Goal: Task Accomplishment & Management: Complete application form

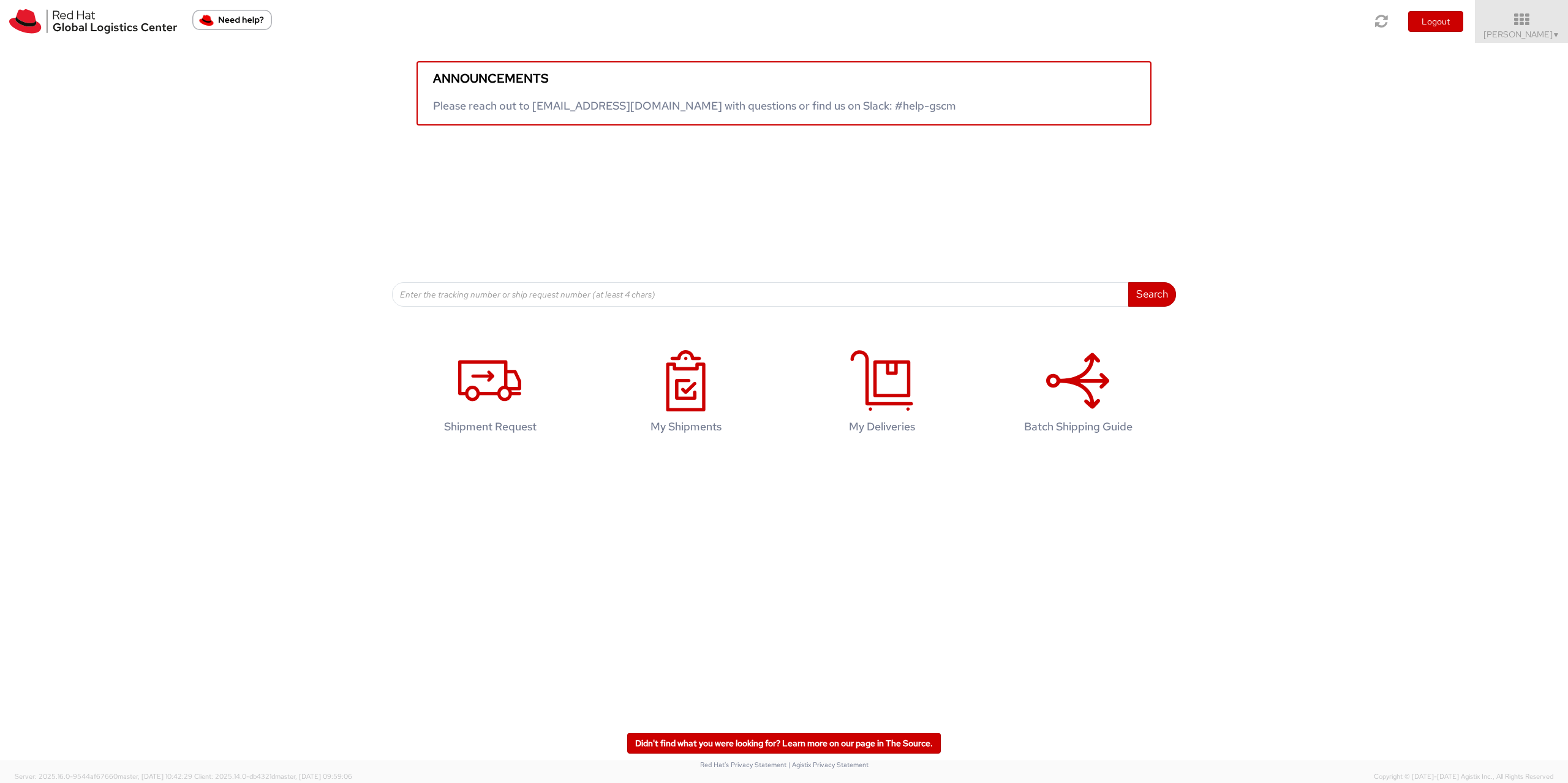
click at [223, 14] on img "Need help?" at bounding box center [232, 20] width 80 height 20
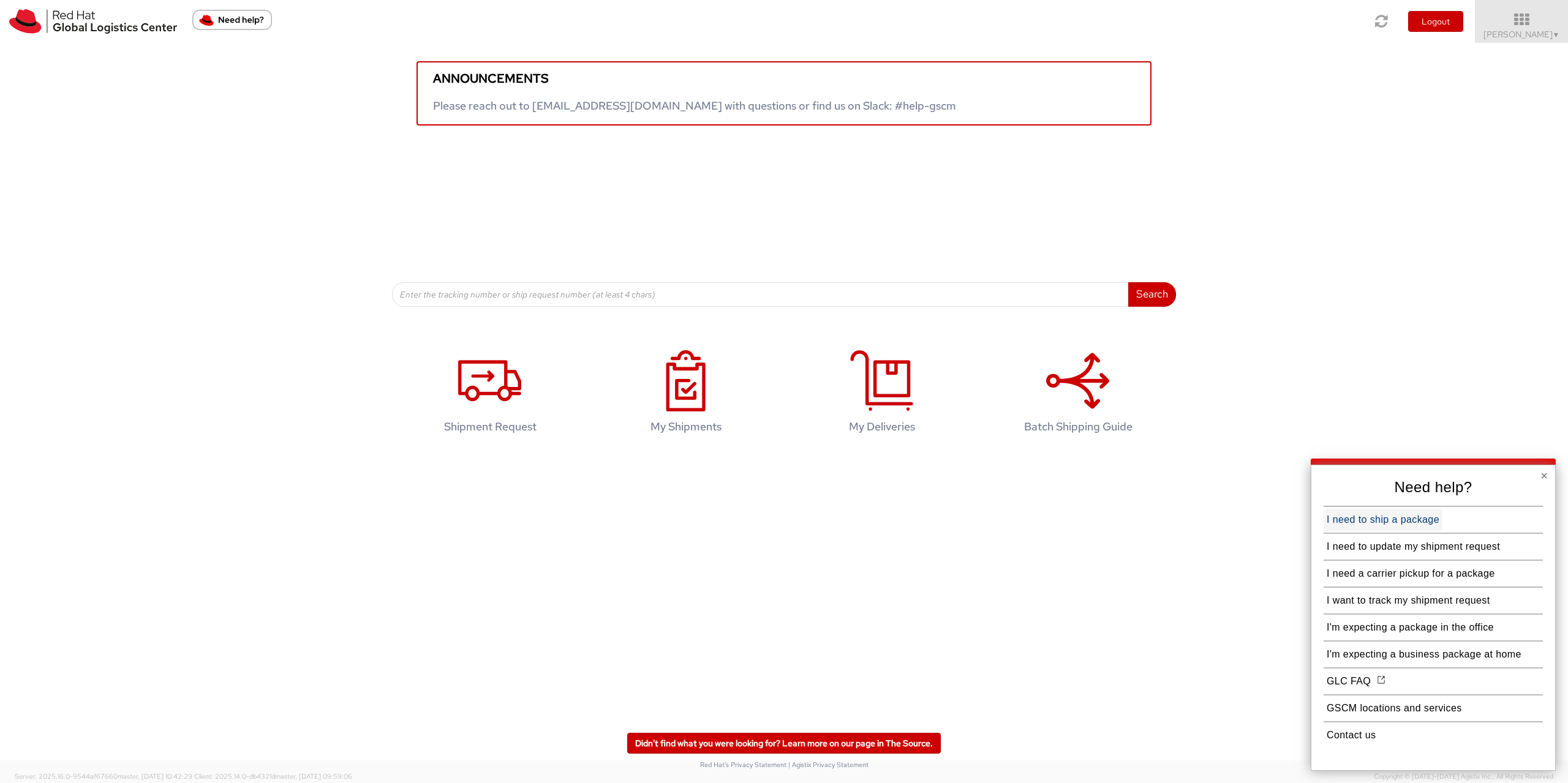
click at [1427, 525] on button "I need to ship a package" at bounding box center [1384, 520] width 119 height 22
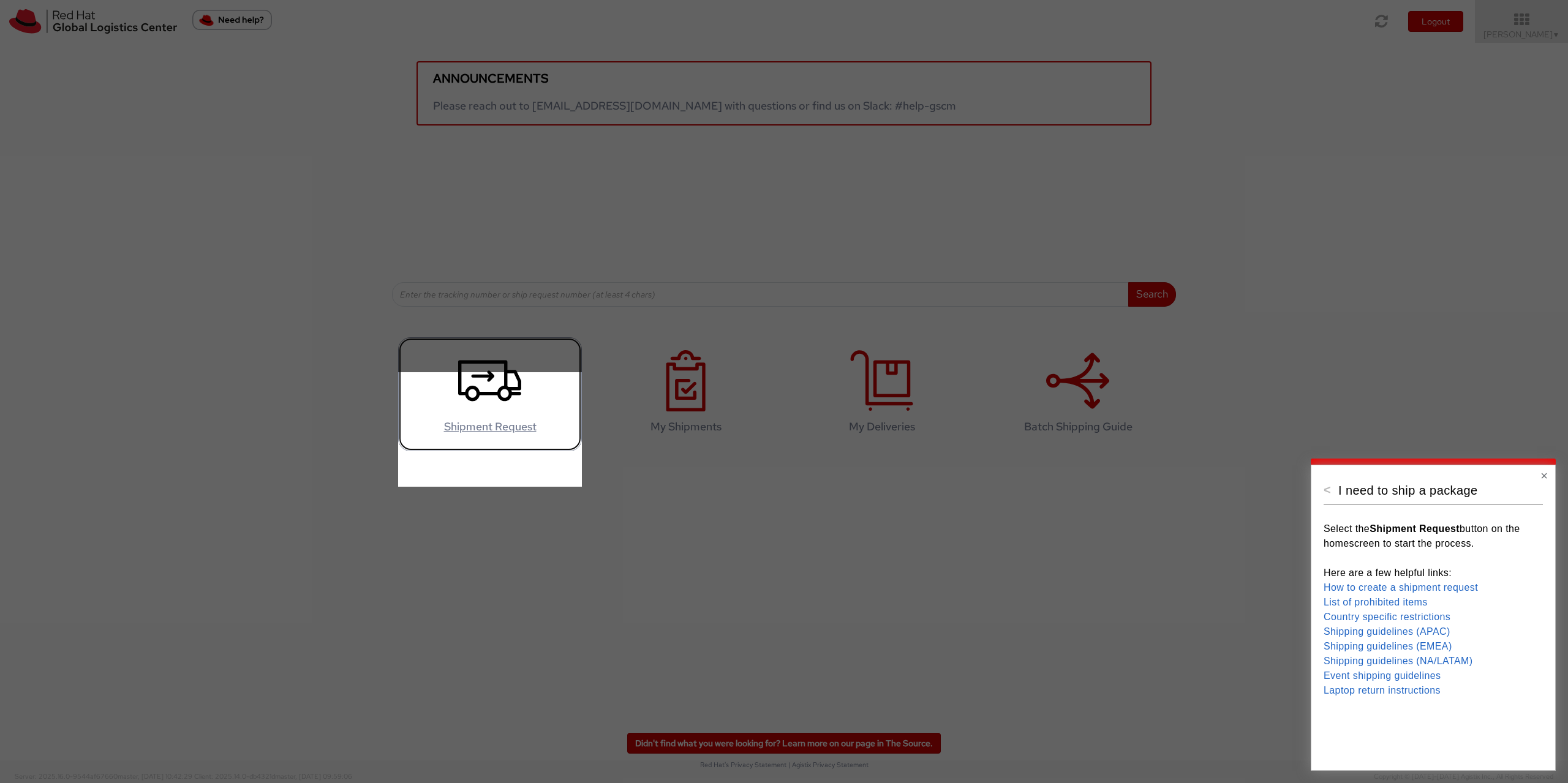
click at [507, 412] on icon at bounding box center [490, 381] width 63 height 61
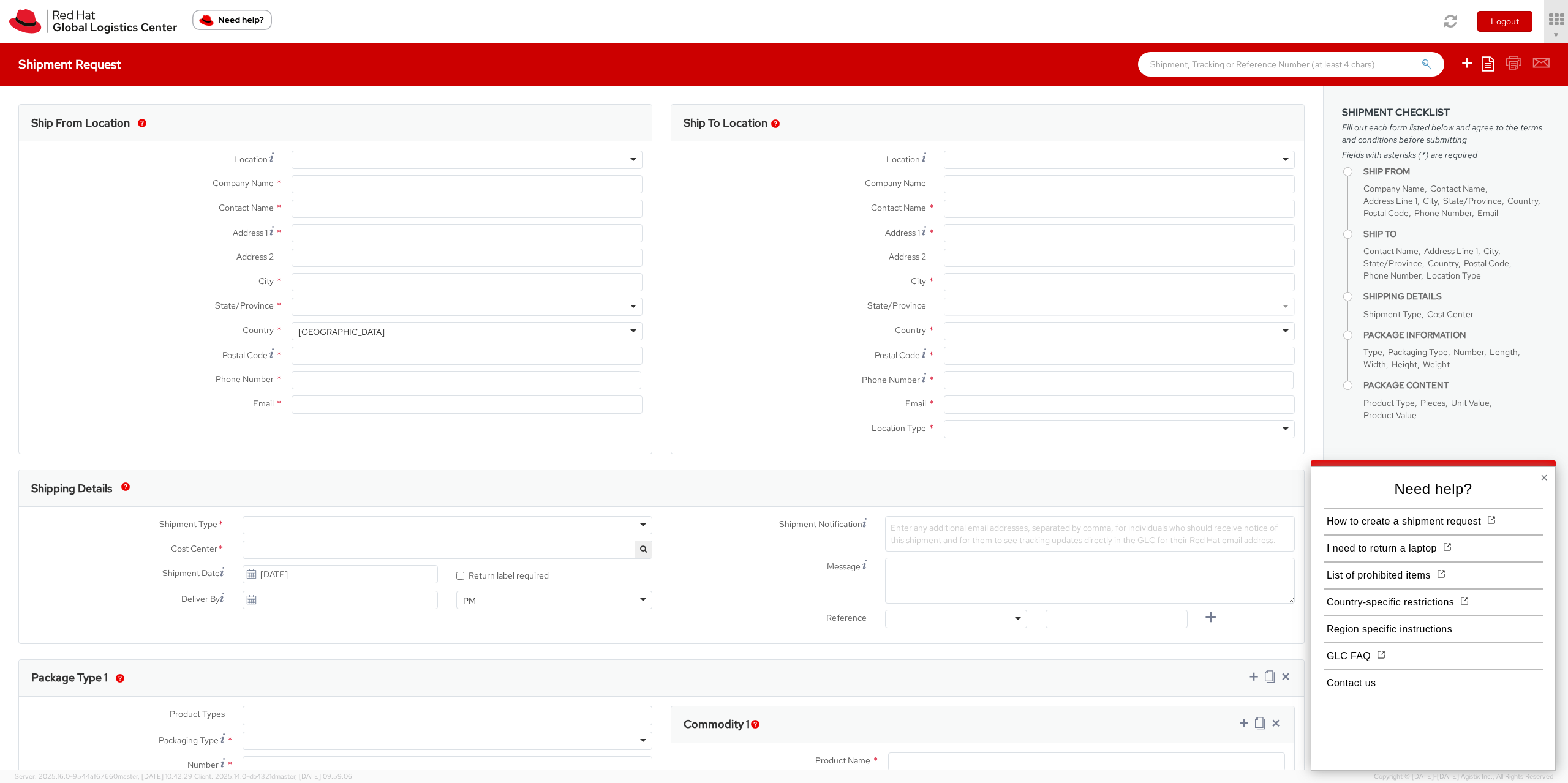
select select "901"
select select
type input "Red Hat Czech s.r.o."
type input "[PERSON_NAME]"
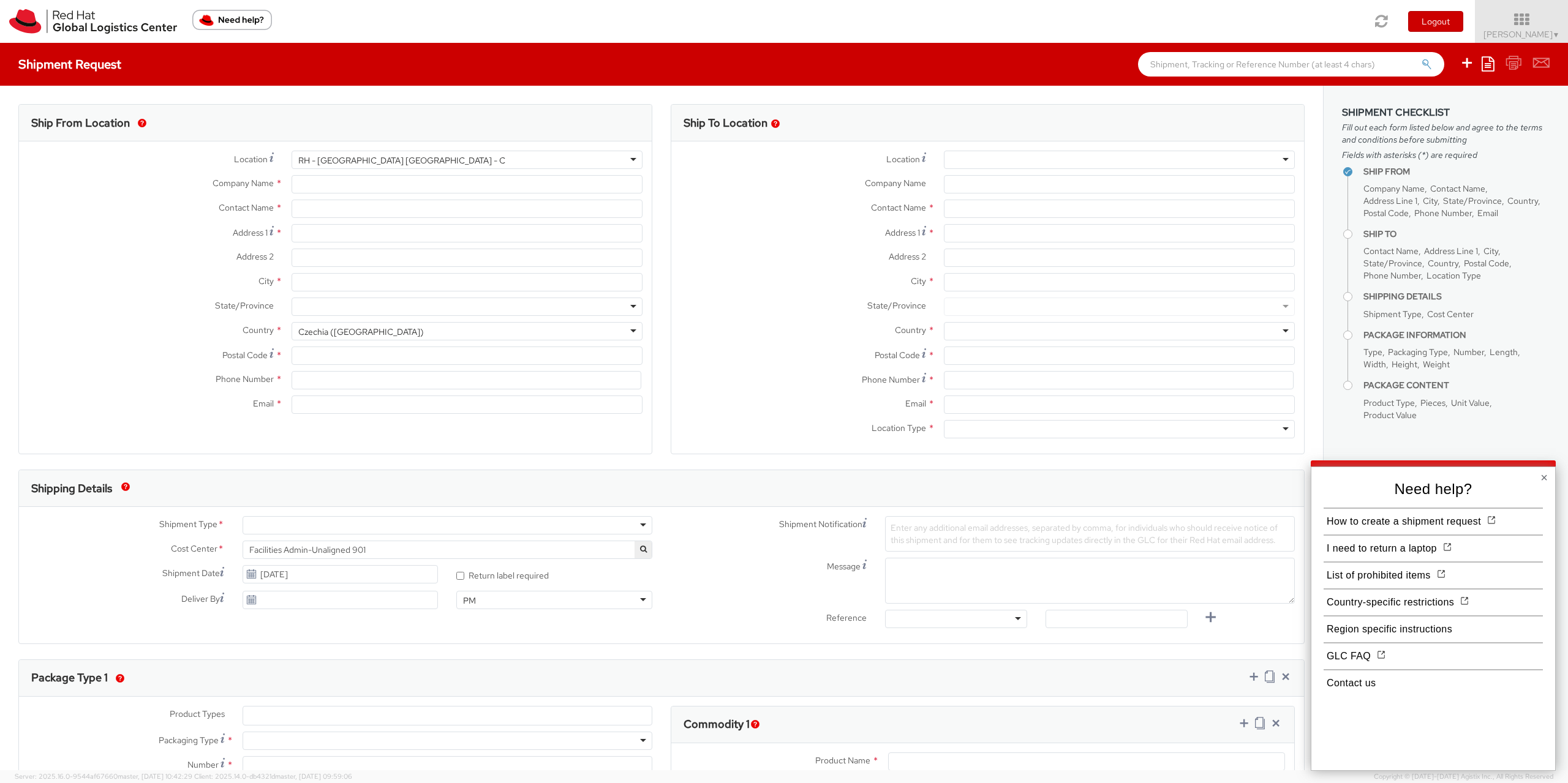
type input "Purkynova 665/115"
type input "BRNO"
type input "621 00"
type input "420722077148"
type input "eruzicko@redhat.com"
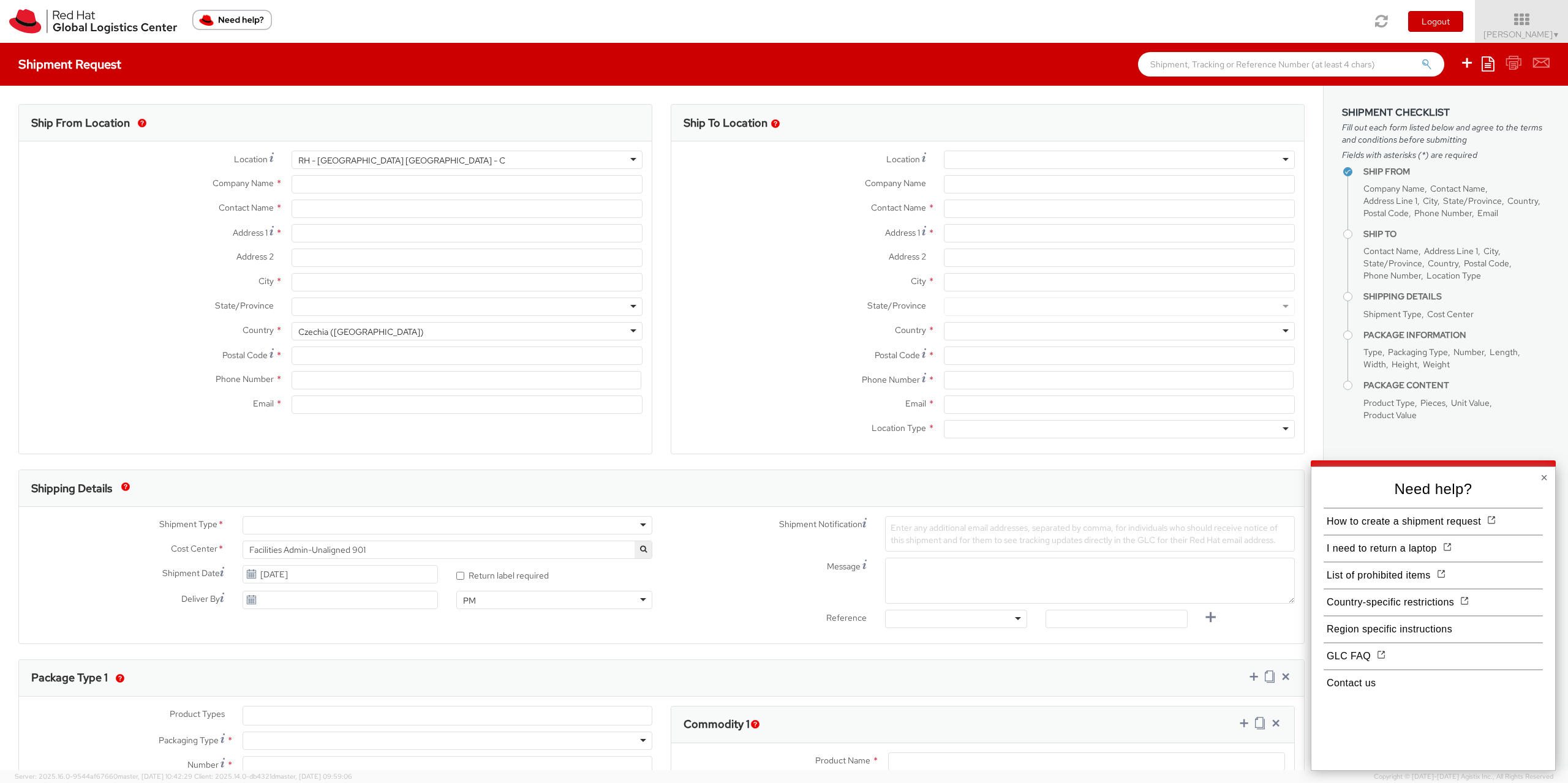
select select "CM"
select select "KGS"
click at [1545, 478] on button "×" at bounding box center [1545, 477] width 8 height 12
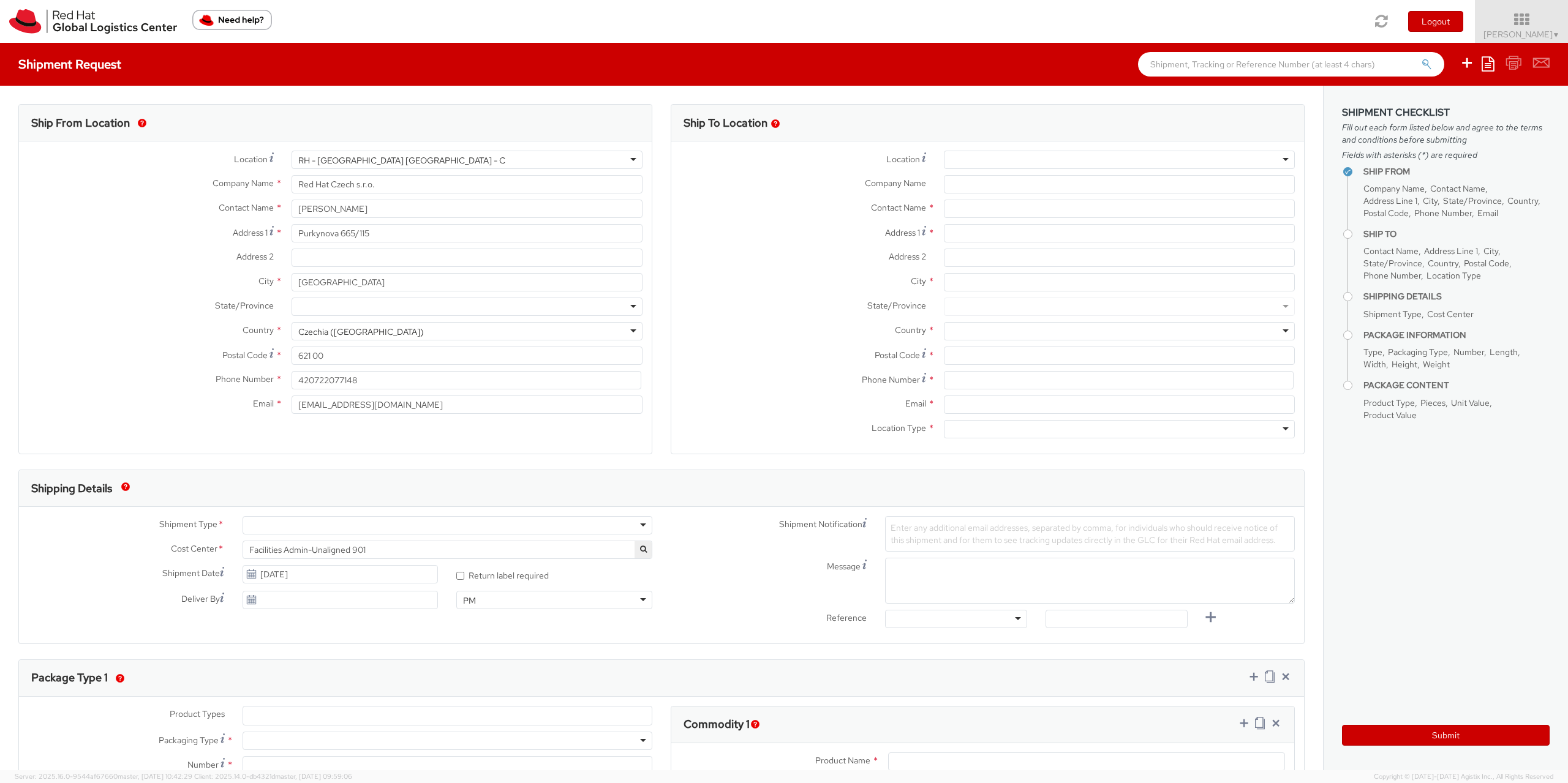
click at [230, 18] on img "Need help?" at bounding box center [232, 20] width 80 height 20
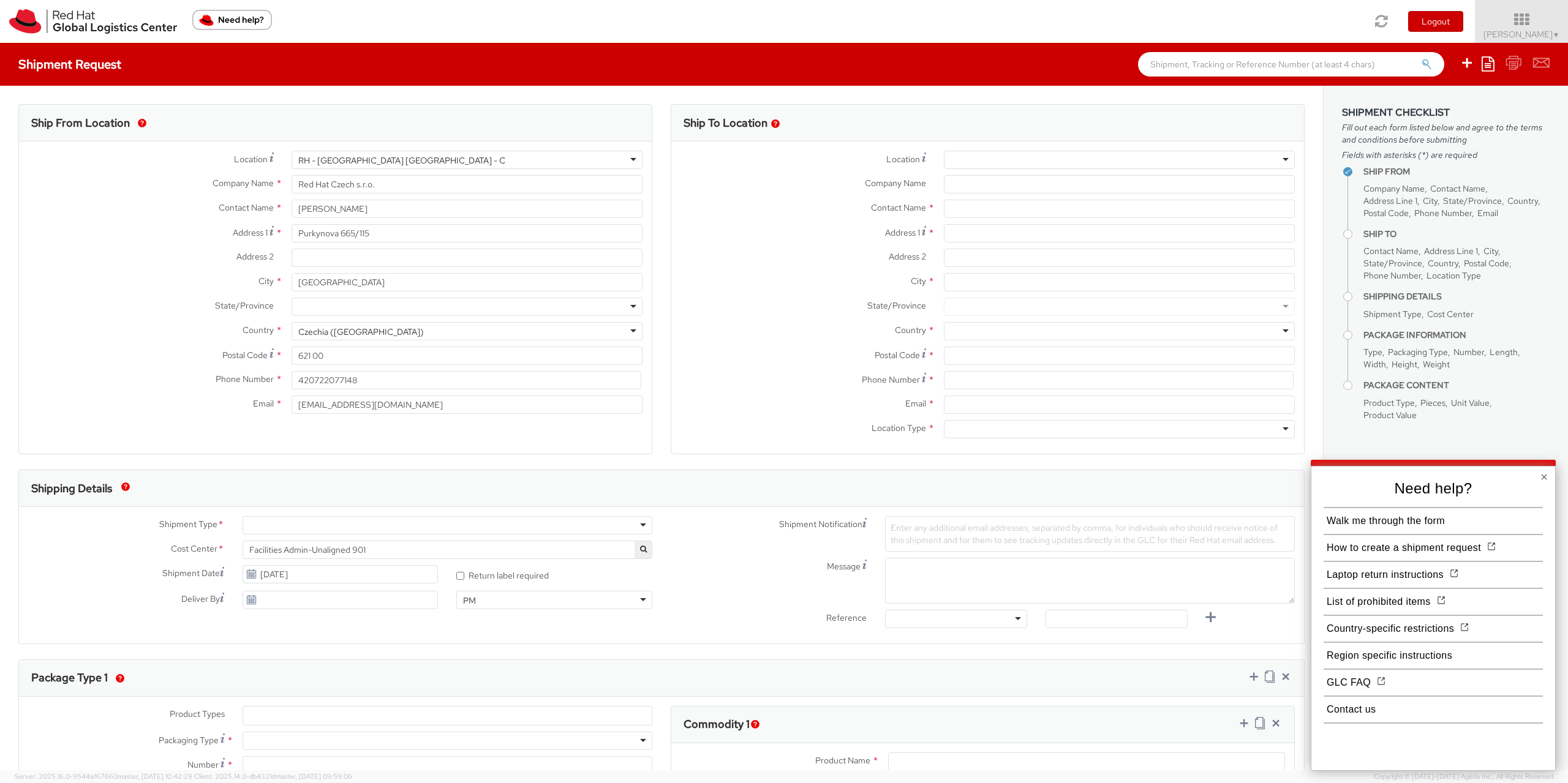
click at [1547, 478] on button "×" at bounding box center [1545, 477] width 8 height 12
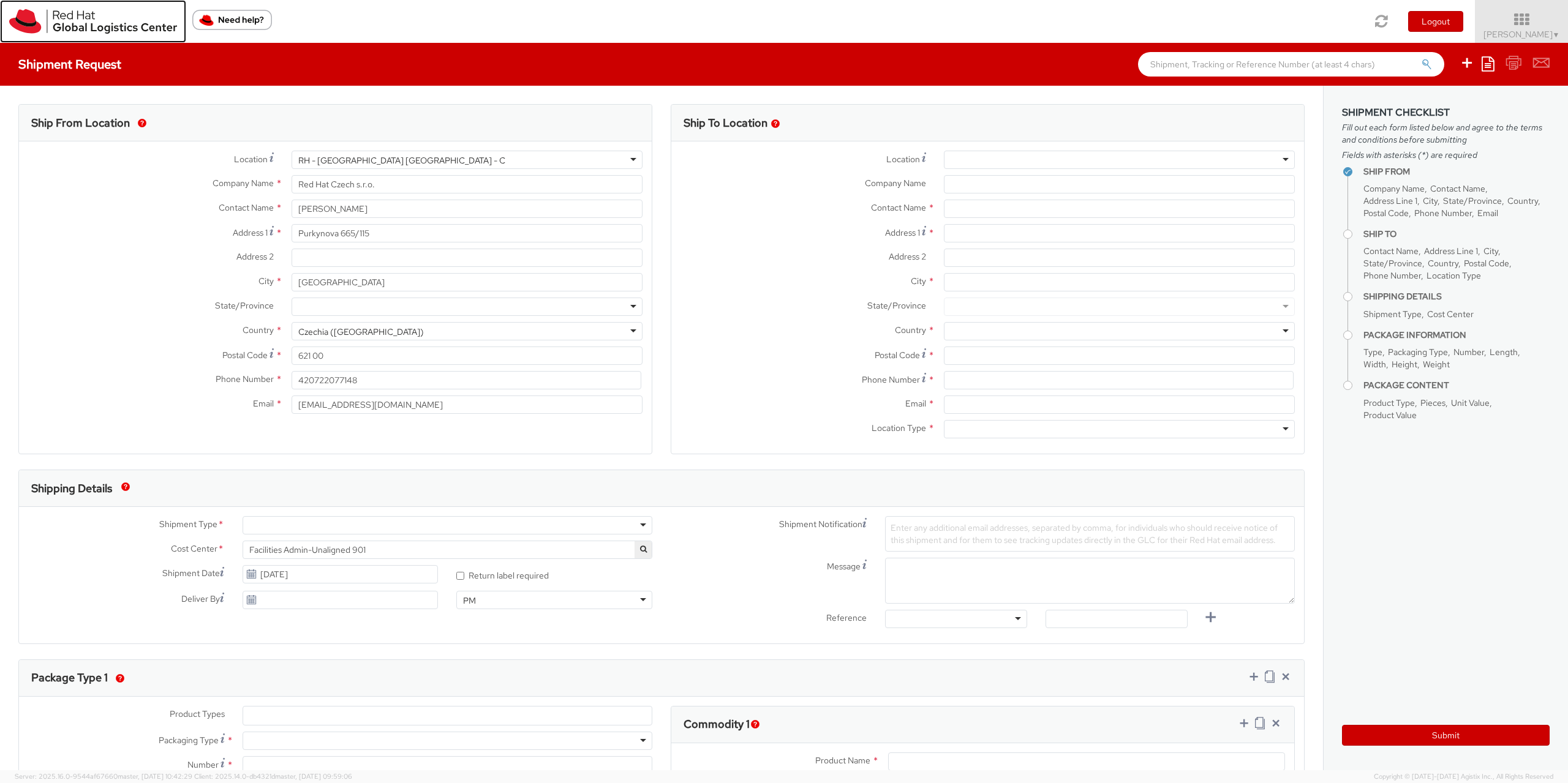
click at [71, 27] on img at bounding box center [93, 21] width 168 height 25
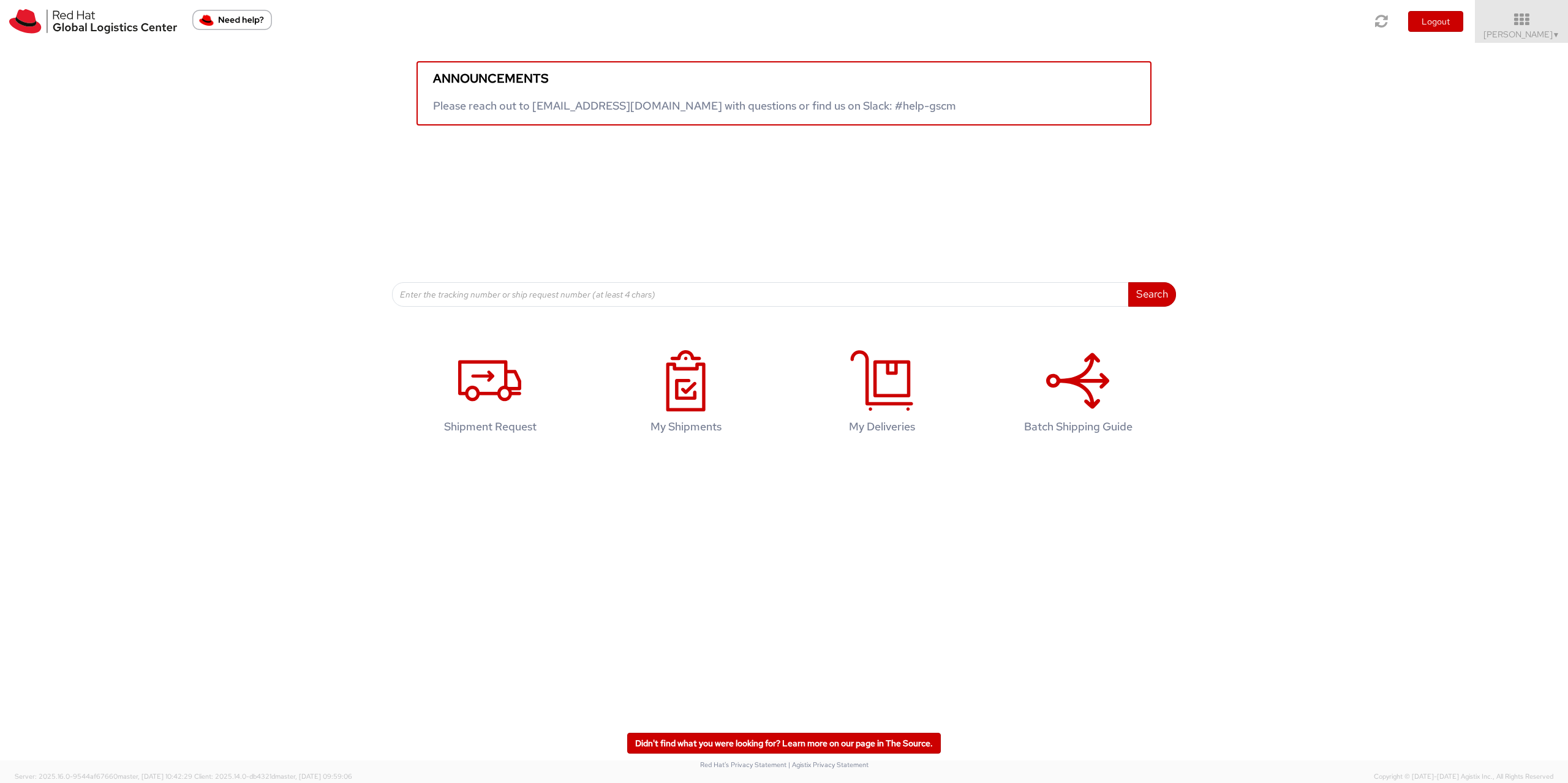
click at [232, 4] on div "Toggle navigation Logout Eva Ruzickova ▼ Home Shipment Request My Shipments My …" at bounding box center [784, 21] width 1568 height 43
click at [232, 16] on img "Need help?" at bounding box center [232, 20] width 80 height 20
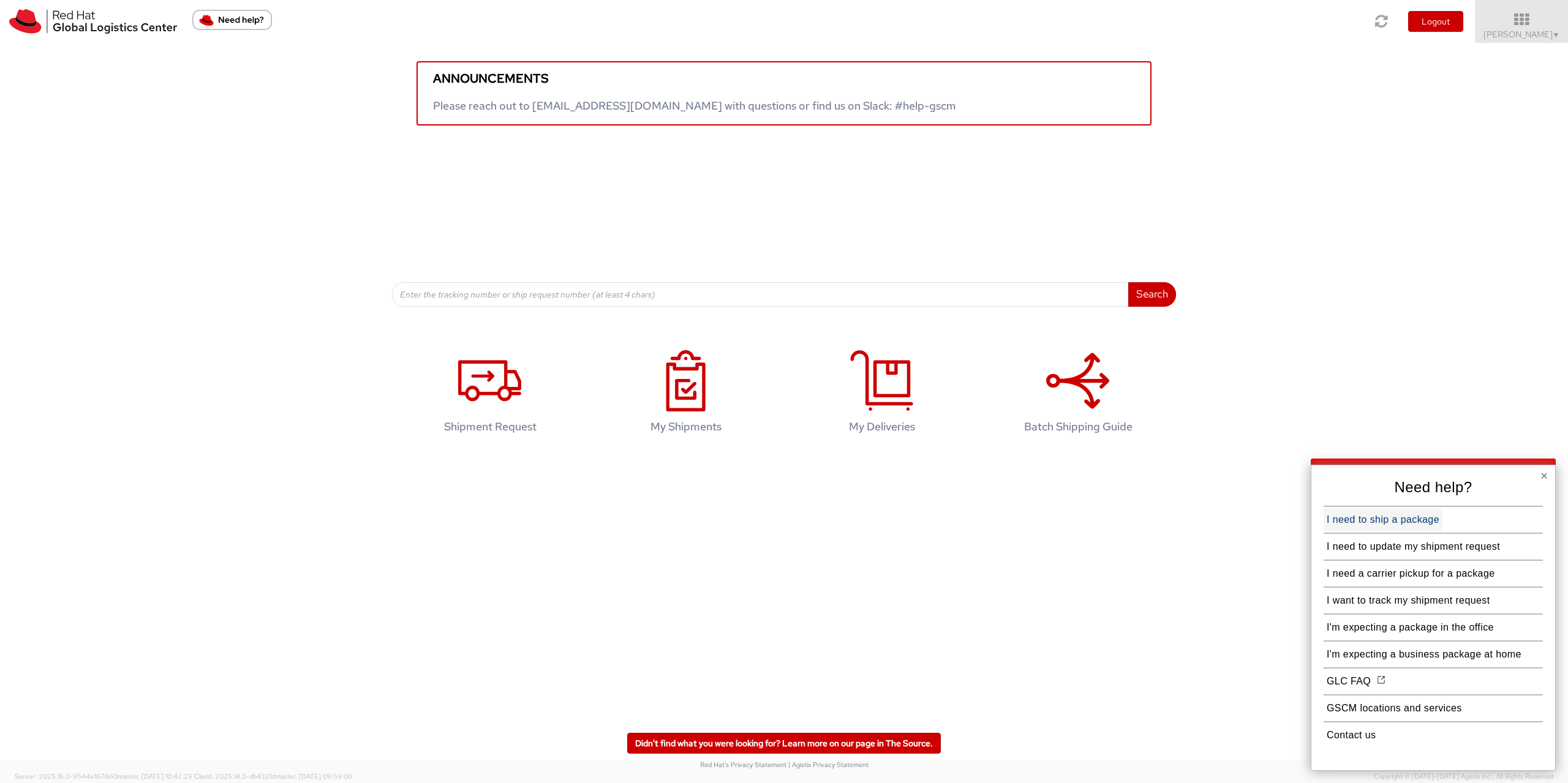
click at [1388, 523] on button "I need to ship a package" at bounding box center [1384, 520] width 119 height 22
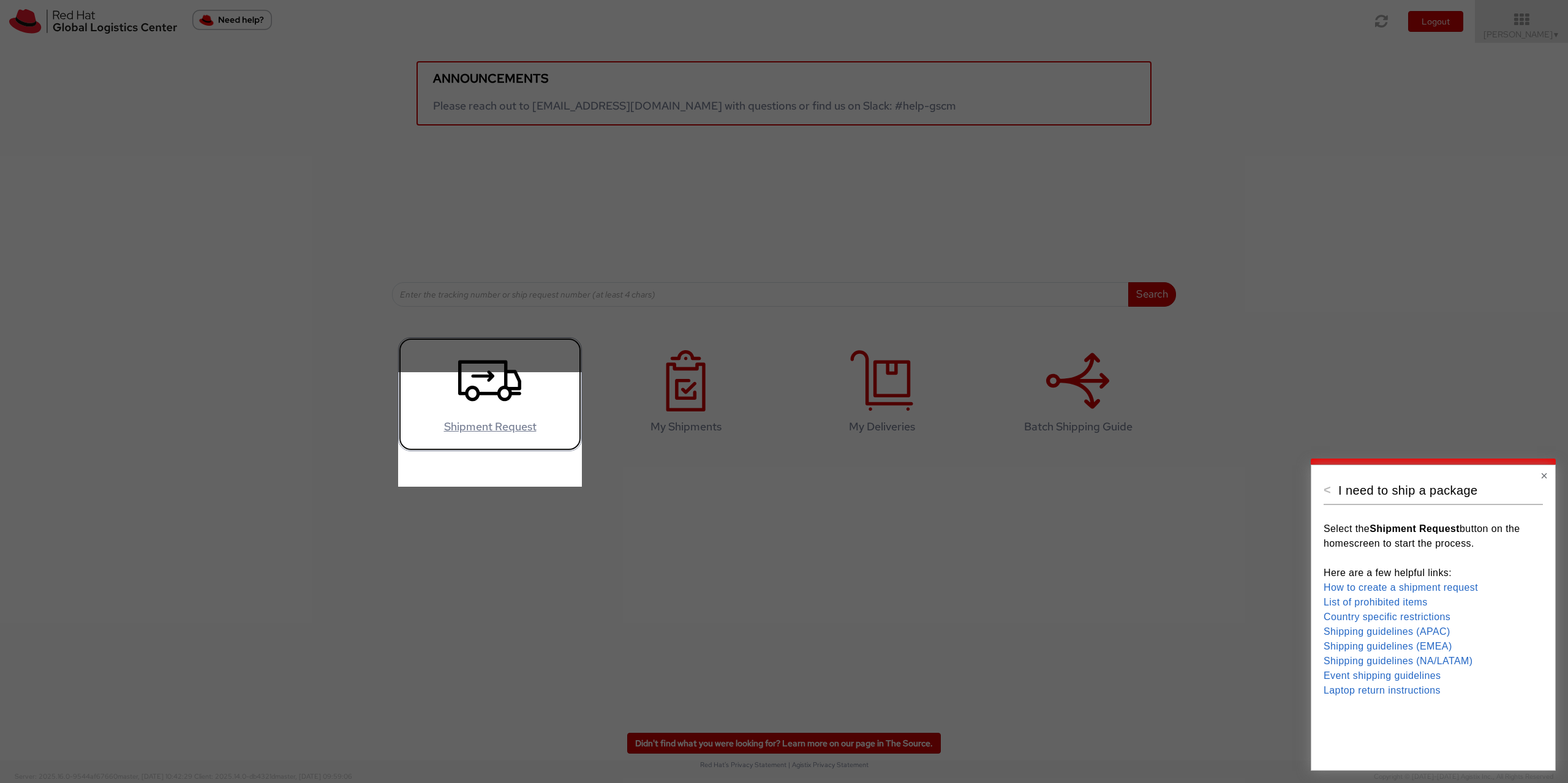
click at [509, 401] on use at bounding box center [490, 380] width 63 height 41
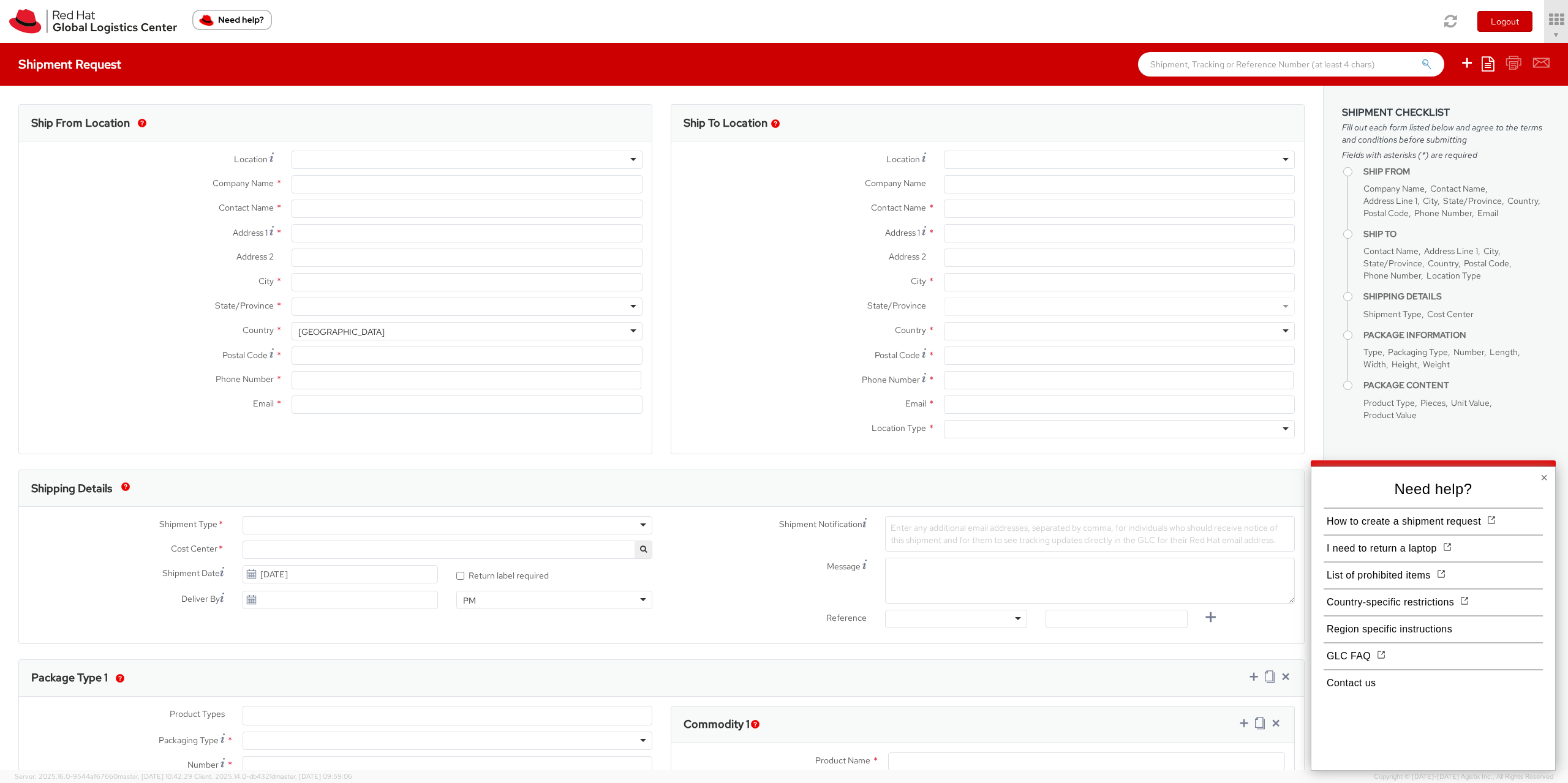
select select "901"
type input "Red Hat Czech s.r.o."
type input "[PERSON_NAME]"
type input "Purkynova 665/115"
type input "[GEOGRAPHIC_DATA]"
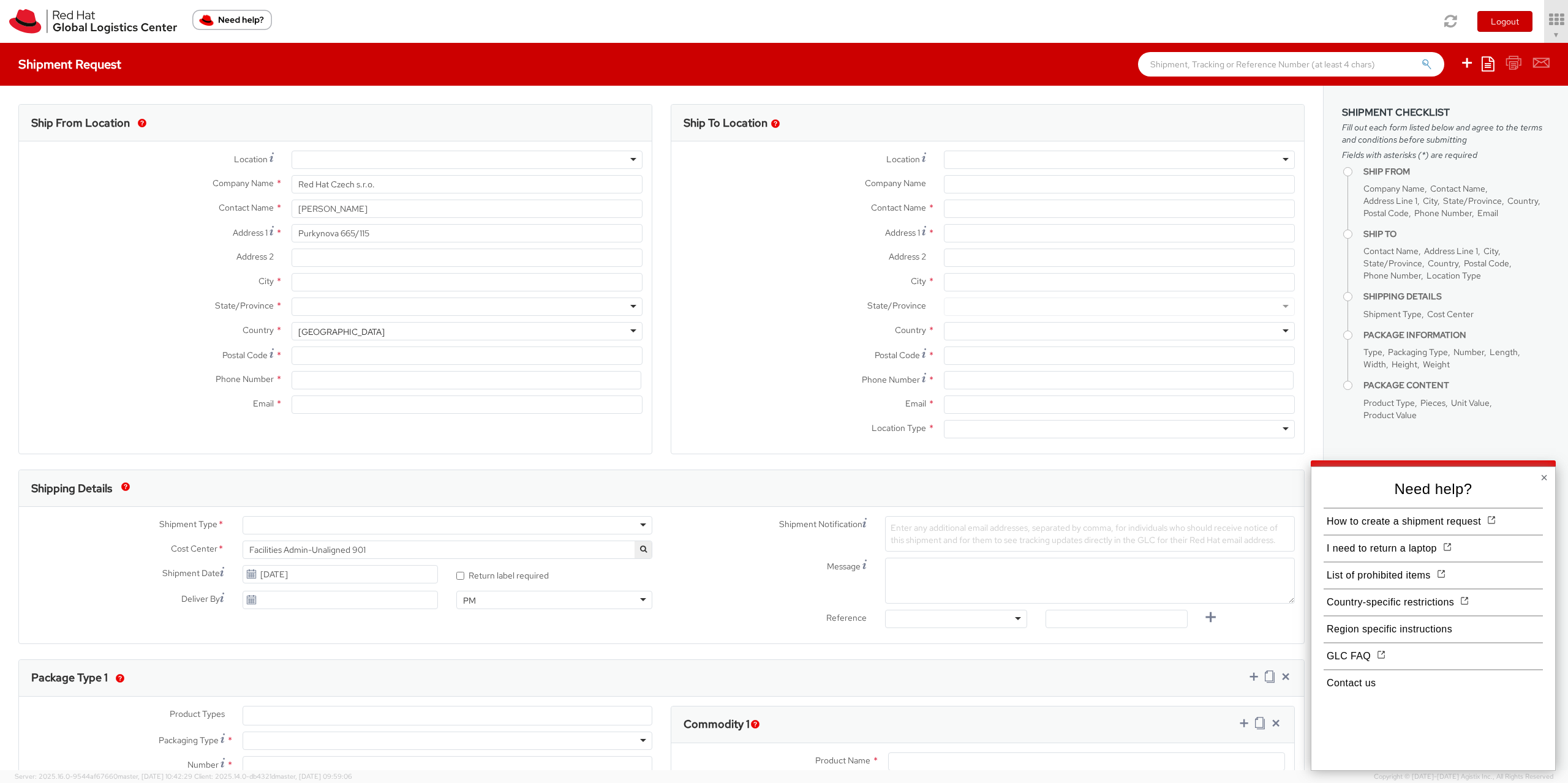
type input "621 00"
type input "420722077148"
type input "[EMAIL_ADDRESS][DOMAIN_NAME]"
select select "CM"
select select "KGS"
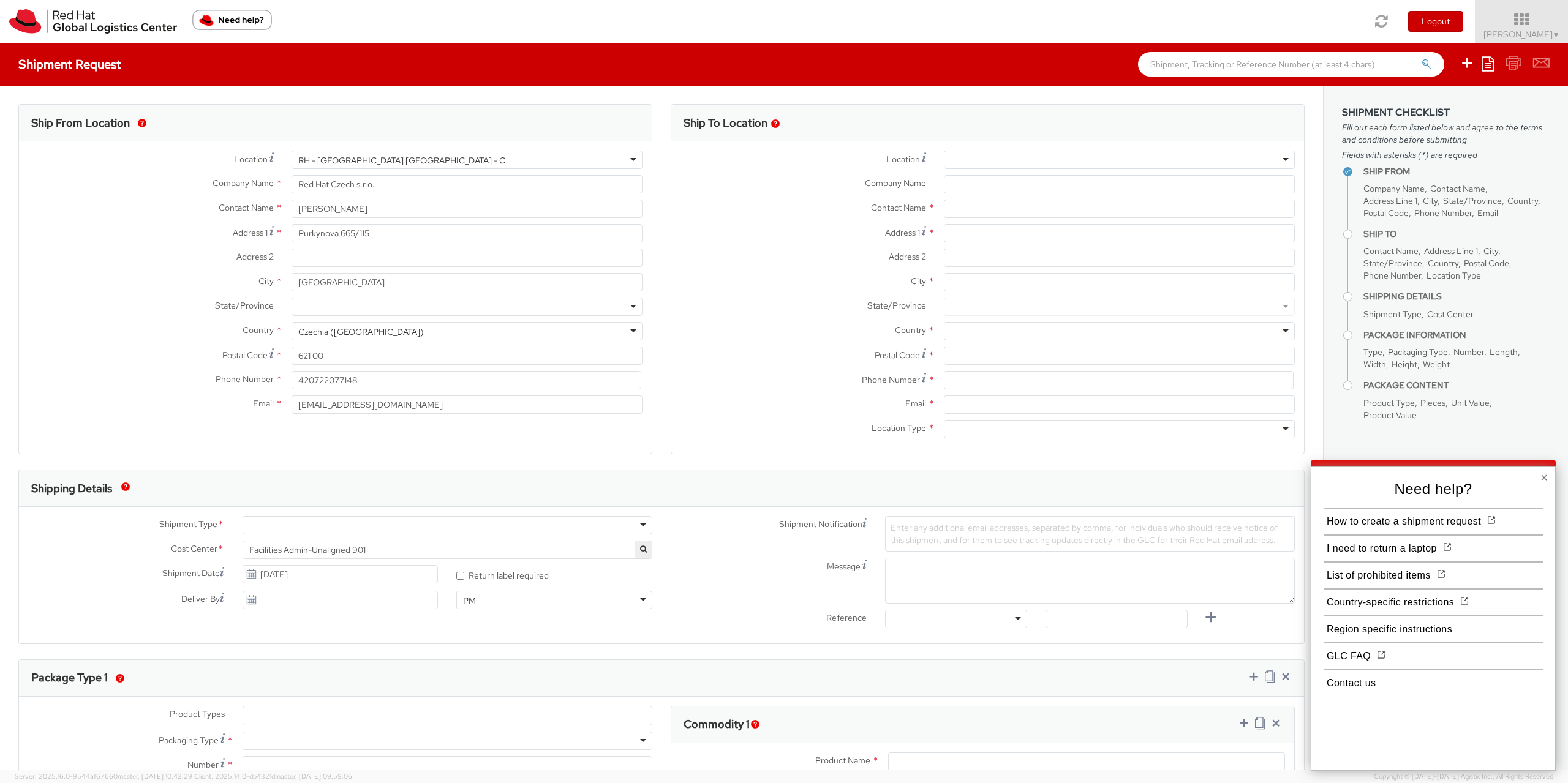
select select
click at [1545, 477] on button "×" at bounding box center [1545, 477] width 8 height 12
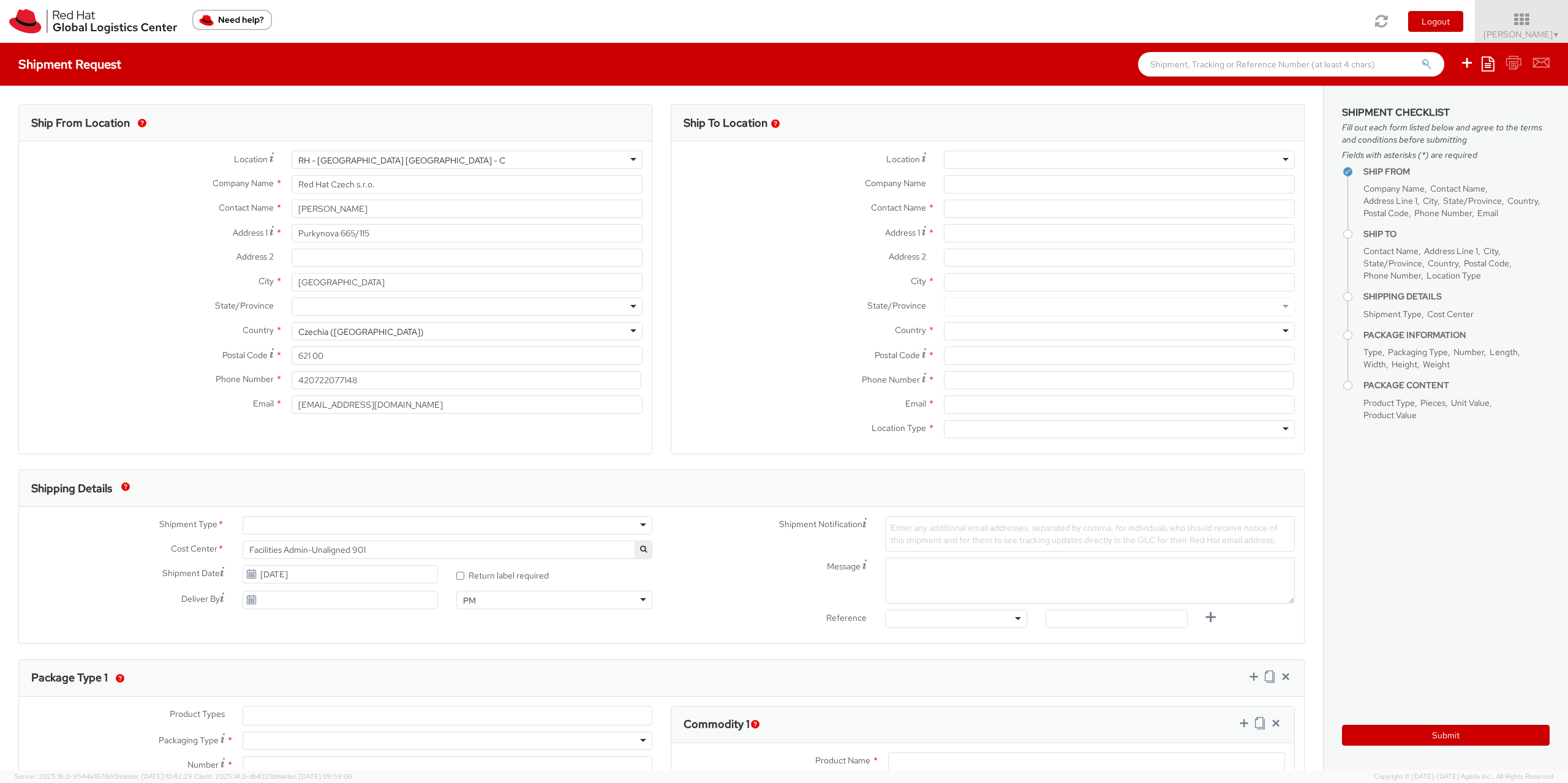
click at [238, 22] on img "Need help?" at bounding box center [232, 20] width 80 height 20
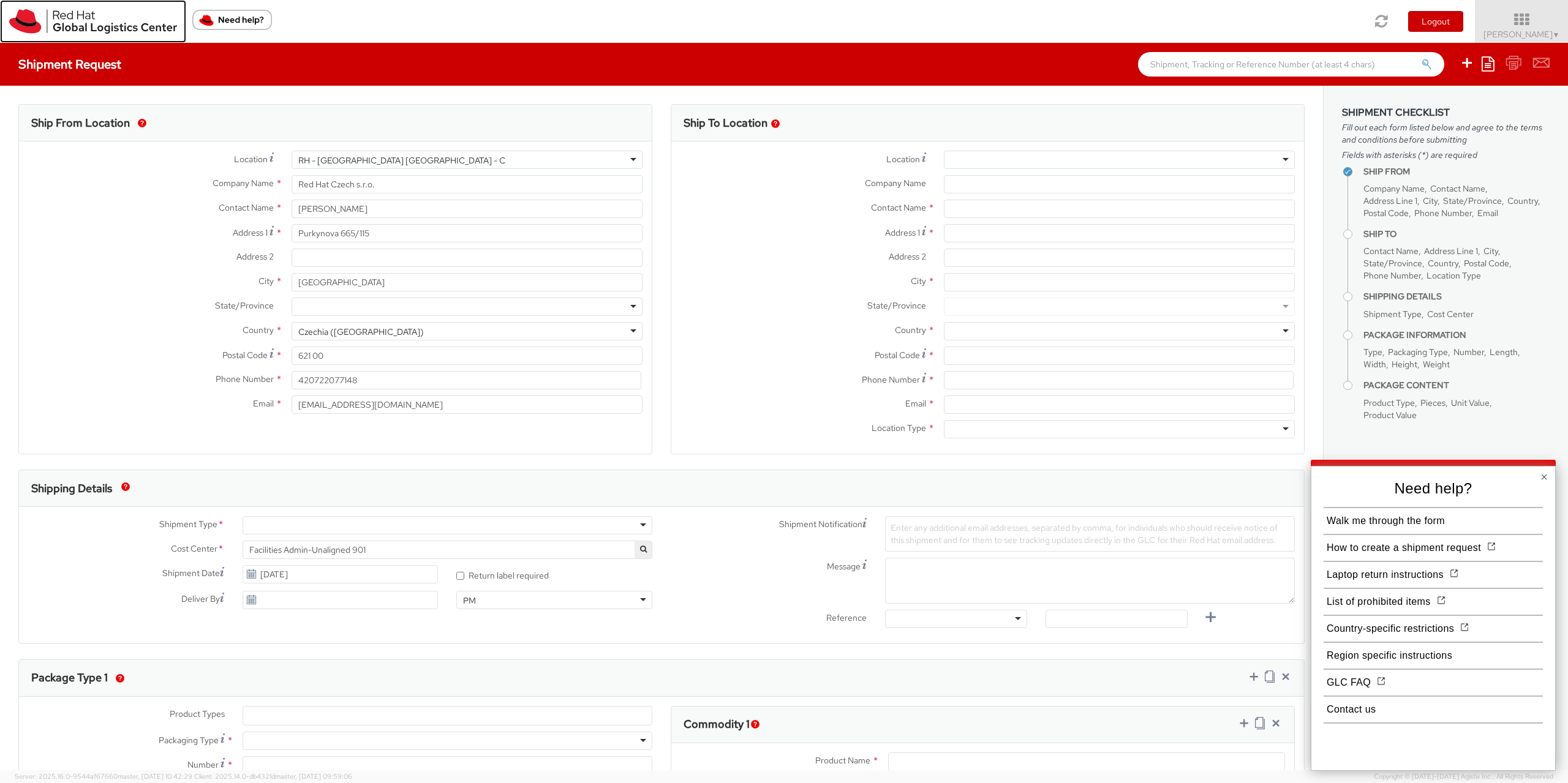
click at [69, 13] on img at bounding box center [93, 21] width 168 height 25
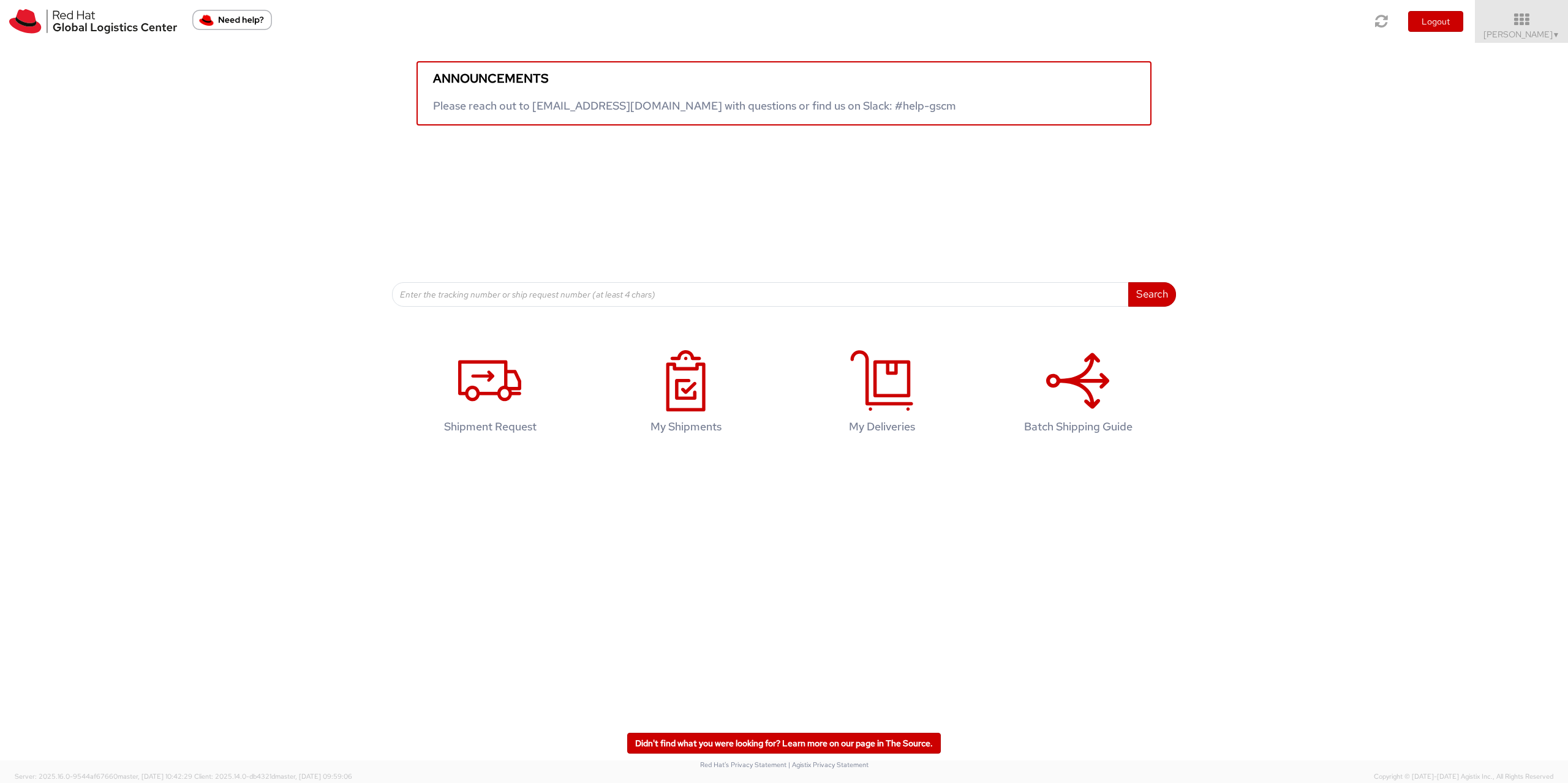
click at [255, 28] on img "Need help?" at bounding box center [232, 20] width 80 height 20
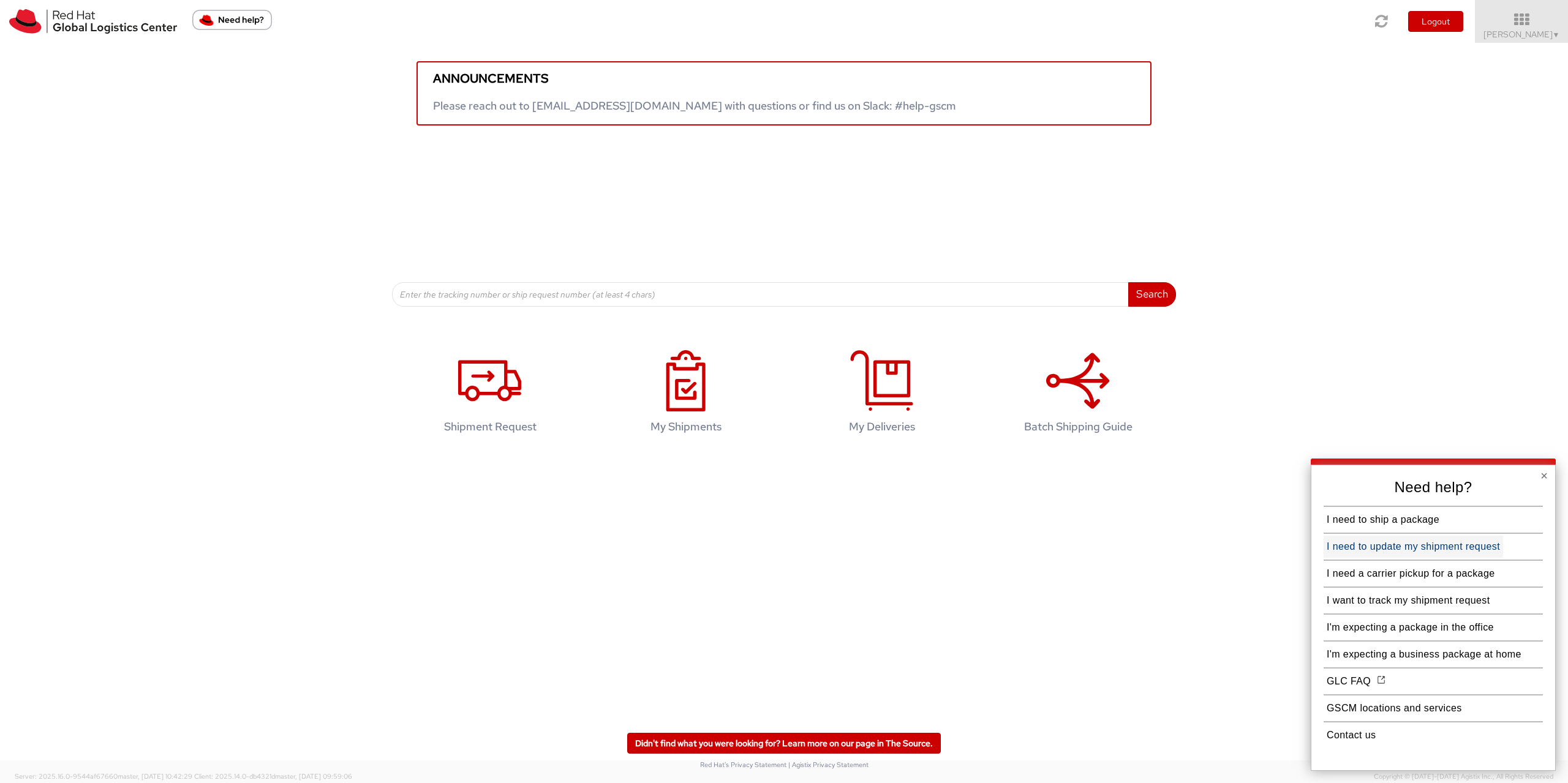
click at [1382, 551] on button "I need to update my shipment request" at bounding box center [1414, 546] width 179 height 22
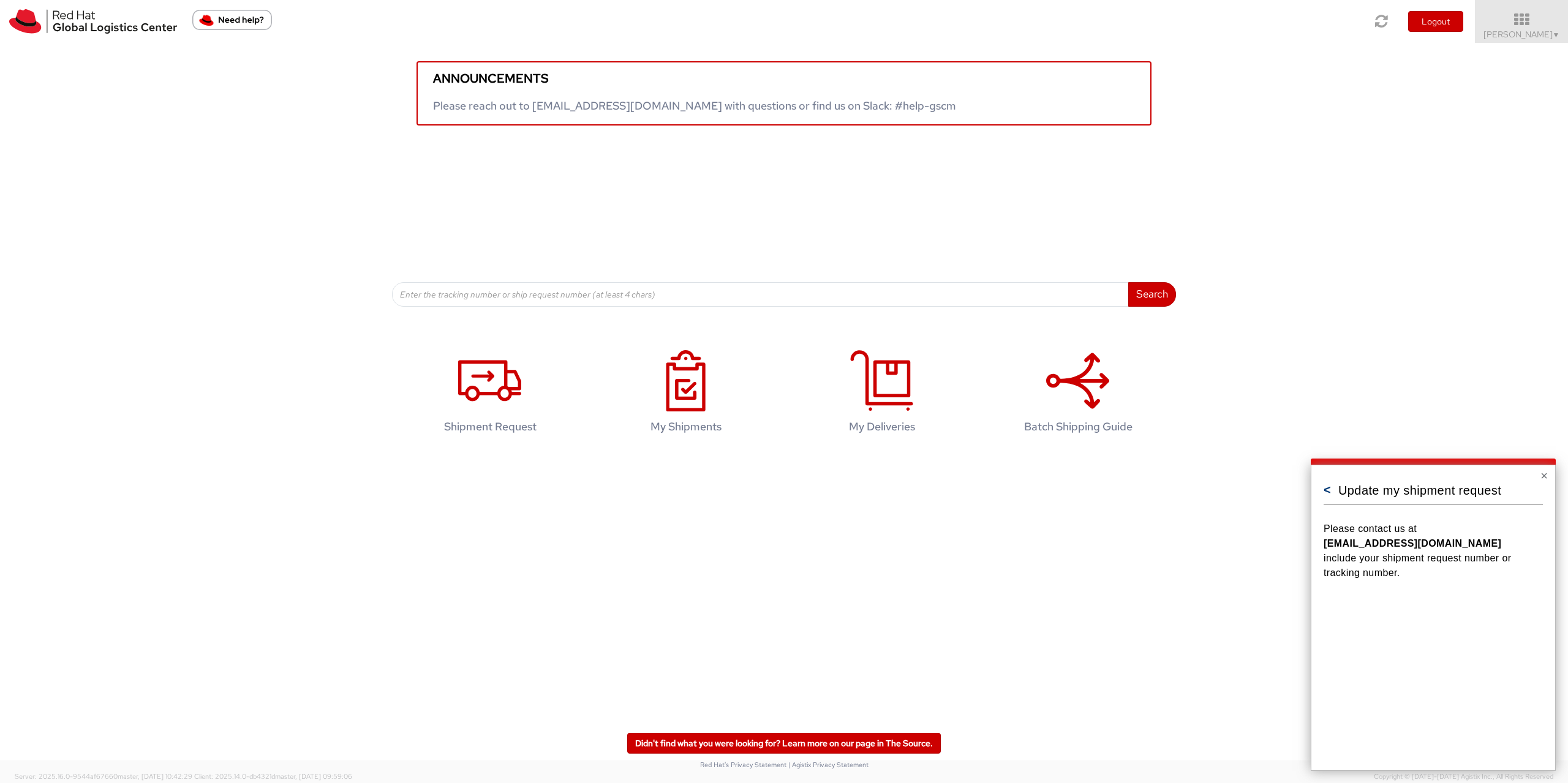
click at [1329, 494] on button "<" at bounding box center [1328, 489] width 8 height 12
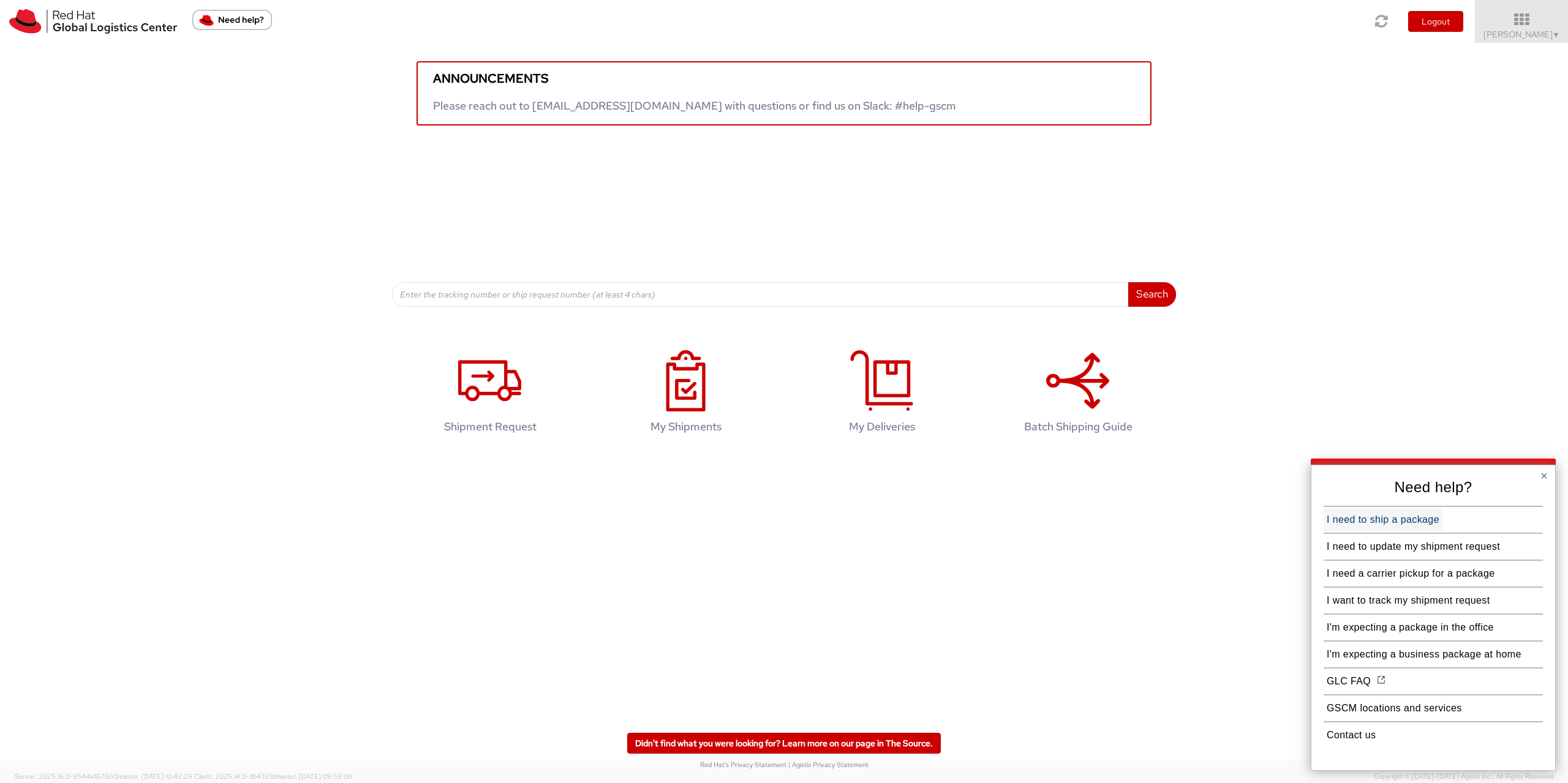
click at [1362, 524] on button "I need to ship a package" at bounding box center [1384, 520] width 119 height 22
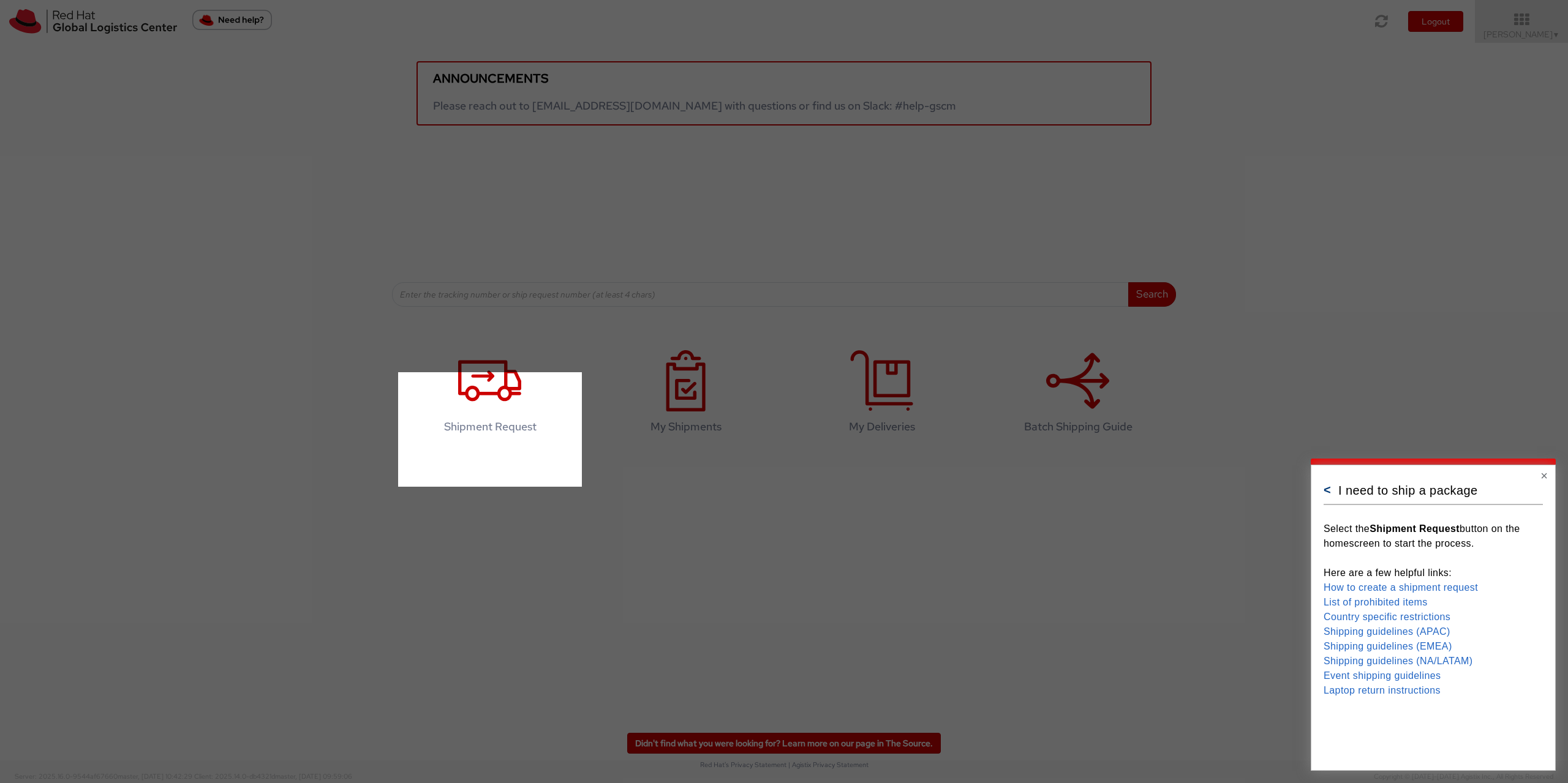
click at [1325, 491] on button "<" at bounding box center [1328, 489] width 8 height 12
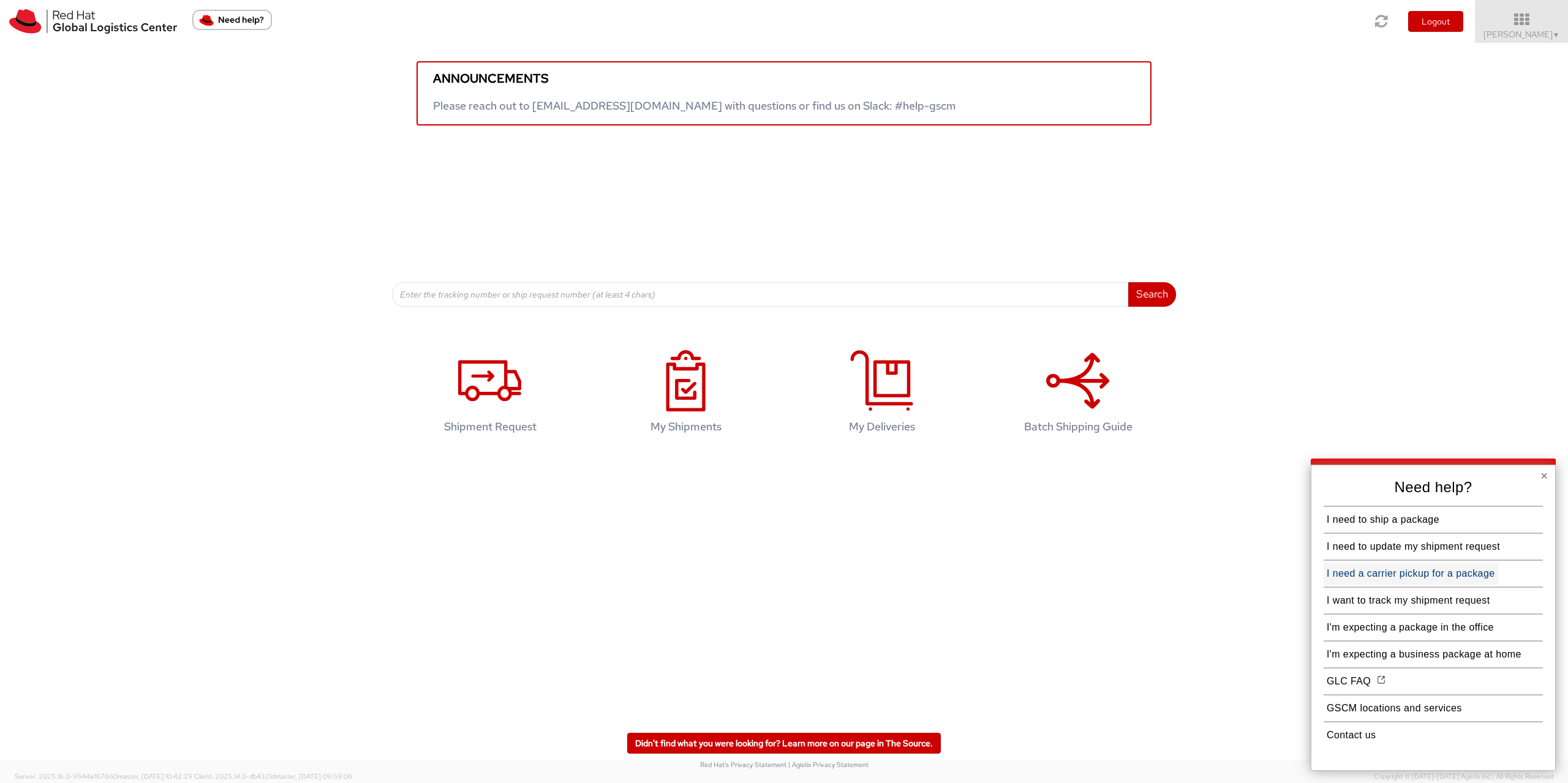
click at [1364, 573] on button "I need a carrier pickup for a package" at bounding box center [1411, 573] width 174 height 22
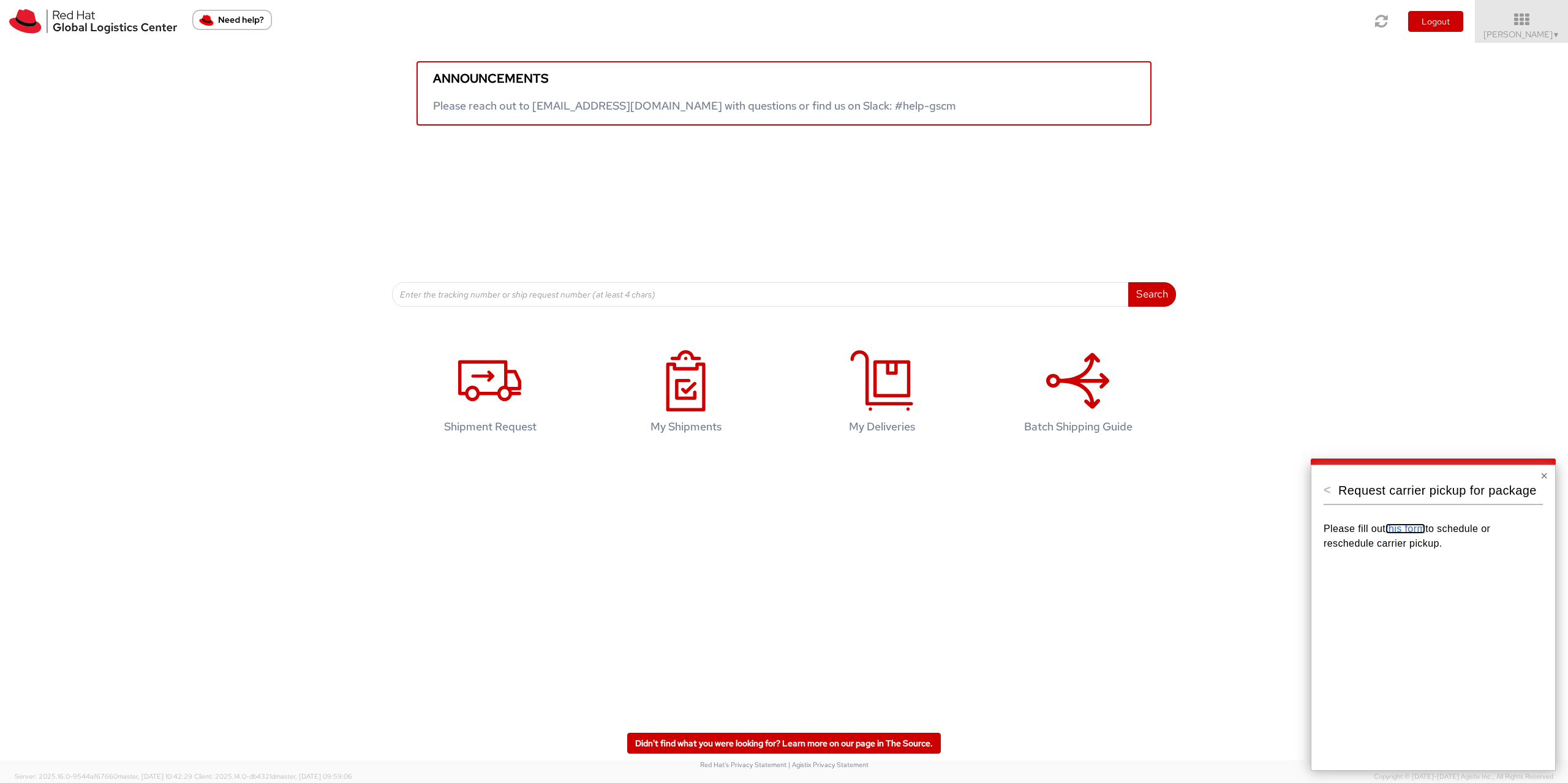
click at [1393, 531] on link "this form" at bounding box center [1405, 529] width 40 height 10
click at [1324, 493] on div "< Request carrier pickup for package Please fill out this form to schedule or r…" at bounding box center [1433, 618] width 245 height 306
click at [1328, 495] on button "<" at bounding box center [1328, 489] width 8 height 12
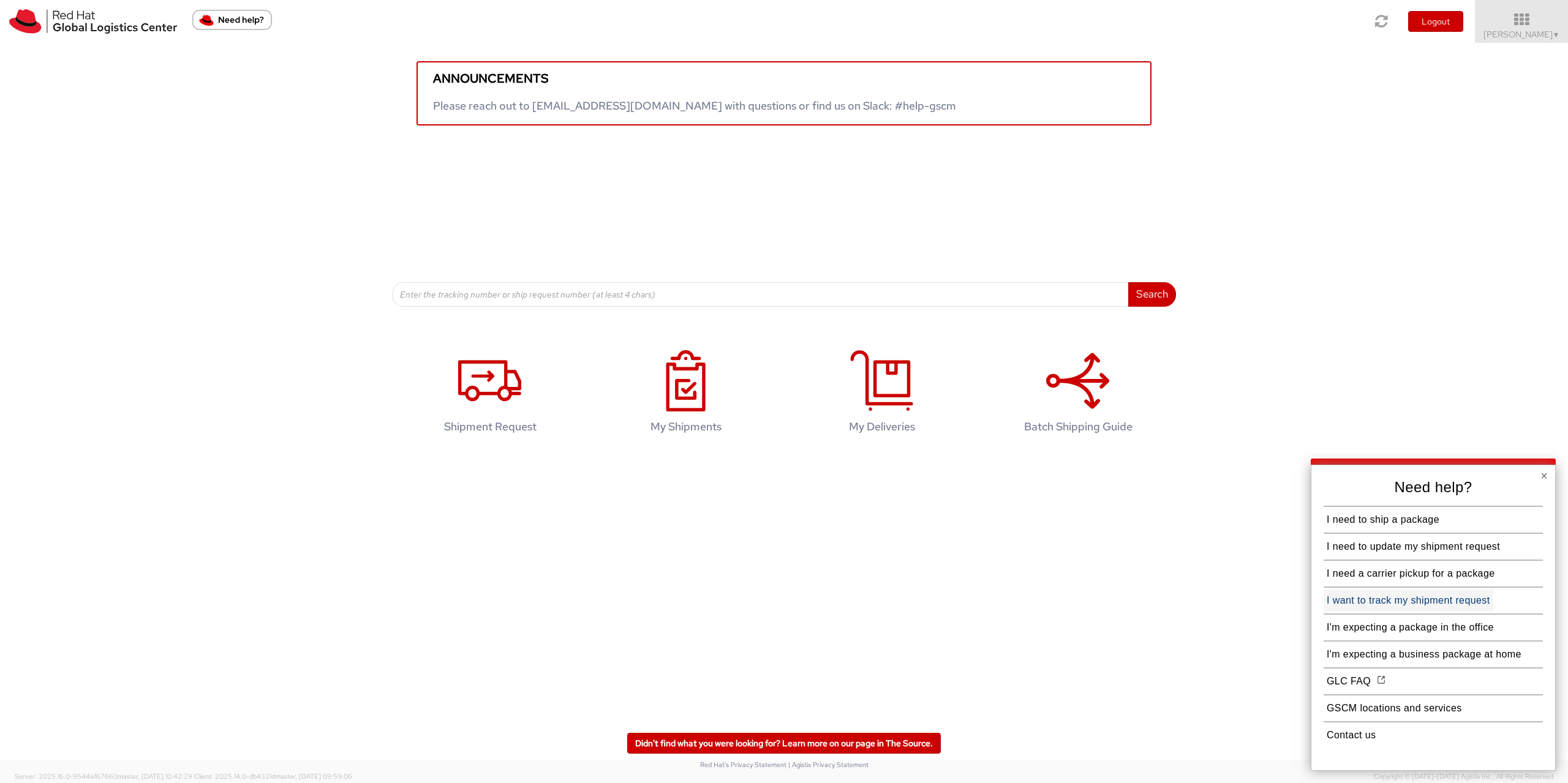
click at [1417, 605] on button "I want to track my shipment request" at bounding box center [1409, 601] width 170 height 22
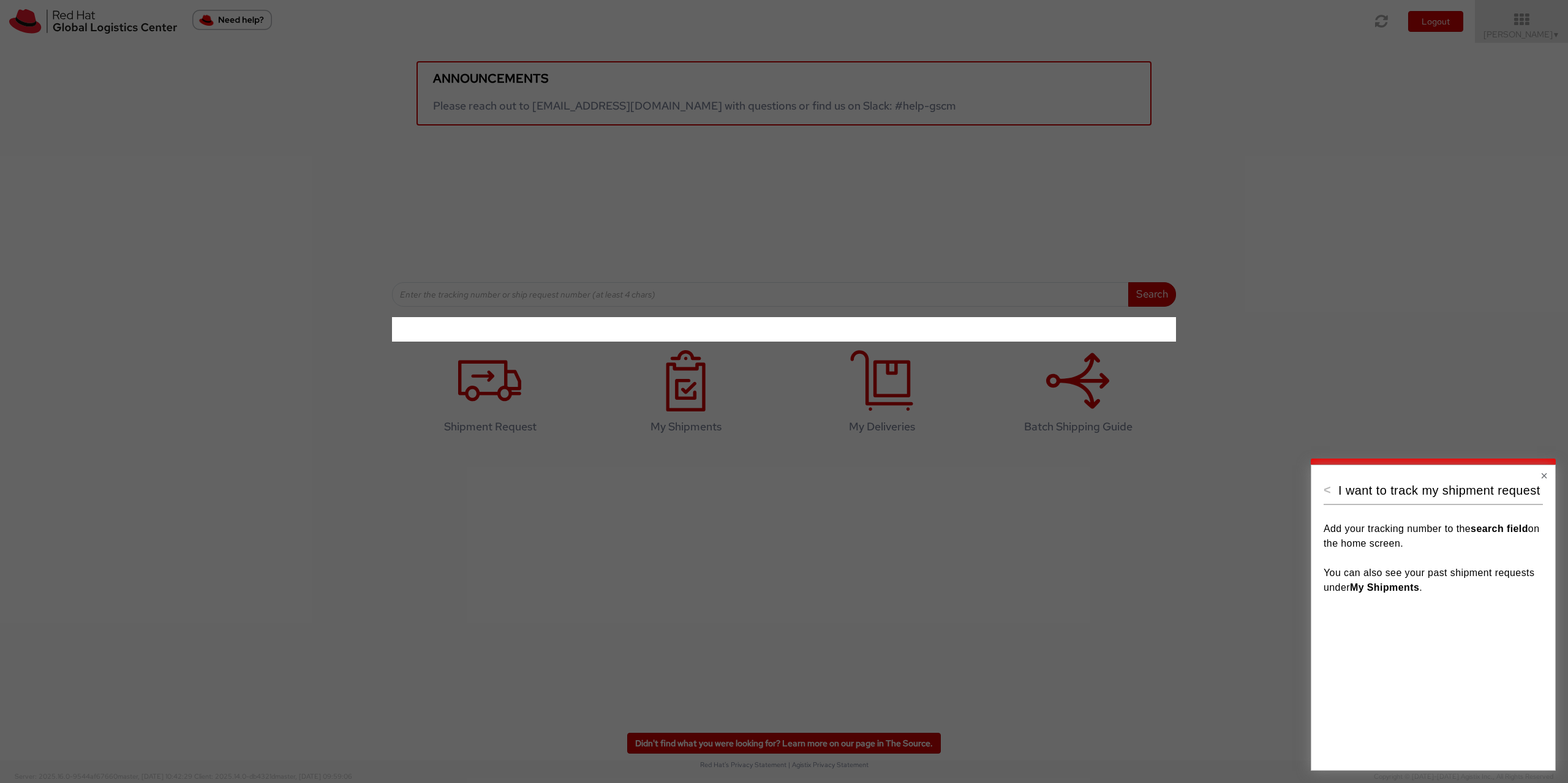
click at [1324, 490] on div "< I want to track my shipment request Add your tracking number to the search fi…" at bounding box center [1433, 618] width 245 height 306
click at [1325, 490] on button "<" at bounding box center [1328, 489] width 8 height 12
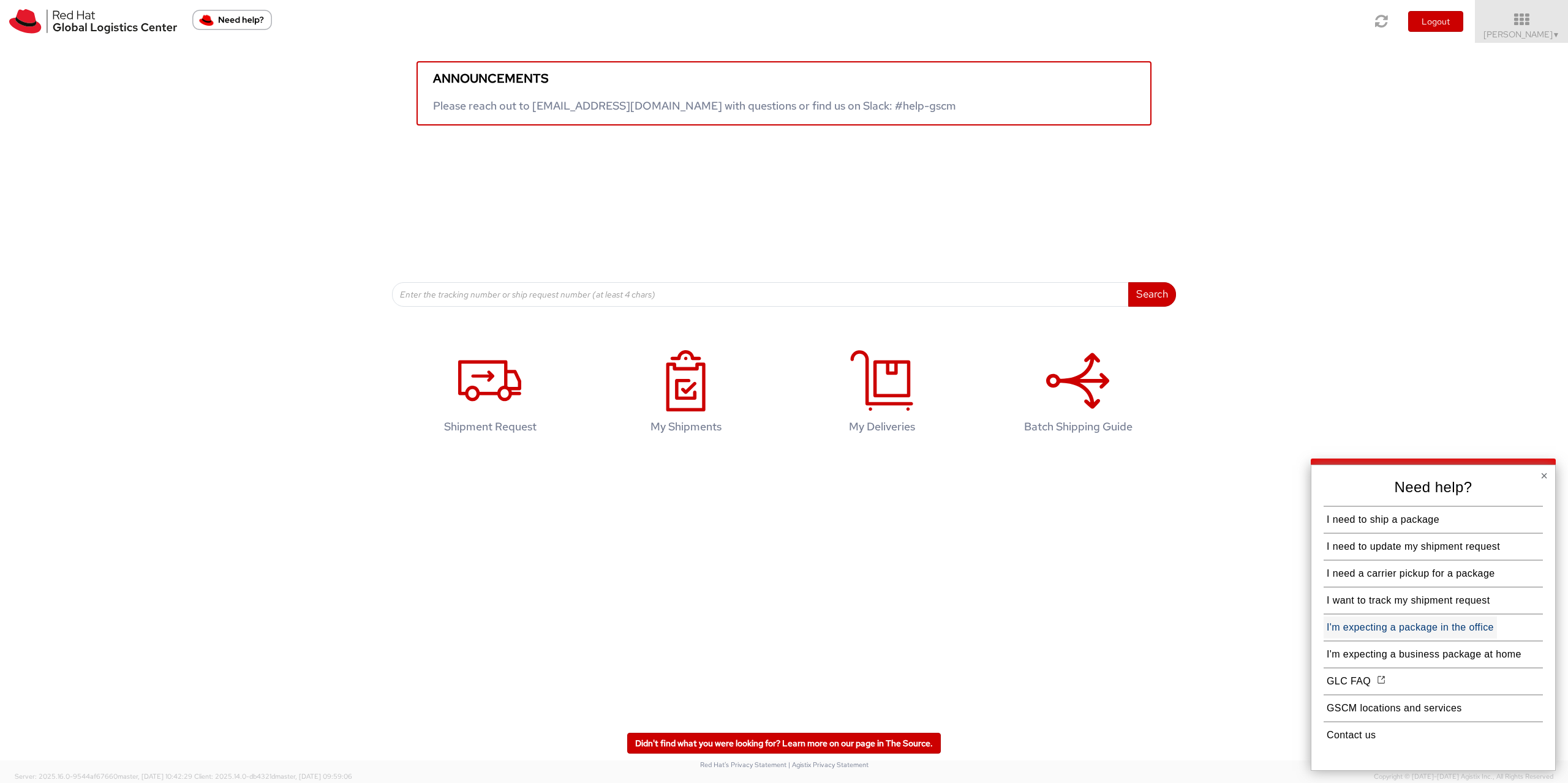
click at [1366, 630] on button "I'm expecting a package in the office" at bounding box center [1411, 627] width 173 height 22
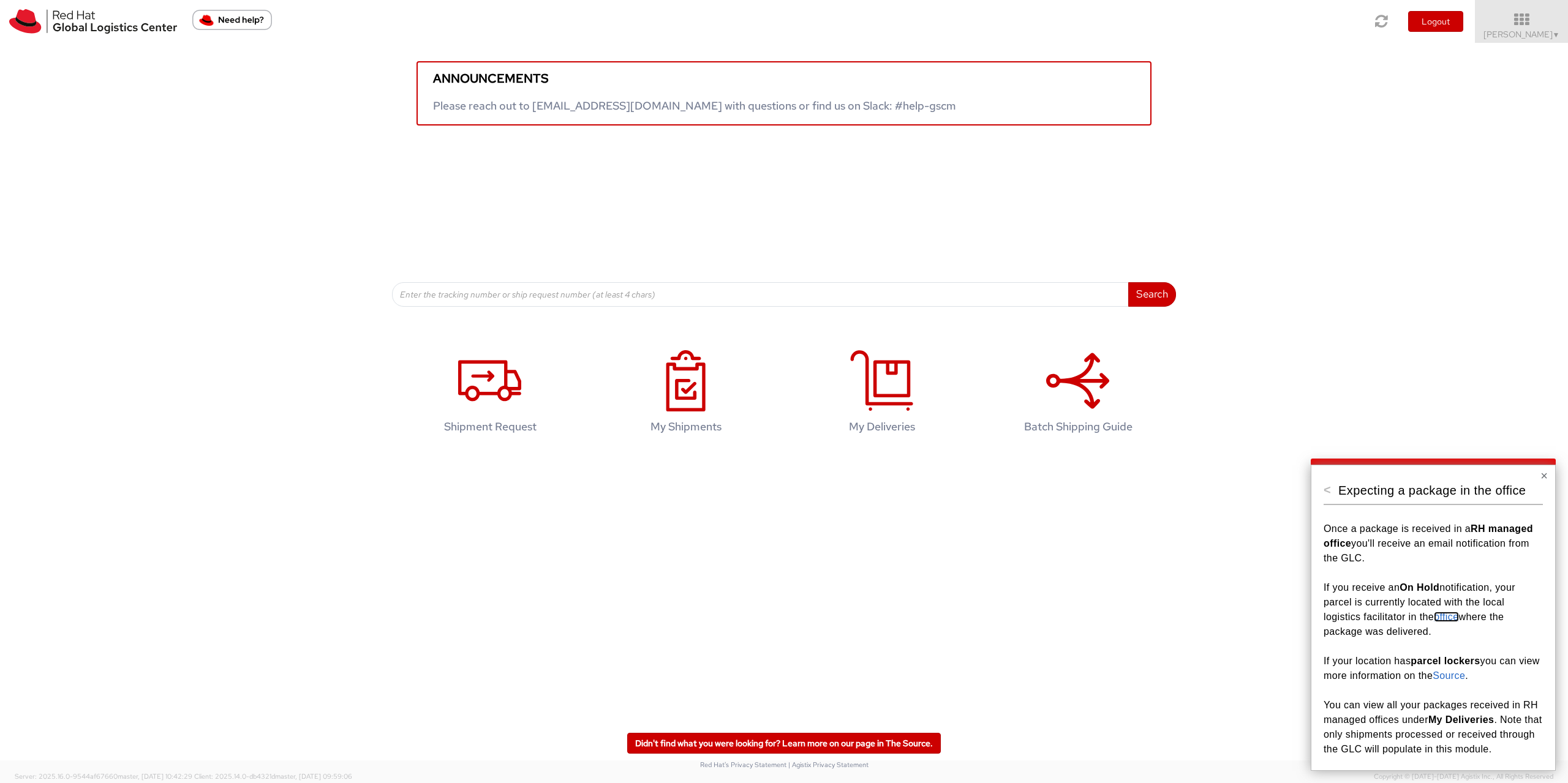
click at [1452, 617] on link "office" at bounding box center [1446, 617] width 25 height 10
click at [1466, 678] on link "Source" at bounding box center [1449, 676] width 32 height 10
click at [1330, 493] on button "<" at bounding box center [1328, 489] width 8 height 12
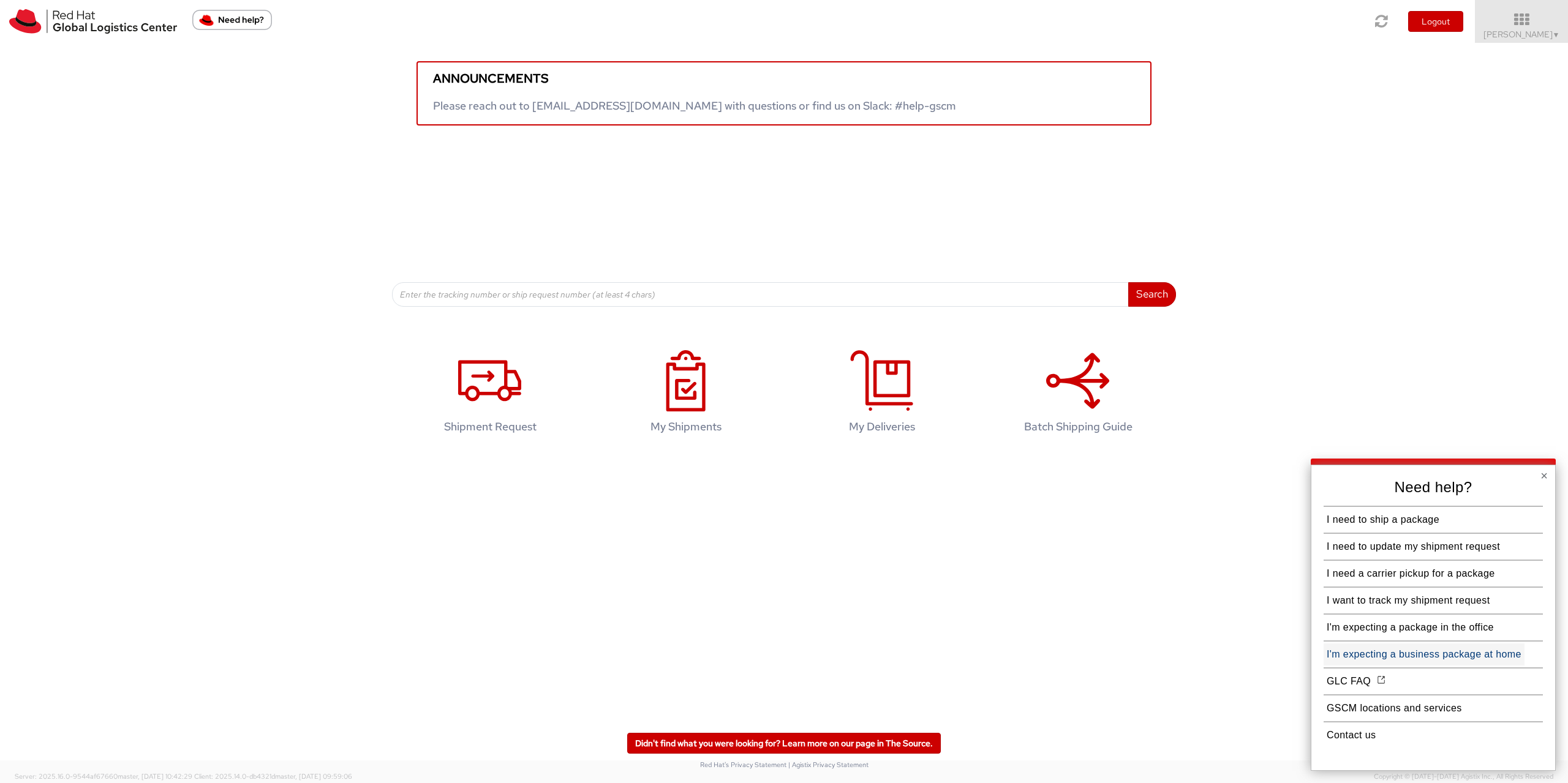
click at [1430, 657] on button "I'm expecting a business package at home" at bounding box center [1425, 654] width 201 height 22
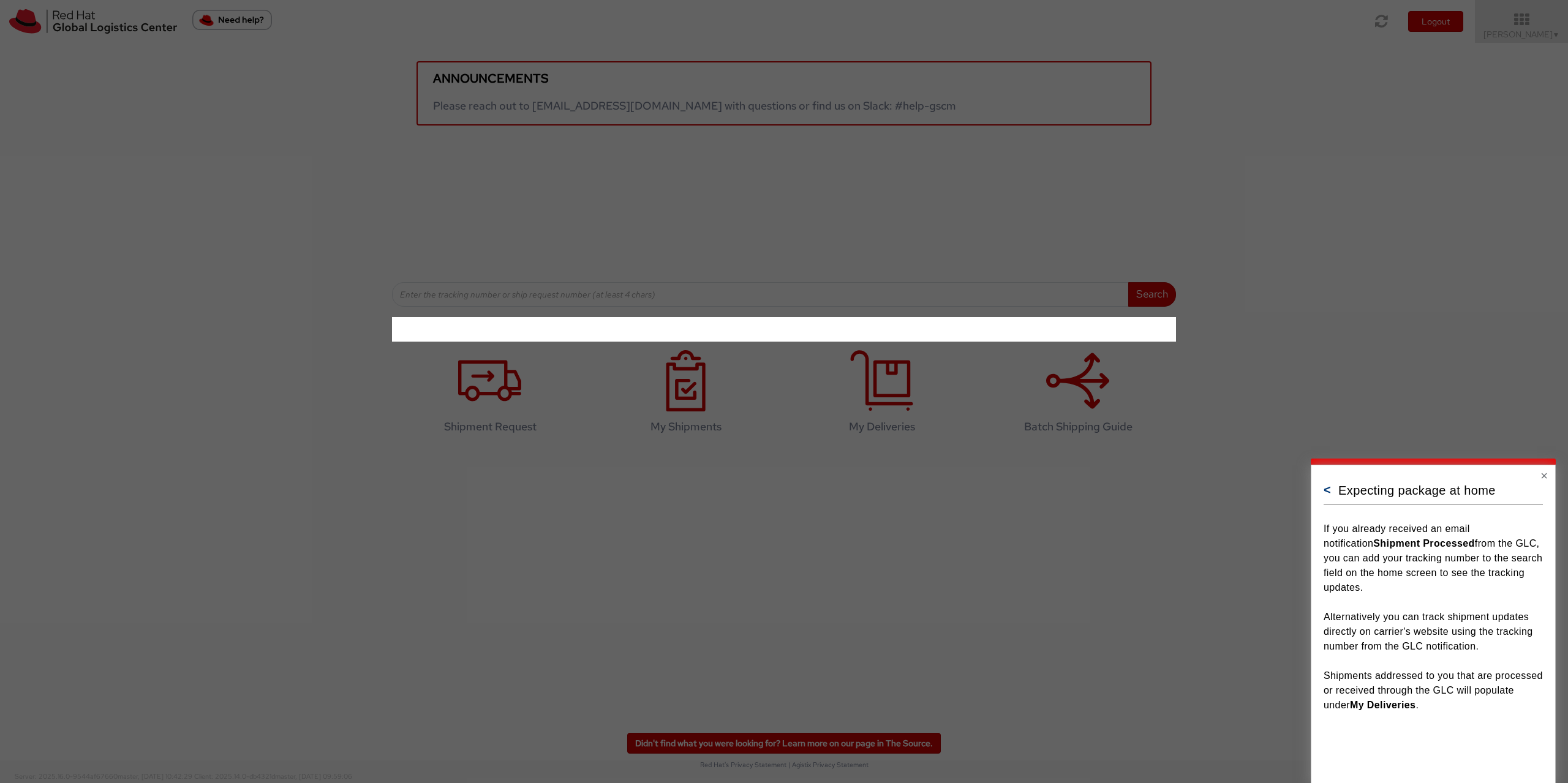
click at [1325, 489] on button "<" at bounding box center [1328, 489] width 8 height 12
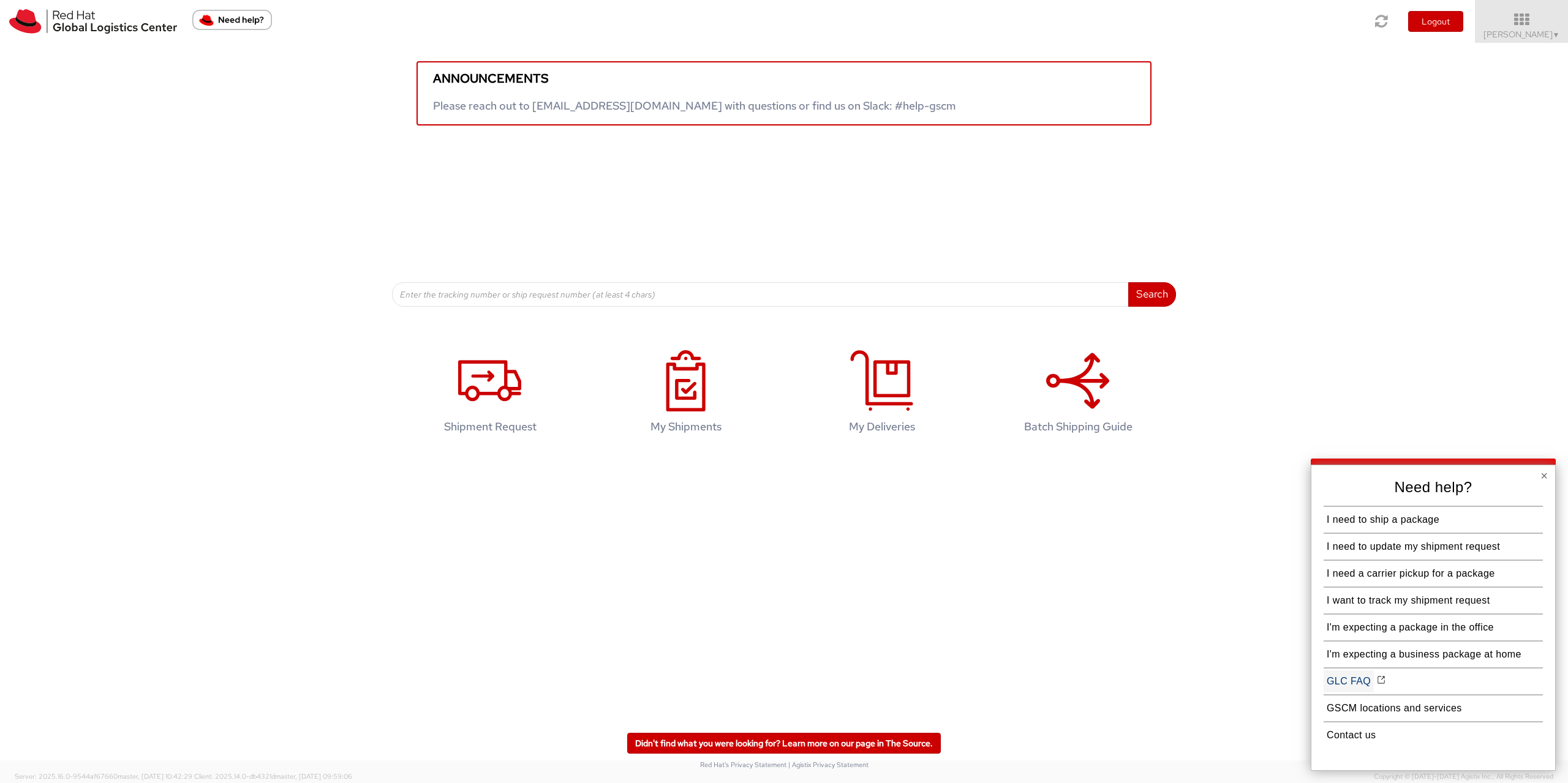
click at [1365, 684] on button "GLC FAQ" at bounding box center [1349, 681] width 51 height 22
click at [1387, 714] on button "GSCM locations and services" at bounding box center [1395, 708] width 142 height 22
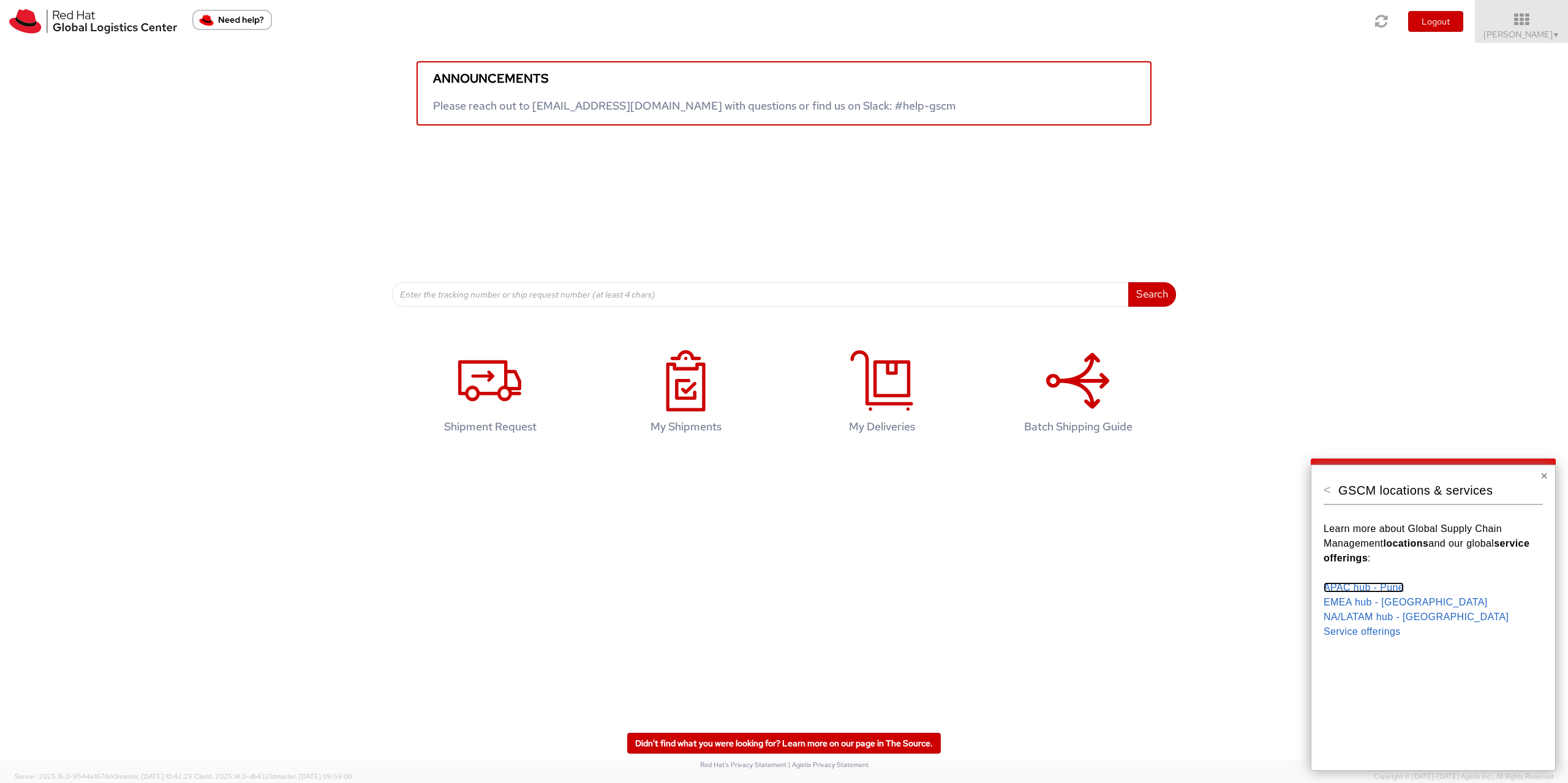
click at [1368, 590] on link "APAC hub - Pune" at bounding box center [1364, 587] width 80 height 10
click at [1382, 635] on link "Service offerings" at bounding box center [1363, 631] width 77 height 10
click at [1330, 490] on button "<" at bounding box center [1328, 489] width 8 height 12
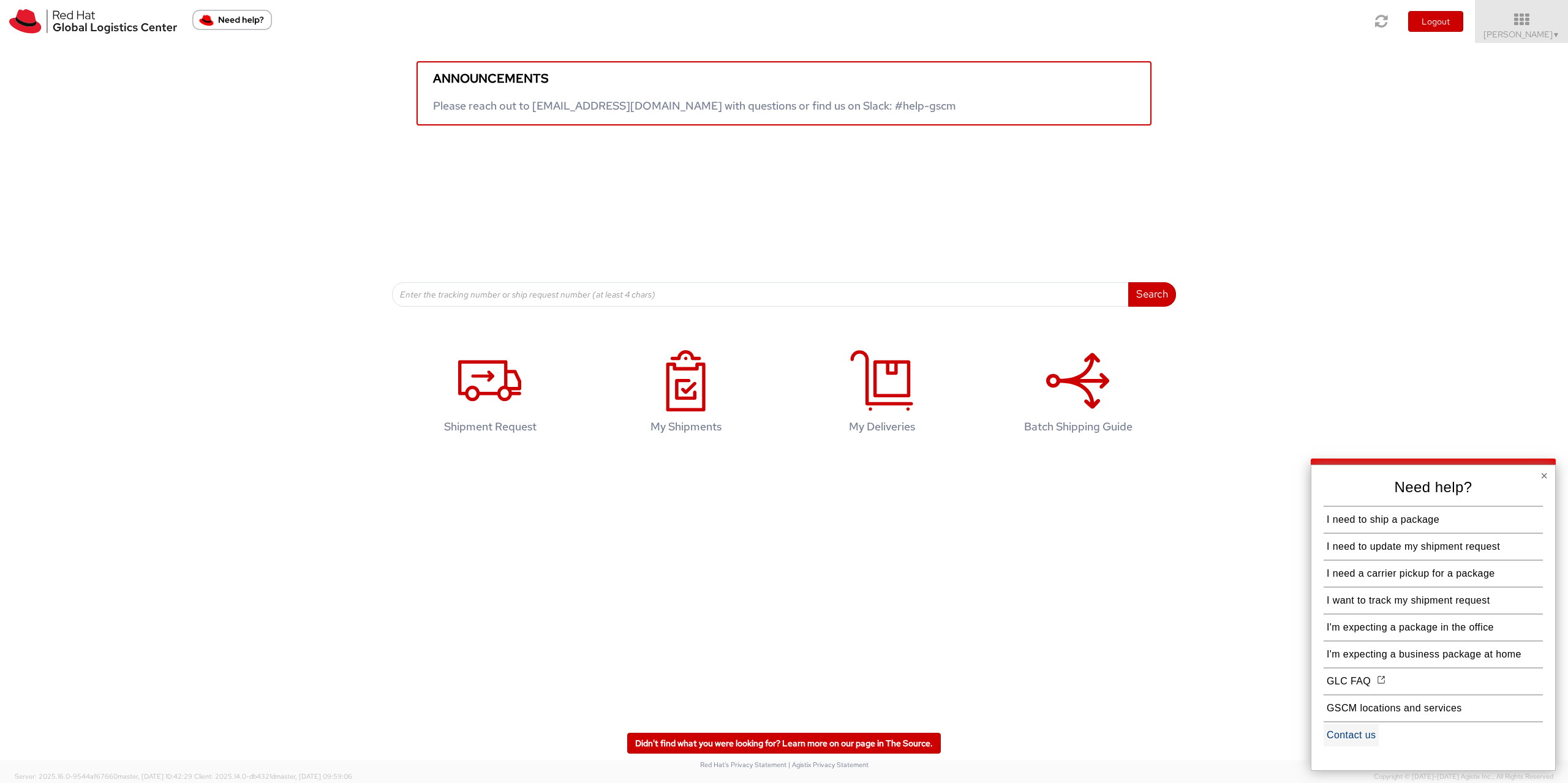
click at [1333, 735] on button "Contact us" at bounding box center [1351, 735] width 55 height 22
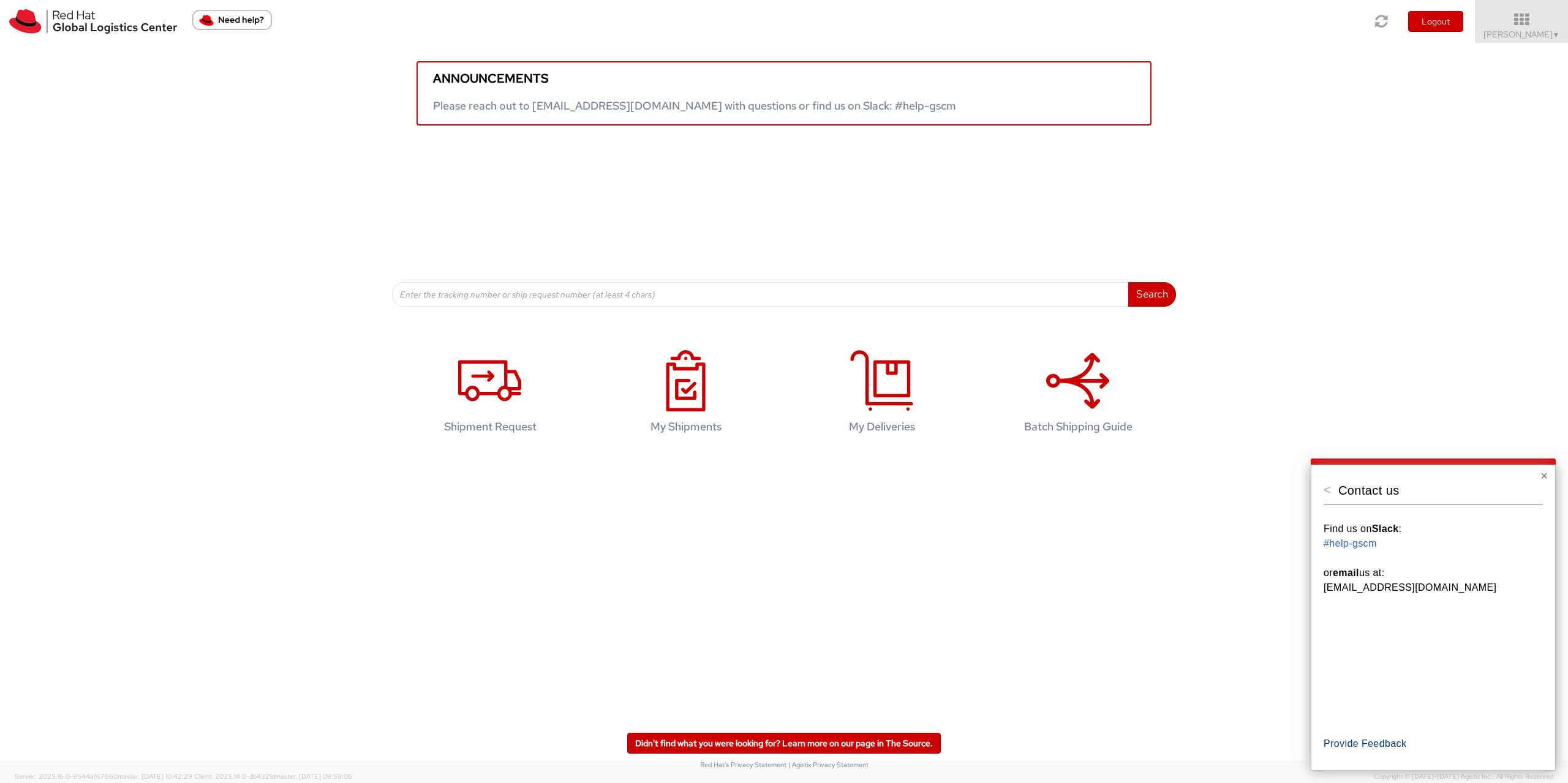
click at [1356, 748] on button "Provide Feedback" at bounding box center [1365, 744] width 83 height 22
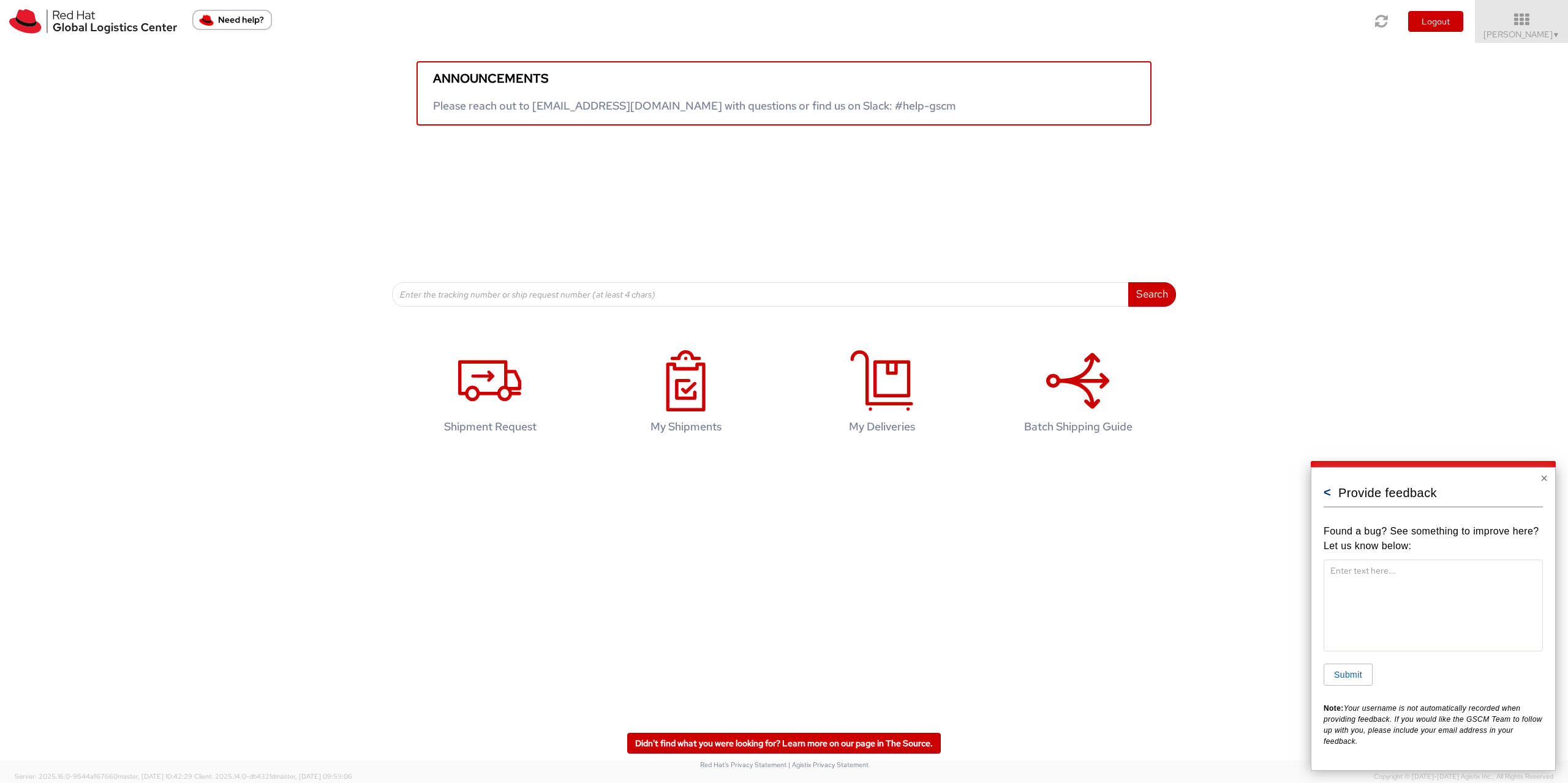
click at [1325, 497] on button "<" at bounding box center [1328, 492] width 8 height 12
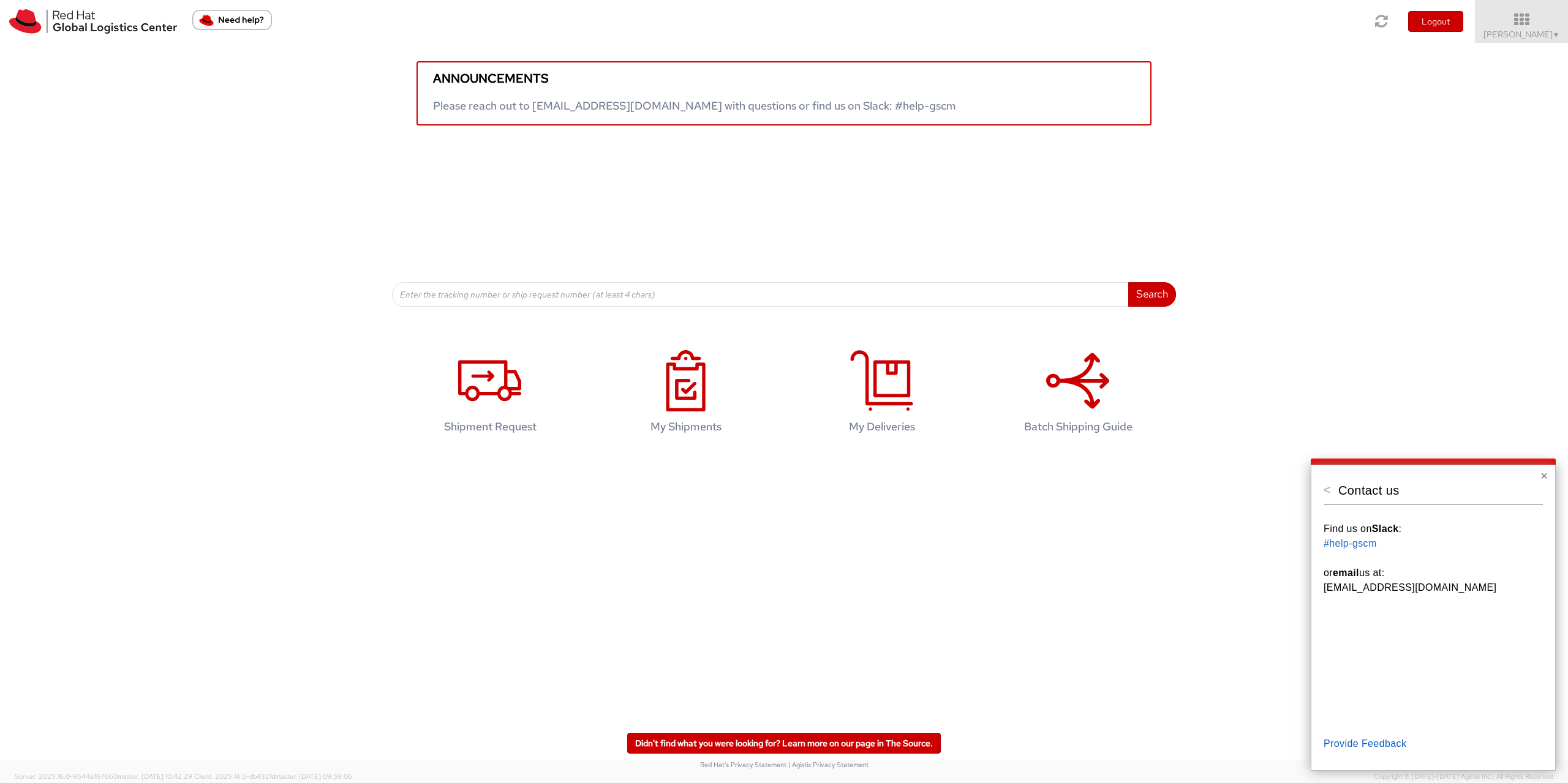
click at [1325, 496] on button "<" at bounding box center [1328, 489] width 8 height 12
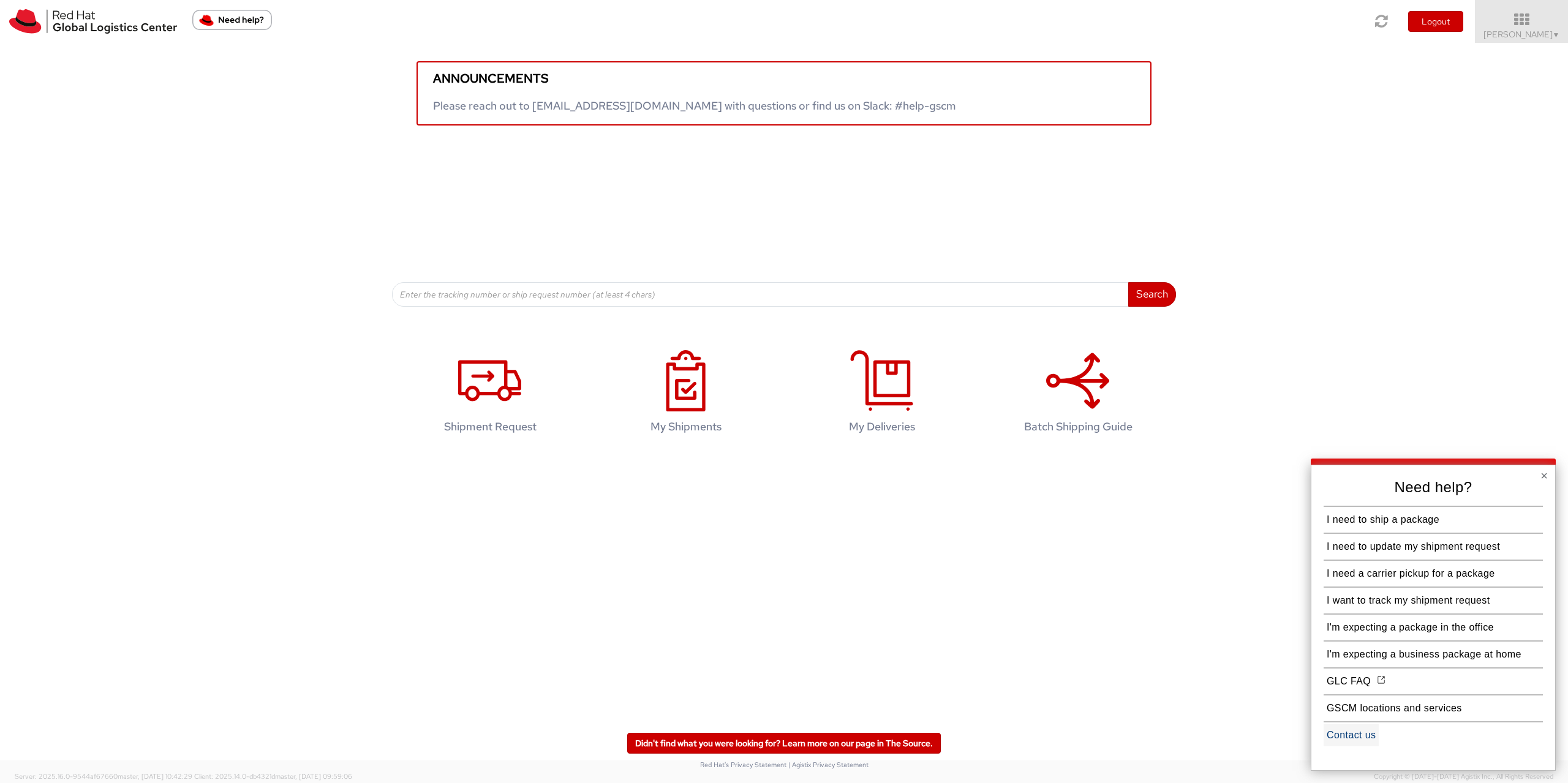
click at [1363, 735] on button "Contact us" at bounding box center [1351, 735] width 55 height 22
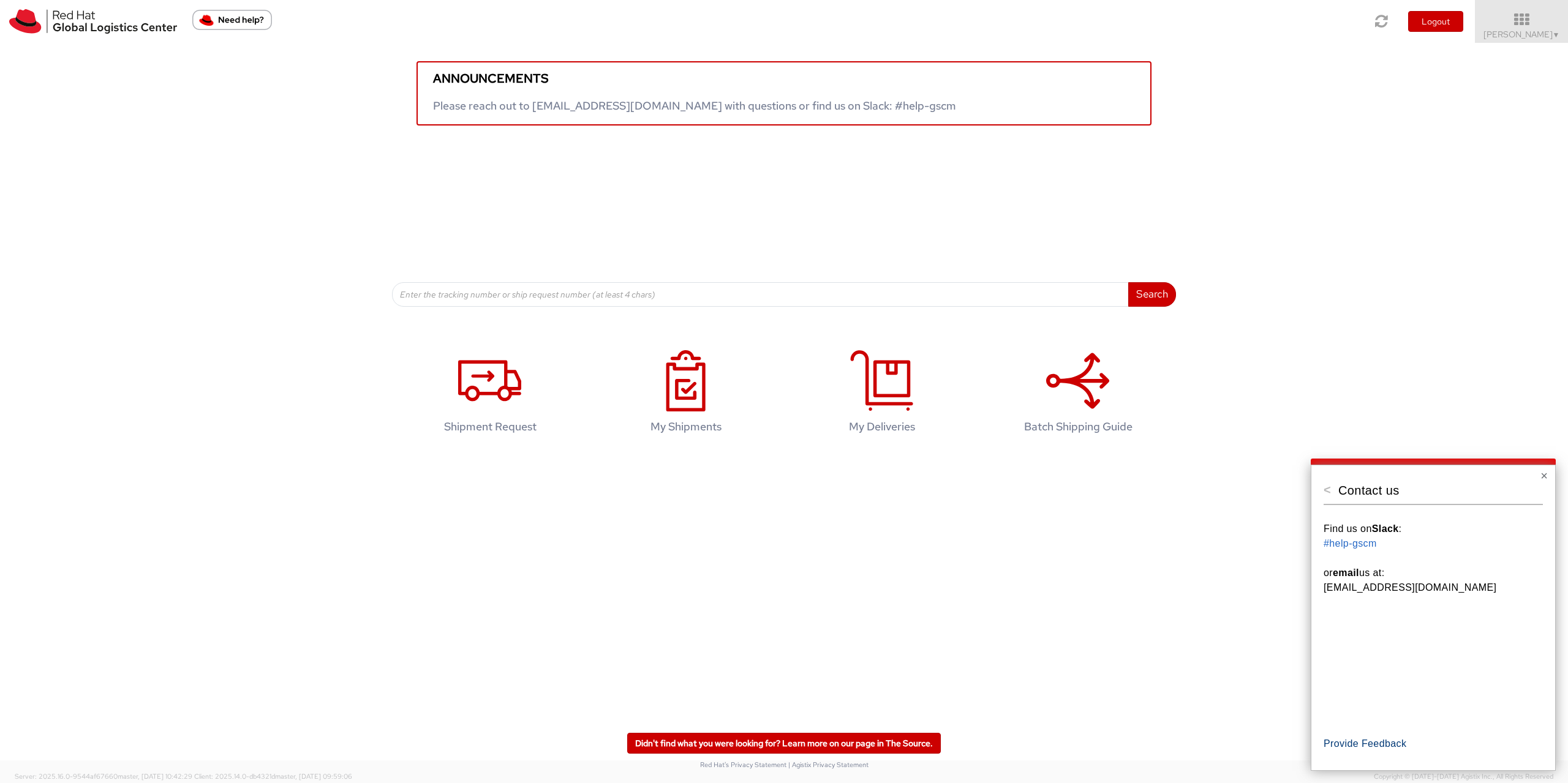
click at [1365, 745] on button "Provide Feedback" at bounding box center [1365, 744] width 83 height 22
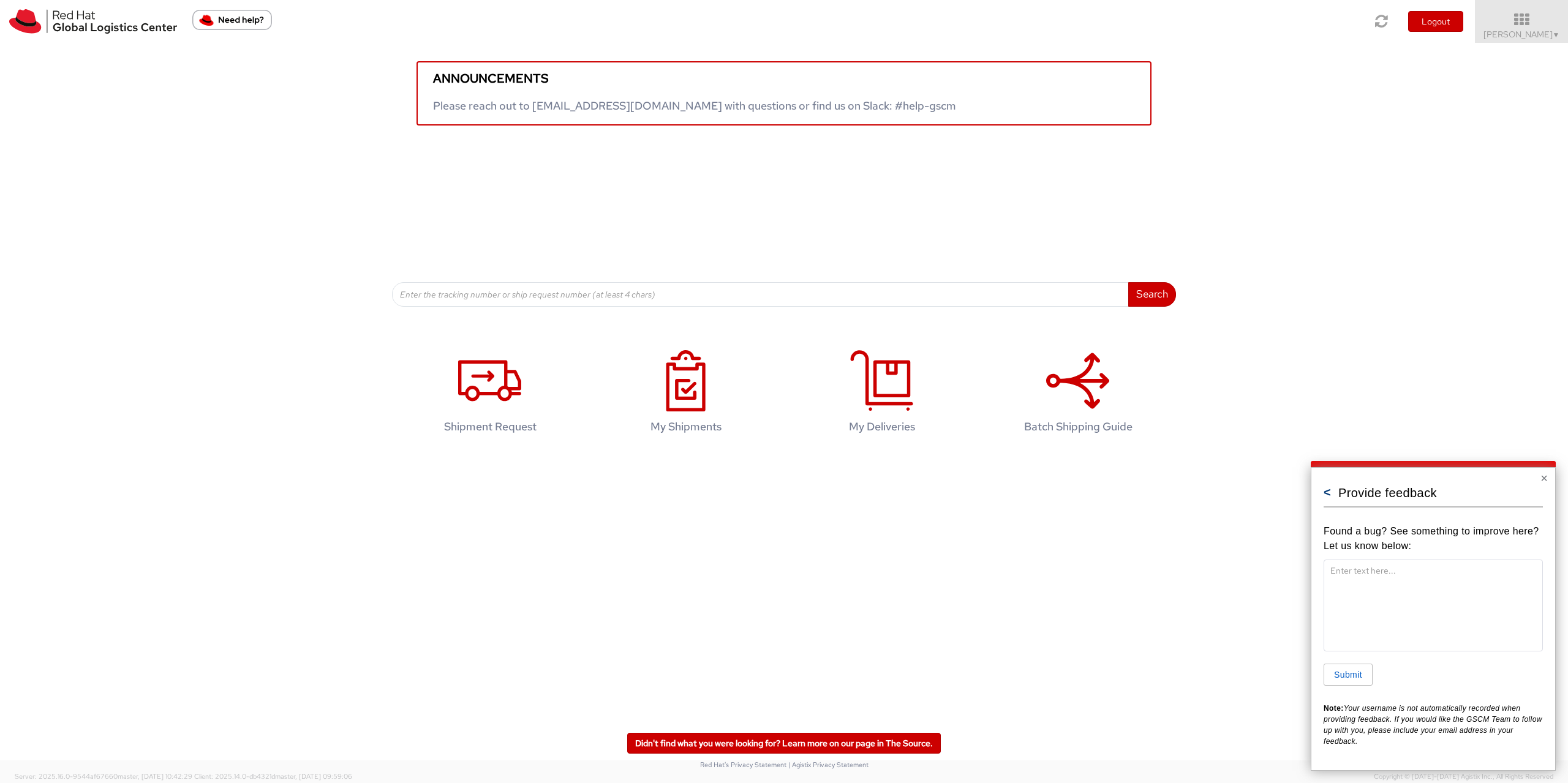
click at [1331, 496] on button "<" at bounding box center [1328, 492] width 8 height 12
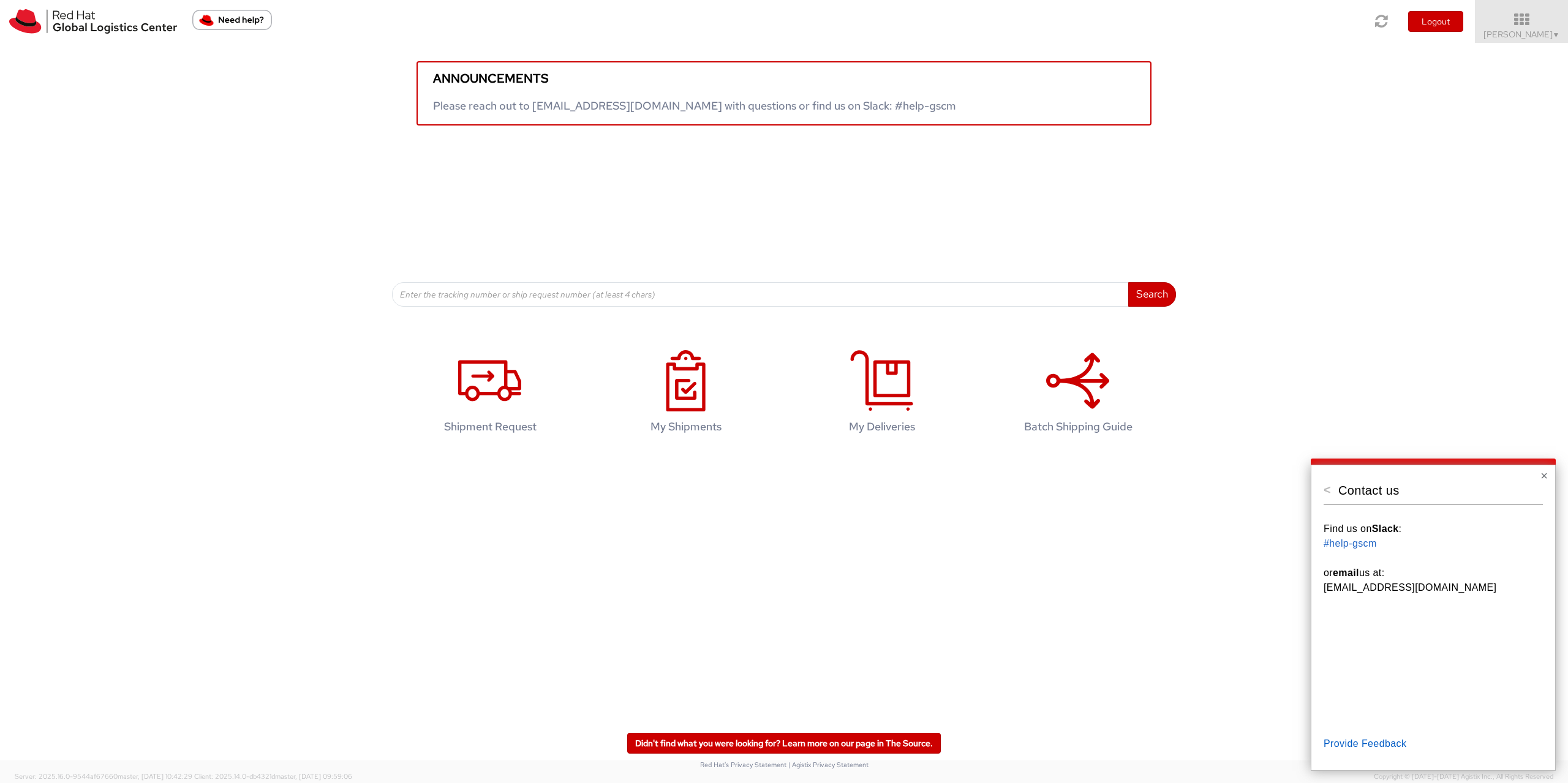
click at [1331, 496] on button "<" at bounding box center [1328, 489] width 8 height 12
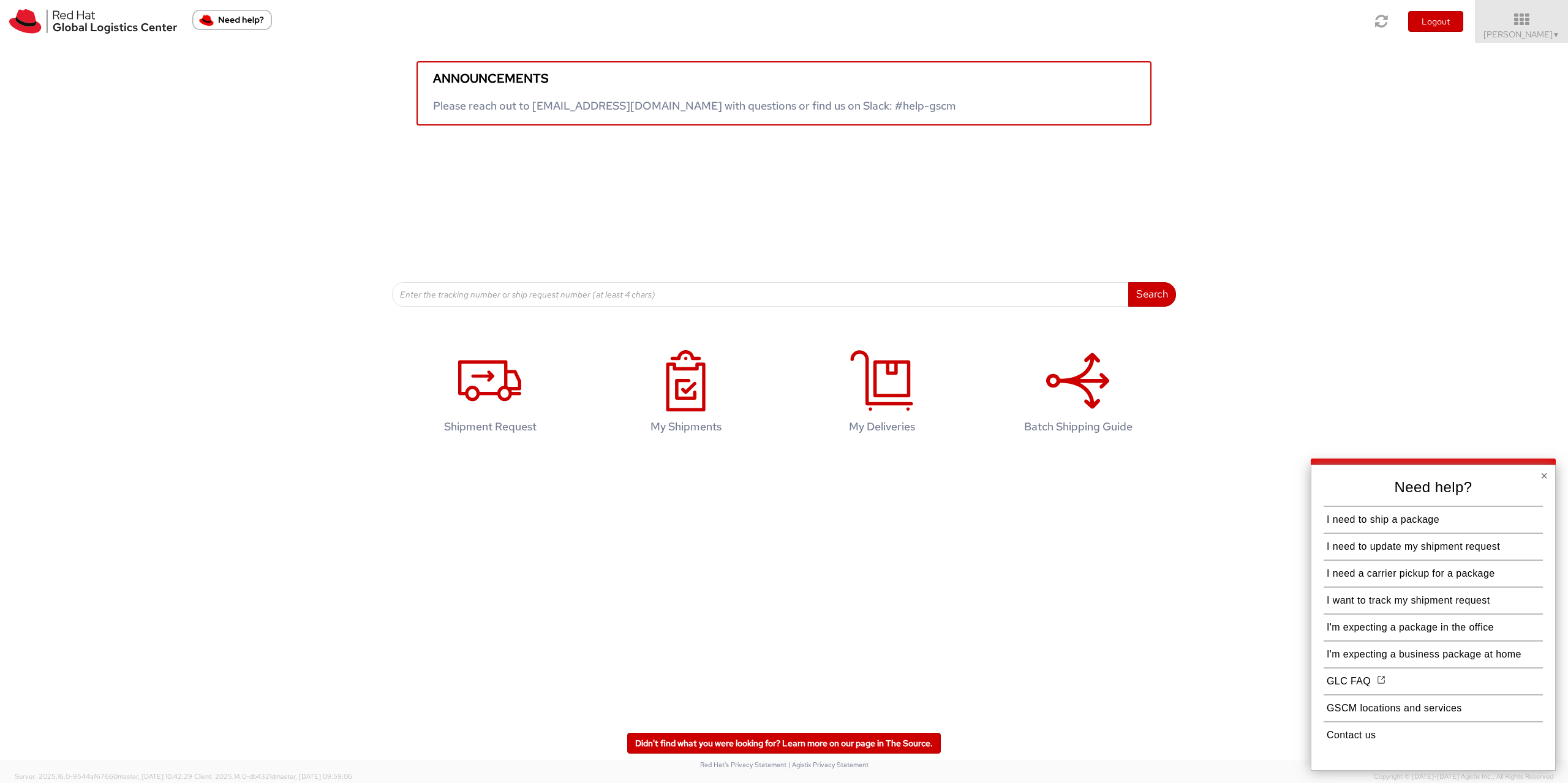
click at [1544, 477] on button "×" at bounding box center [1545, 475] width 8 height 12
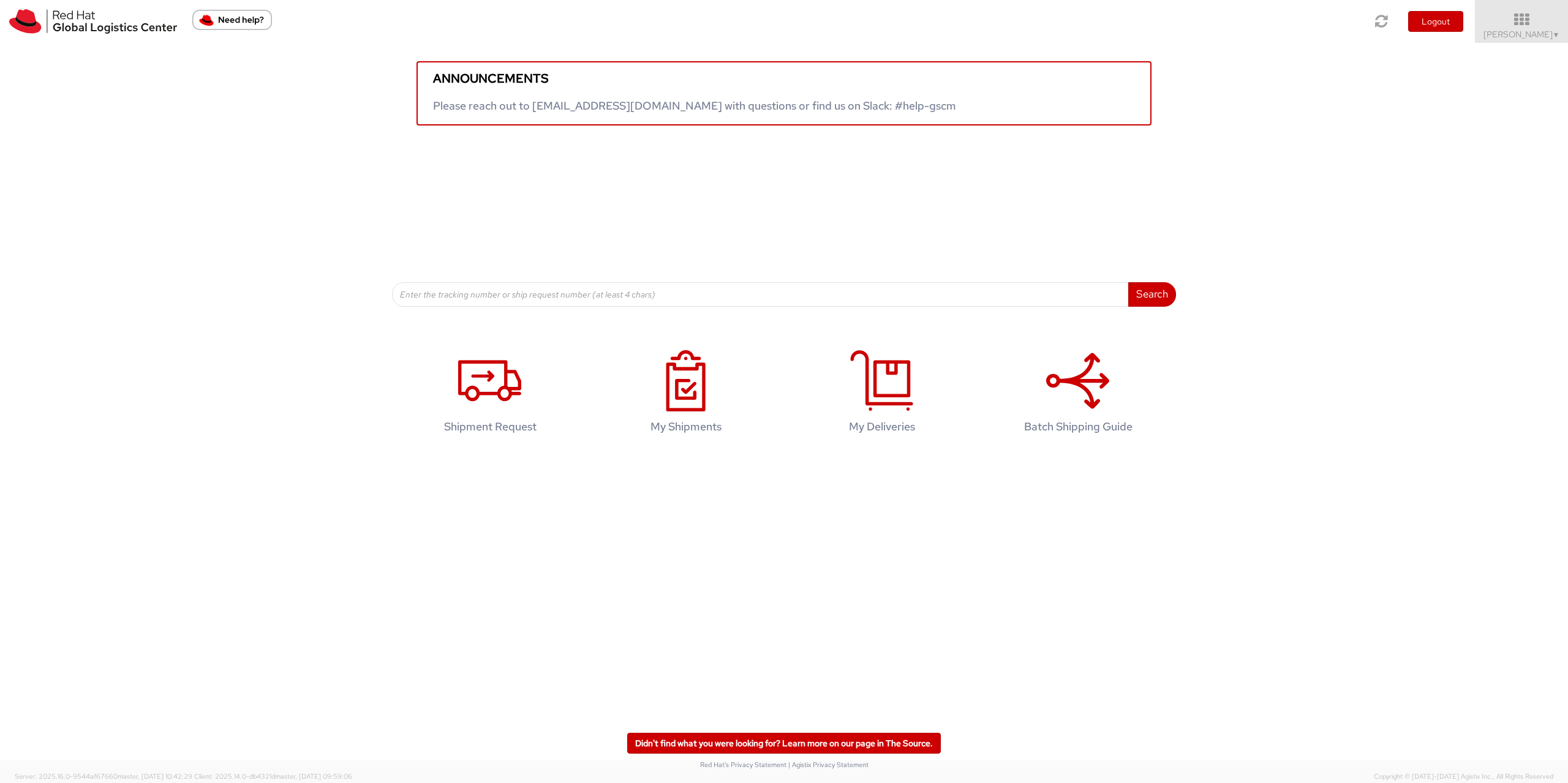
drag, startPoint x: 235, startPoint y: 22, endPoint x: 284, endPoint y: 55, distance: 59.1
click at [235, 21] on img "Need help?" at bounding box center [232, 20] width 80 height 20
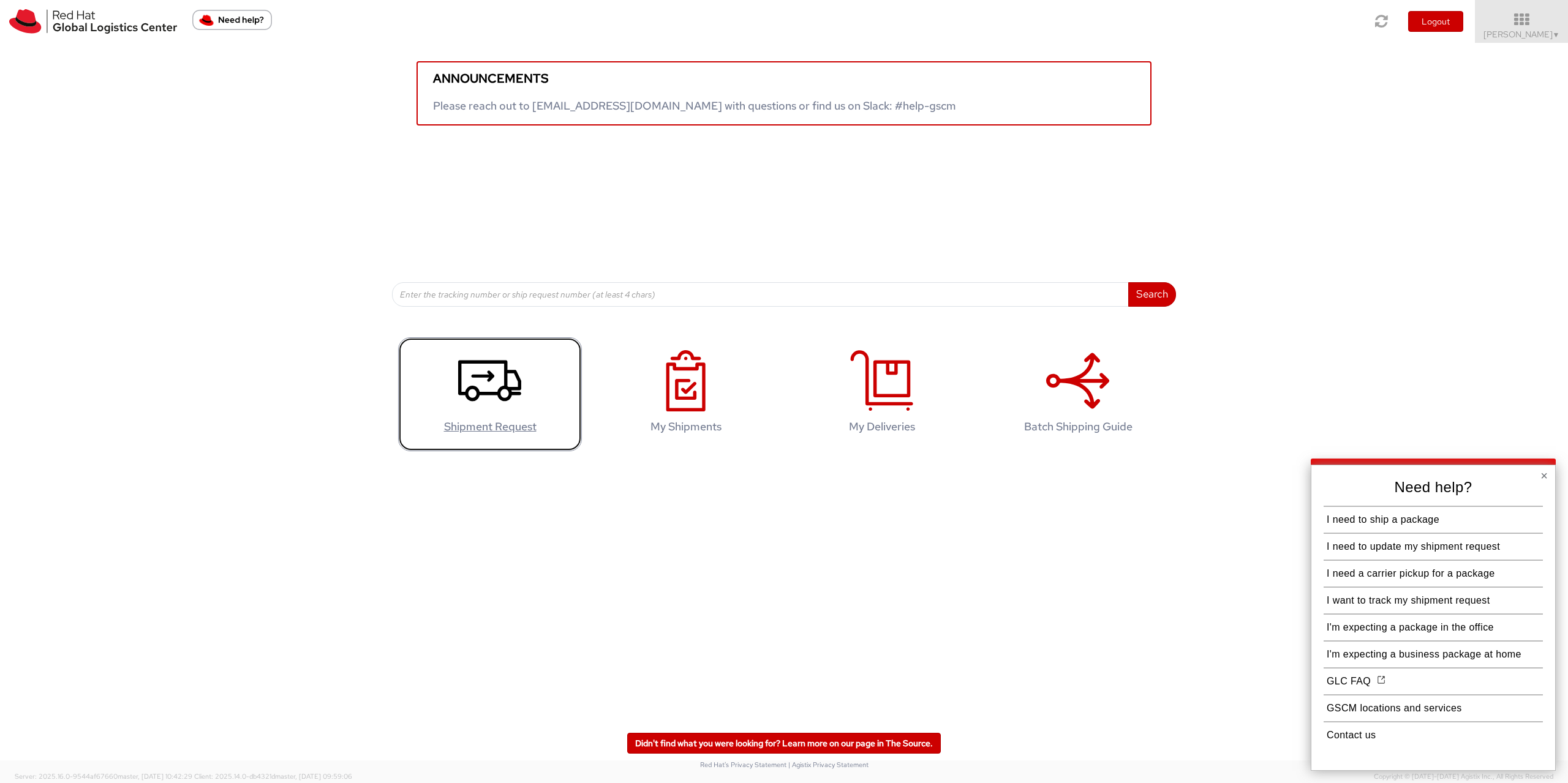
click at [462, 412] on icon at bounding box center [490, 381] width 63 height 61
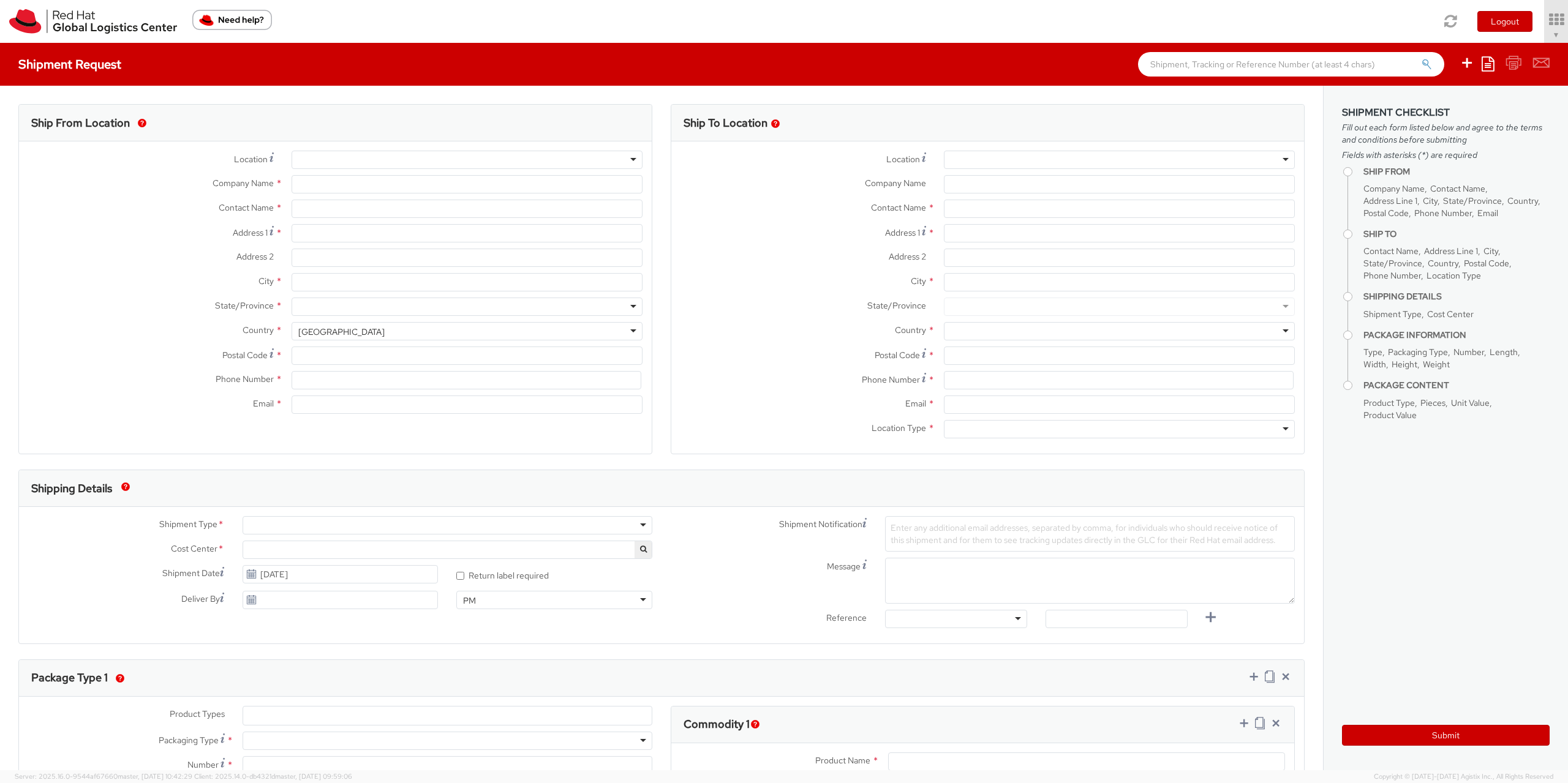
select select "901"
type input "Red Hat Czech s.r.o."
type input "[PERSON_NAME]"
type input "Purkynova 665/115"
type input "[GEOGRAPHIC_DATA]"
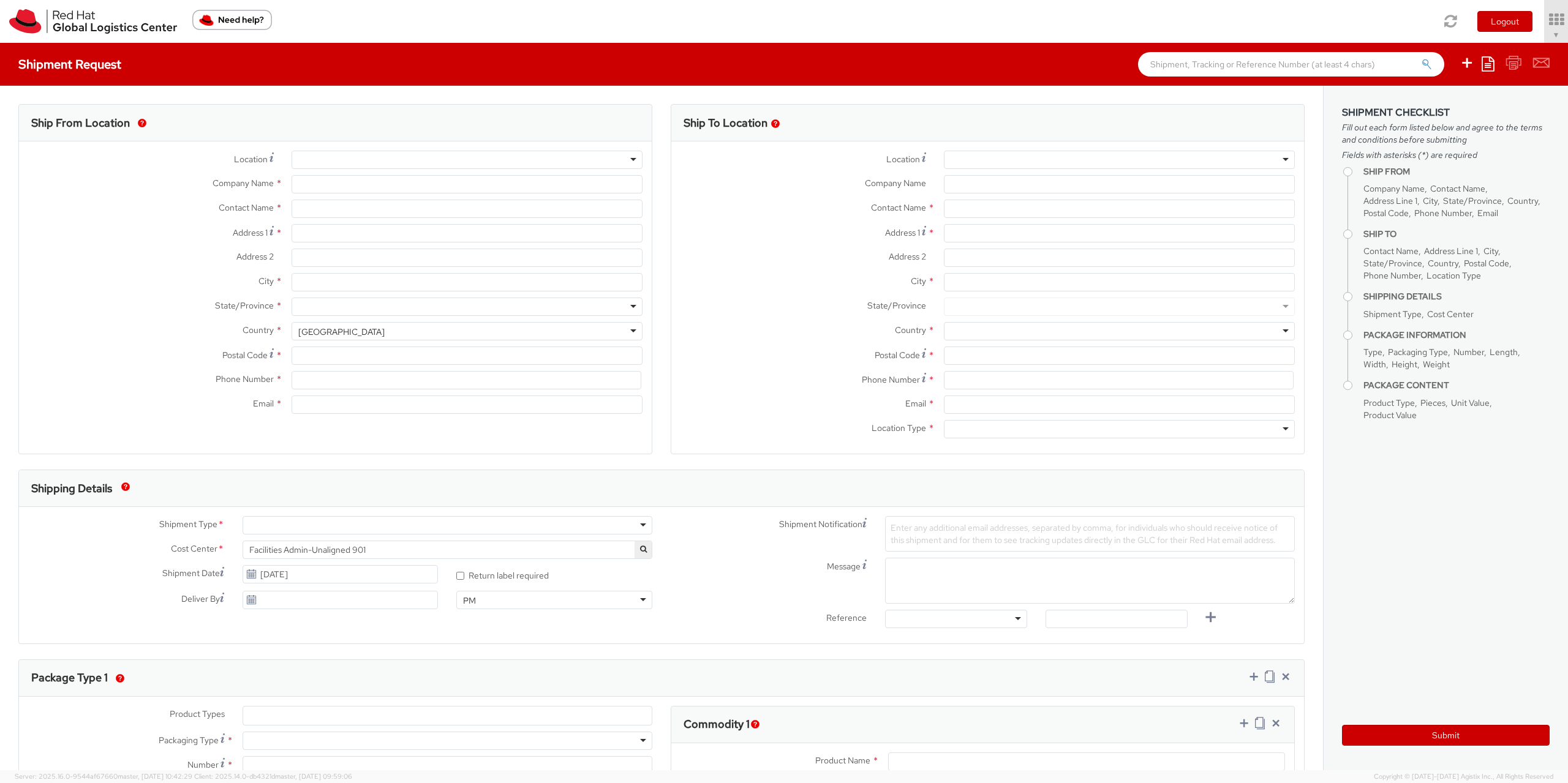
type input "621 00"
type input "420722077148"
type input "[EMAIL_ADDRESS][DOMAIN_NAME]"
select select "CM"
select select "KGS"
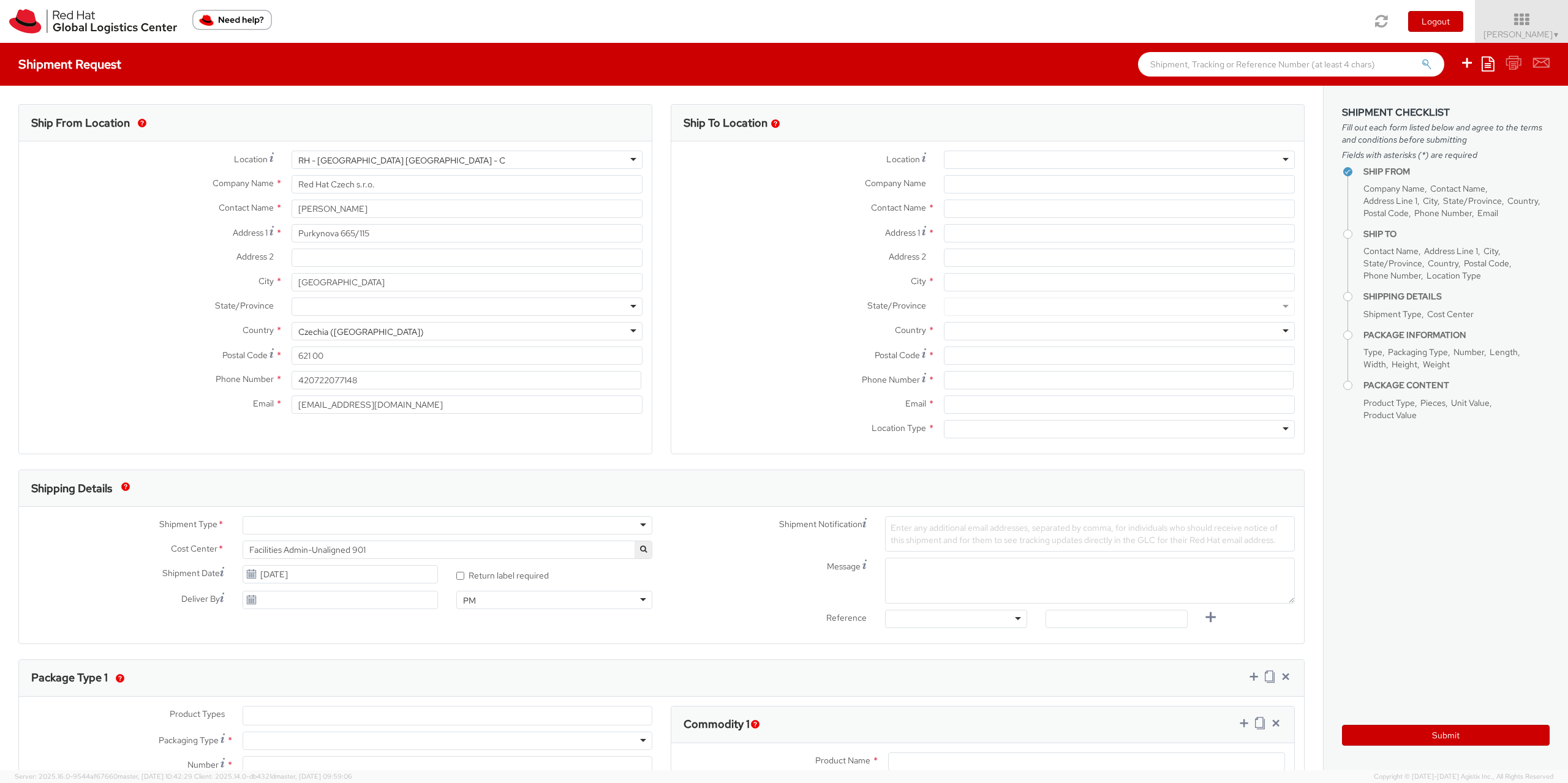
select select
click at [214, 26] on img "Need help?" at bounding box center [232, 20] width 80 height 20
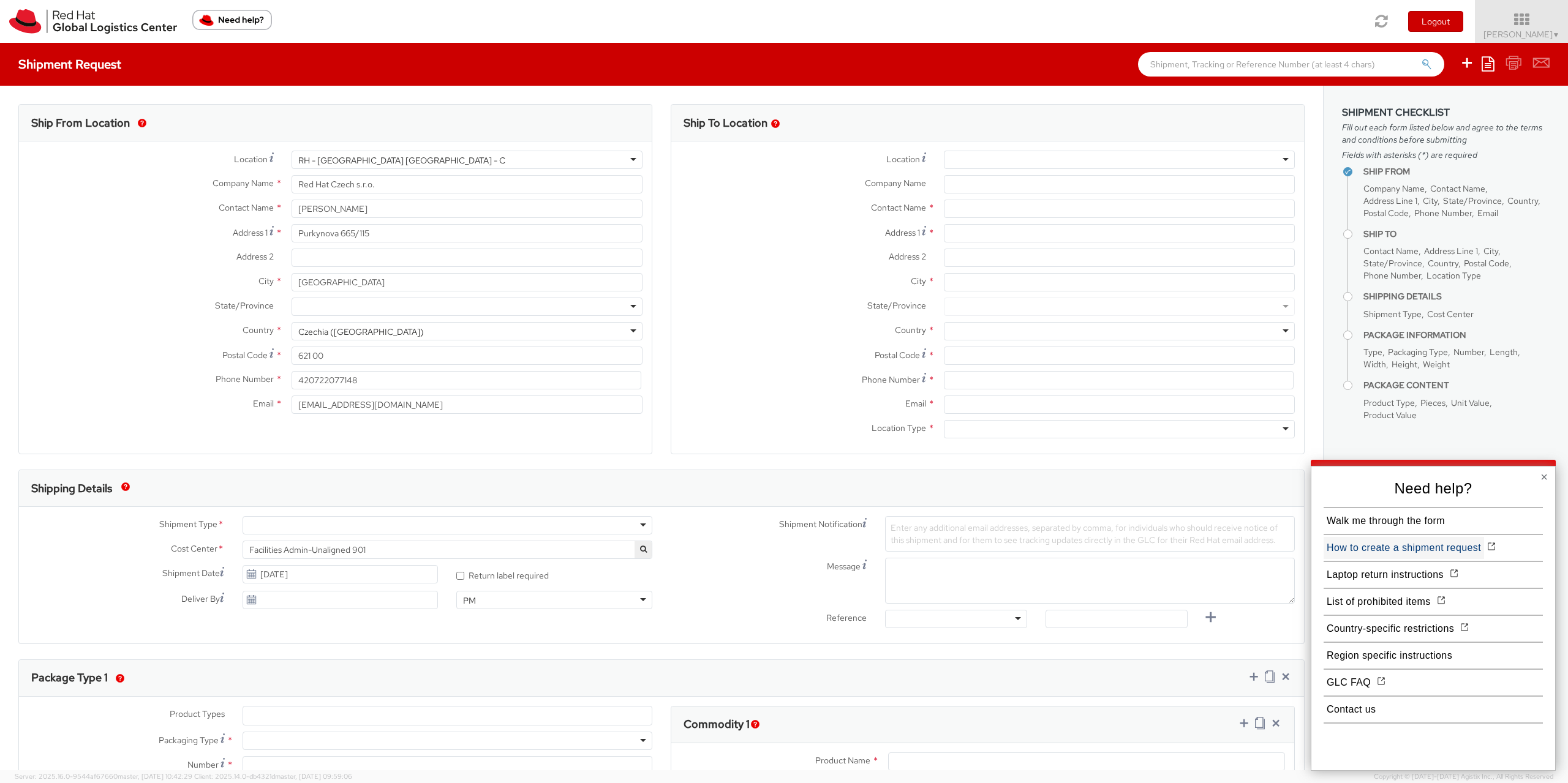
click at [1366, 546] on button "How to create a shipment request" at bounding box center [1404, 547] width 160 height 22
click at [1420, 656] on button "Region specific instructions" at bounding box center [1390, 655] width 131 height 22
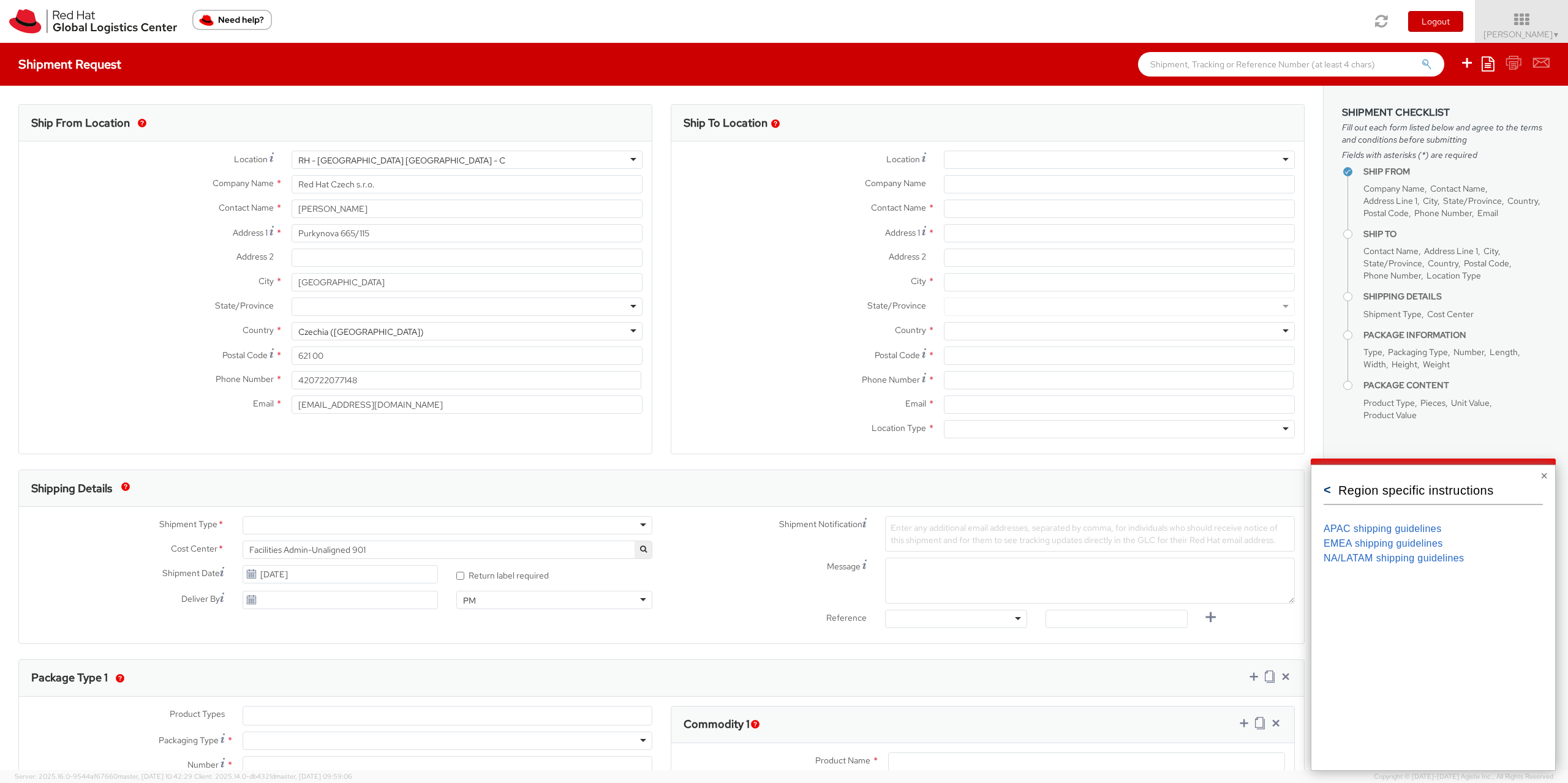
click at [1330, 494] on button "<" at bounding box center [1328, 489] width 8 height 12
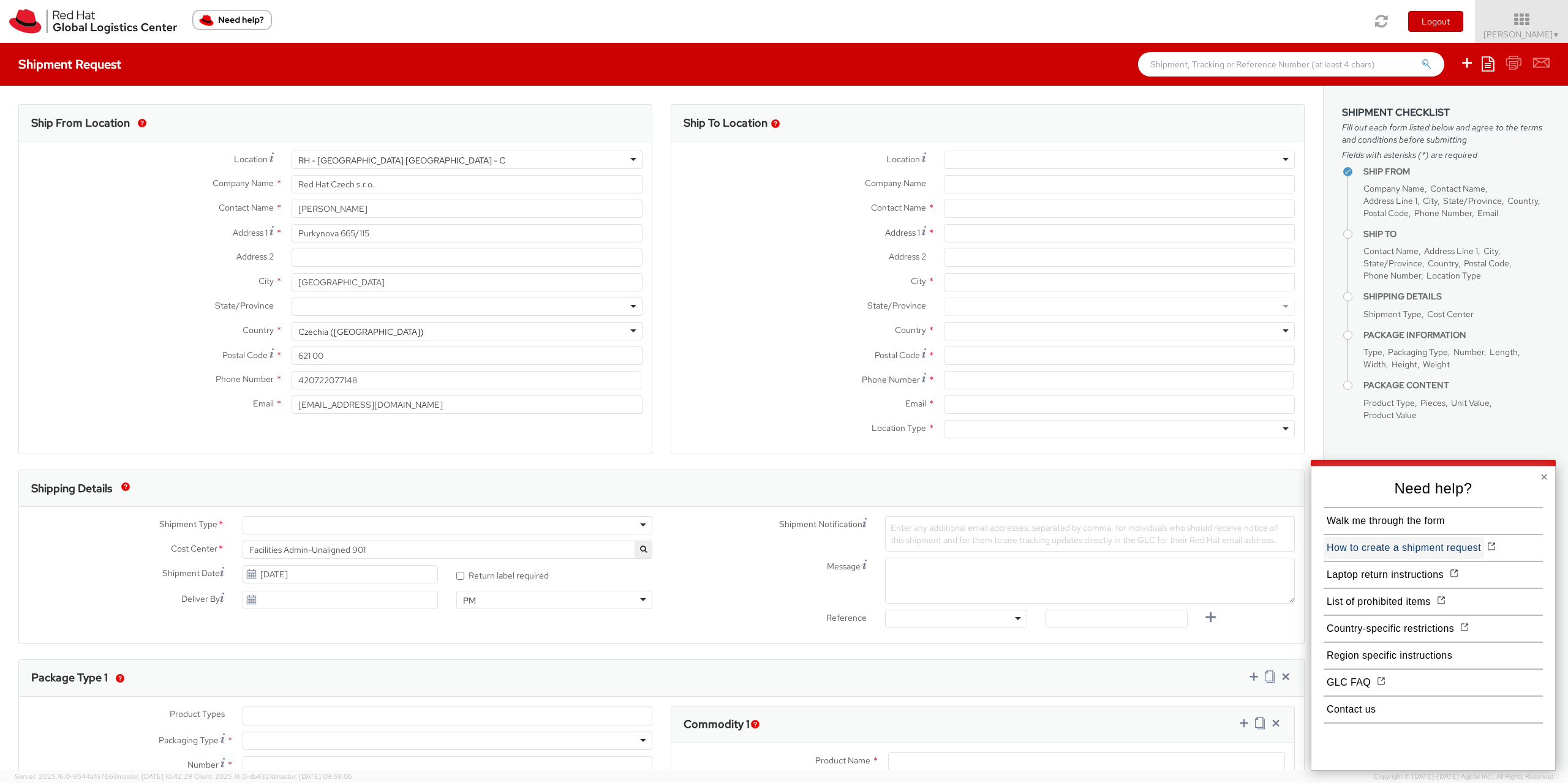
drag, startPoint x: 1319, startPoint y: 548, endPoint x: 1435, endPoint y: 551, distance: 116.0
click at [1435, 551] on div "× Need help? Walk me through the form How to create a shipment request Laptop r…" at bounding box center [1433, 618] width 245 height 305
click at [1382, 660] on button "Region specific instructions" at bounding box center [1390, 655] width 131 height 22
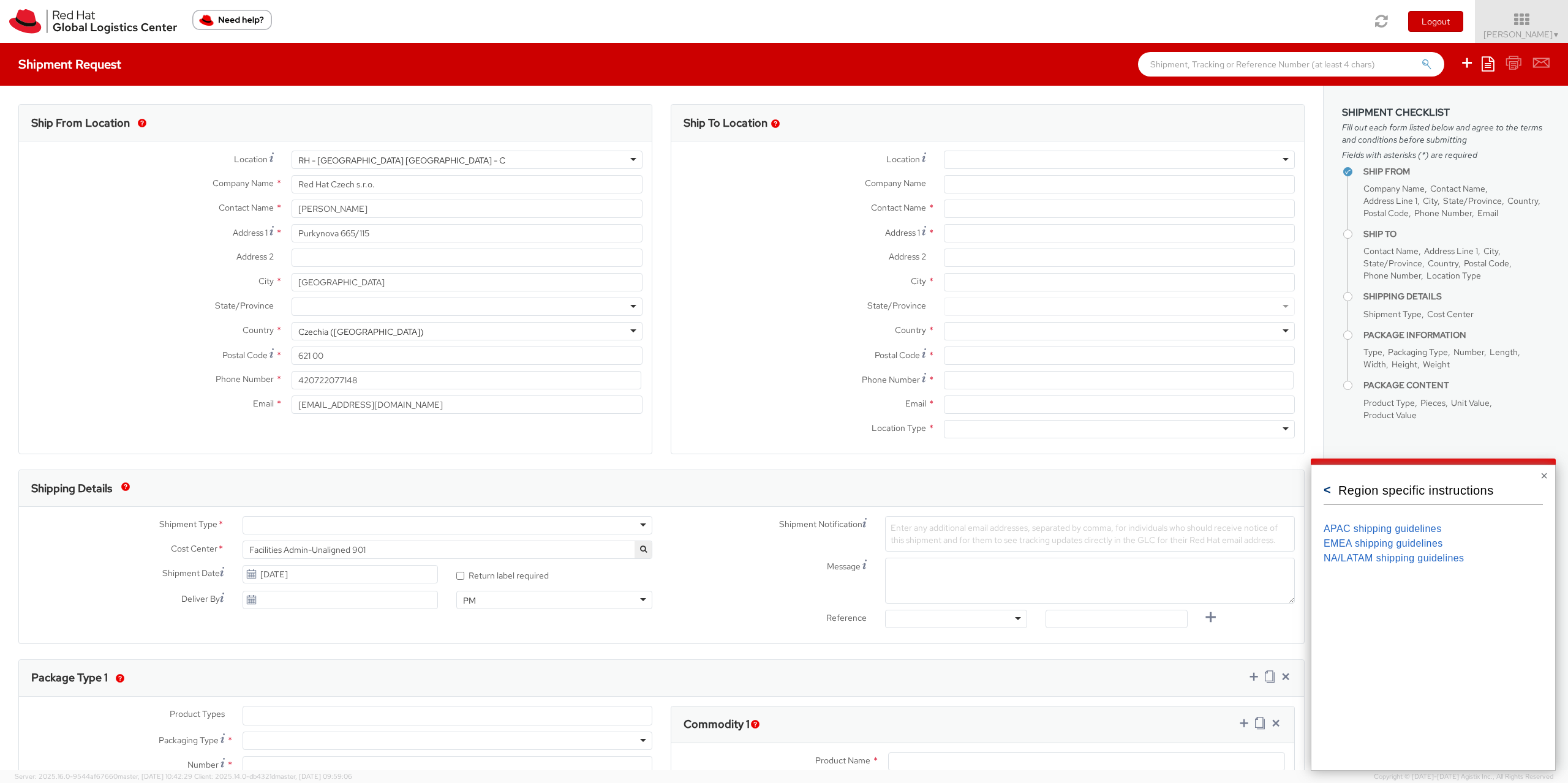
click at [1325, 488] on button "<" at bounding box center [1328, 489] width 8 height 12
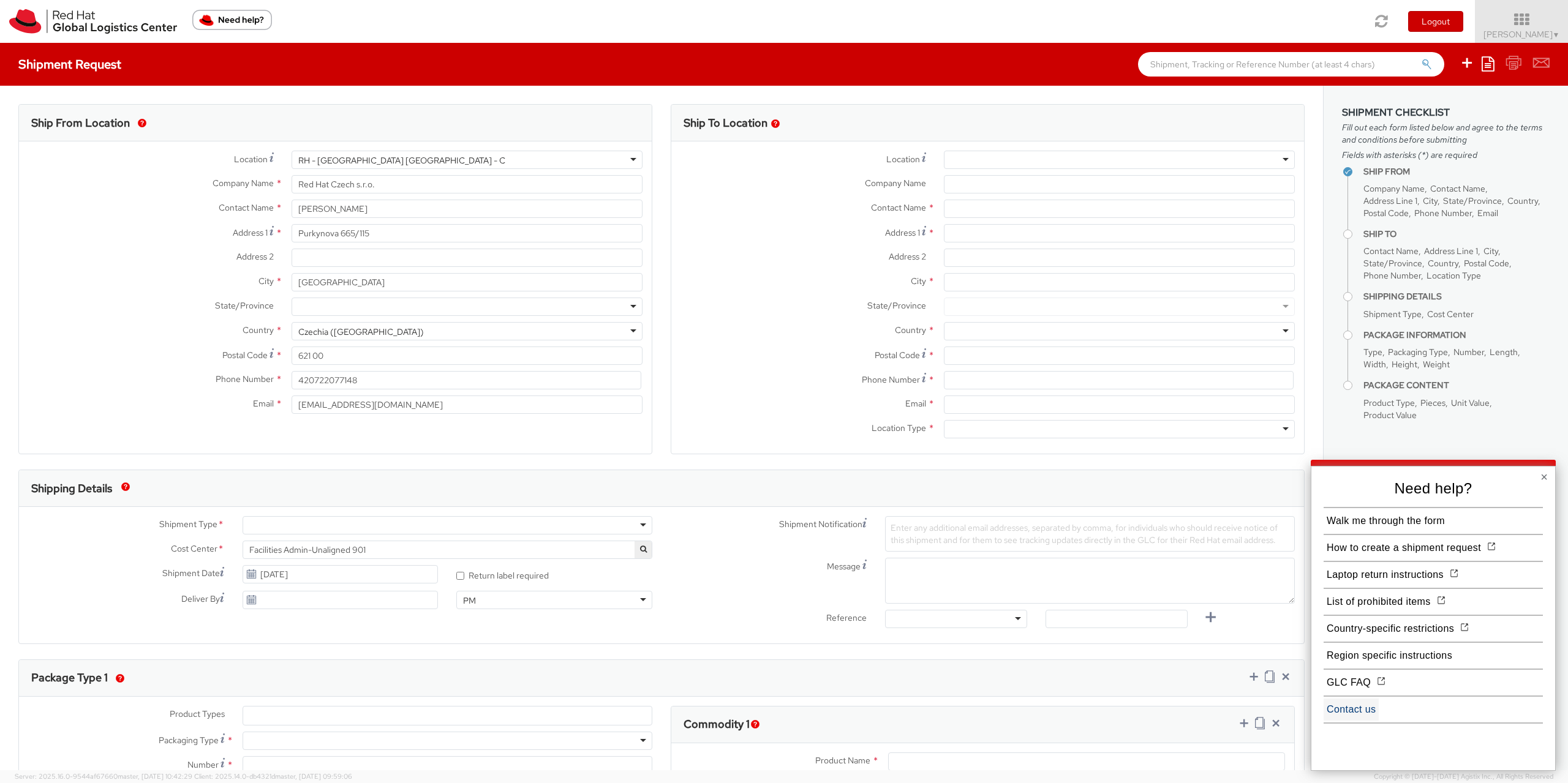
click at [1367, 705] on button "Contact us" at bounding box center [1351, 709] width 55 height 22
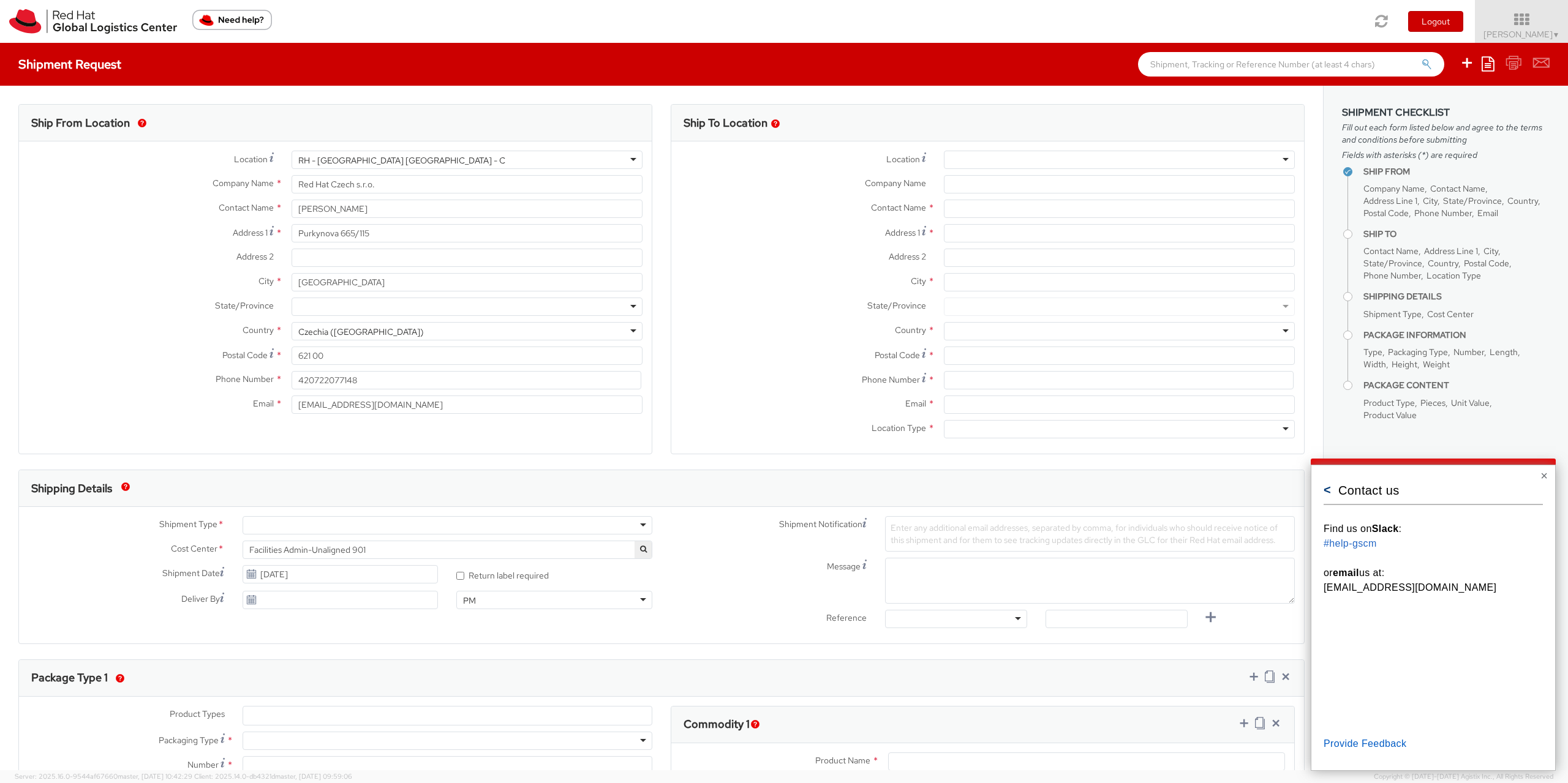
click at [1325, 493] on button "<" at bounding box center [1328, 489] width 8 height 12
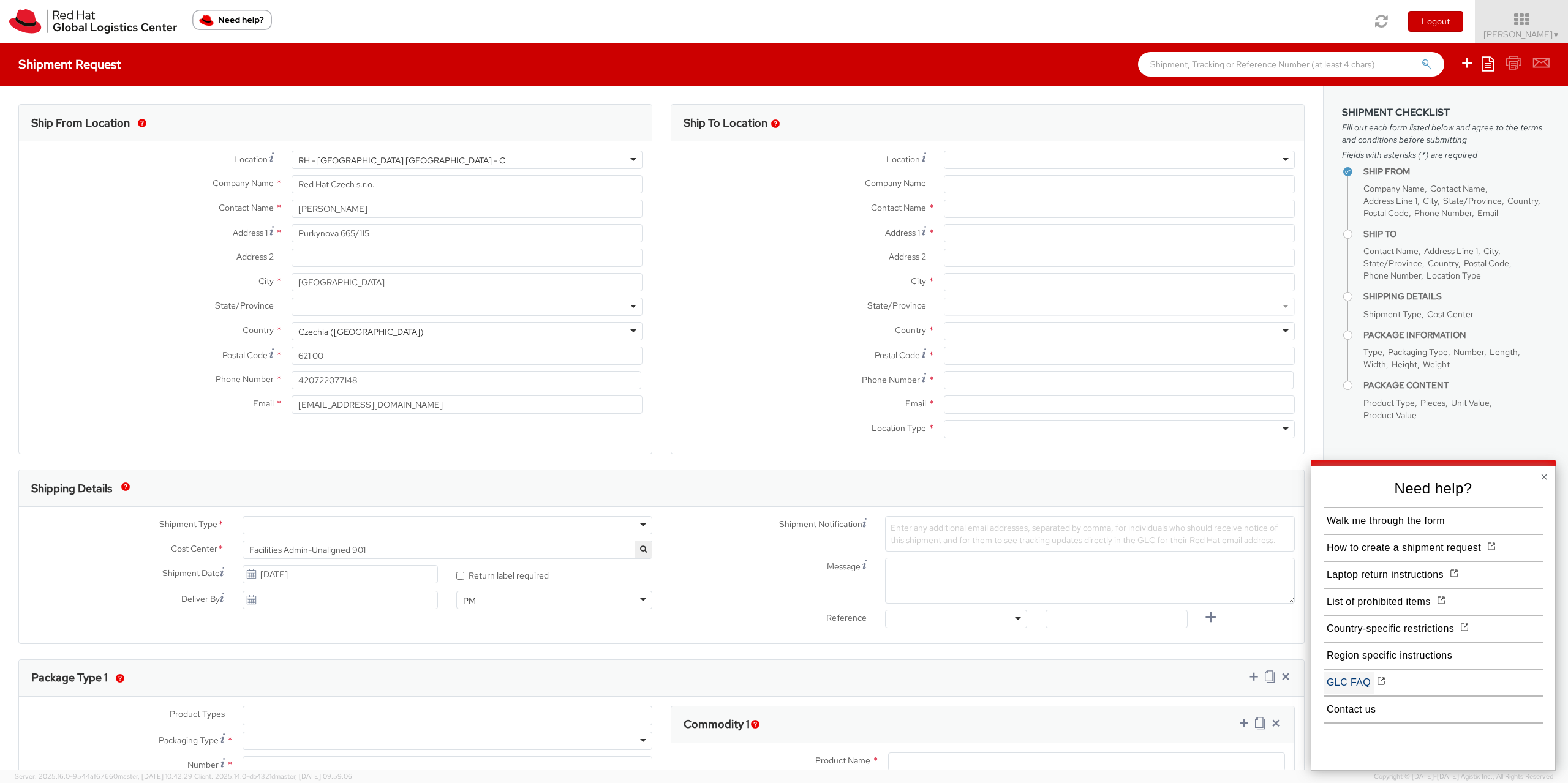
click at [1370, 688] on button "GLC FAQ" at bounding box center [1349, 683] width 51 height 22
click at [1404, 626] on button "Country-specific restrictions" at bounding box center [1390, 628] width 133 height 22
click at [1392, 577] on button "Laptop return instructions" at bounding box center [1385, 575] width 123 height 22
click at [1384, 602] on button "List of prohibited items" at bounding box center [1379, 602] width 111 height 22
click at [1393, 602] on button "List of prohibited items" at bounding box center [1379, 602] width 111 height 22
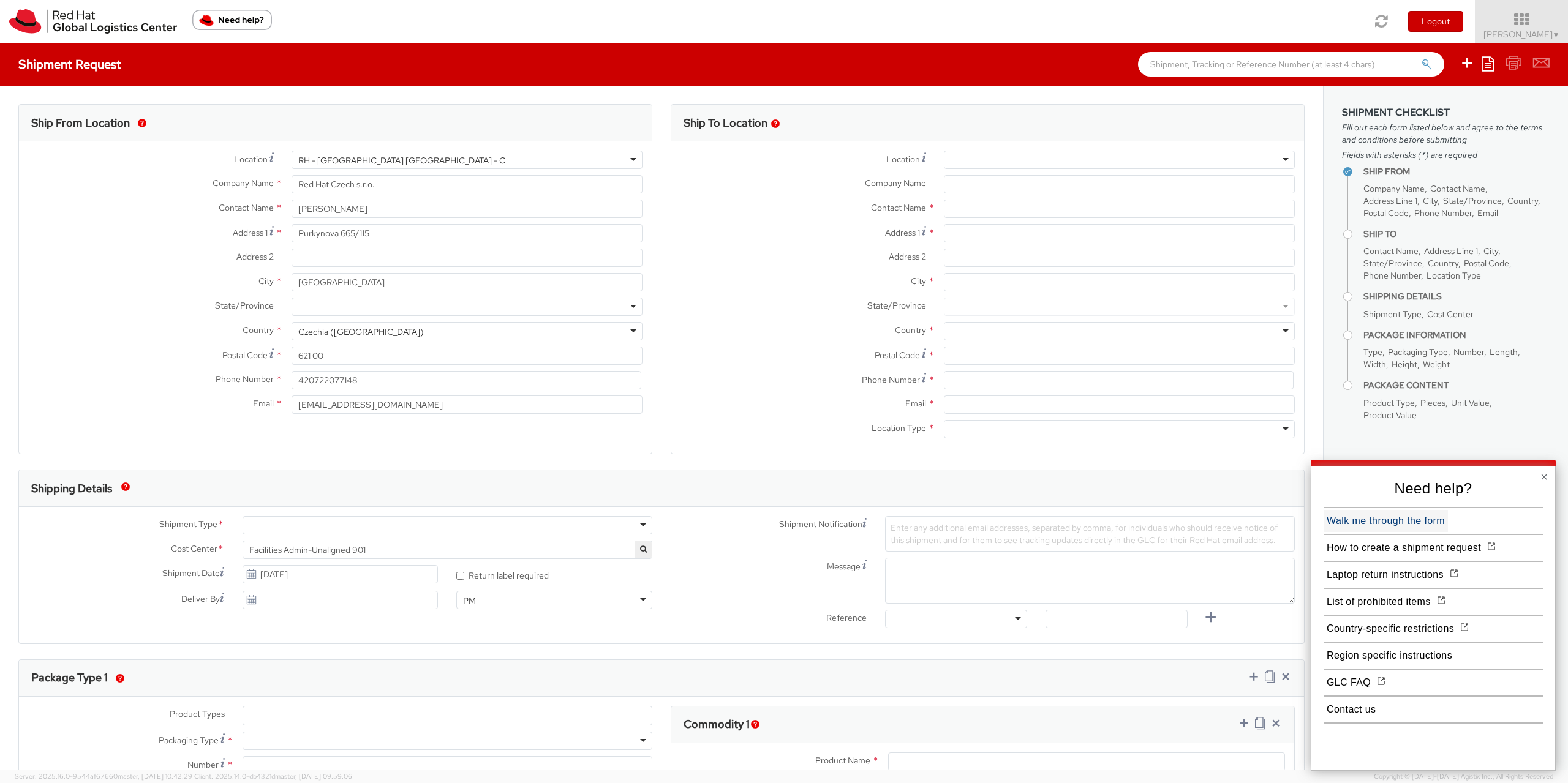
click at [1384, 523] on button "Walk me through the form" at bounding box center [1386, 521] width 124 height 22
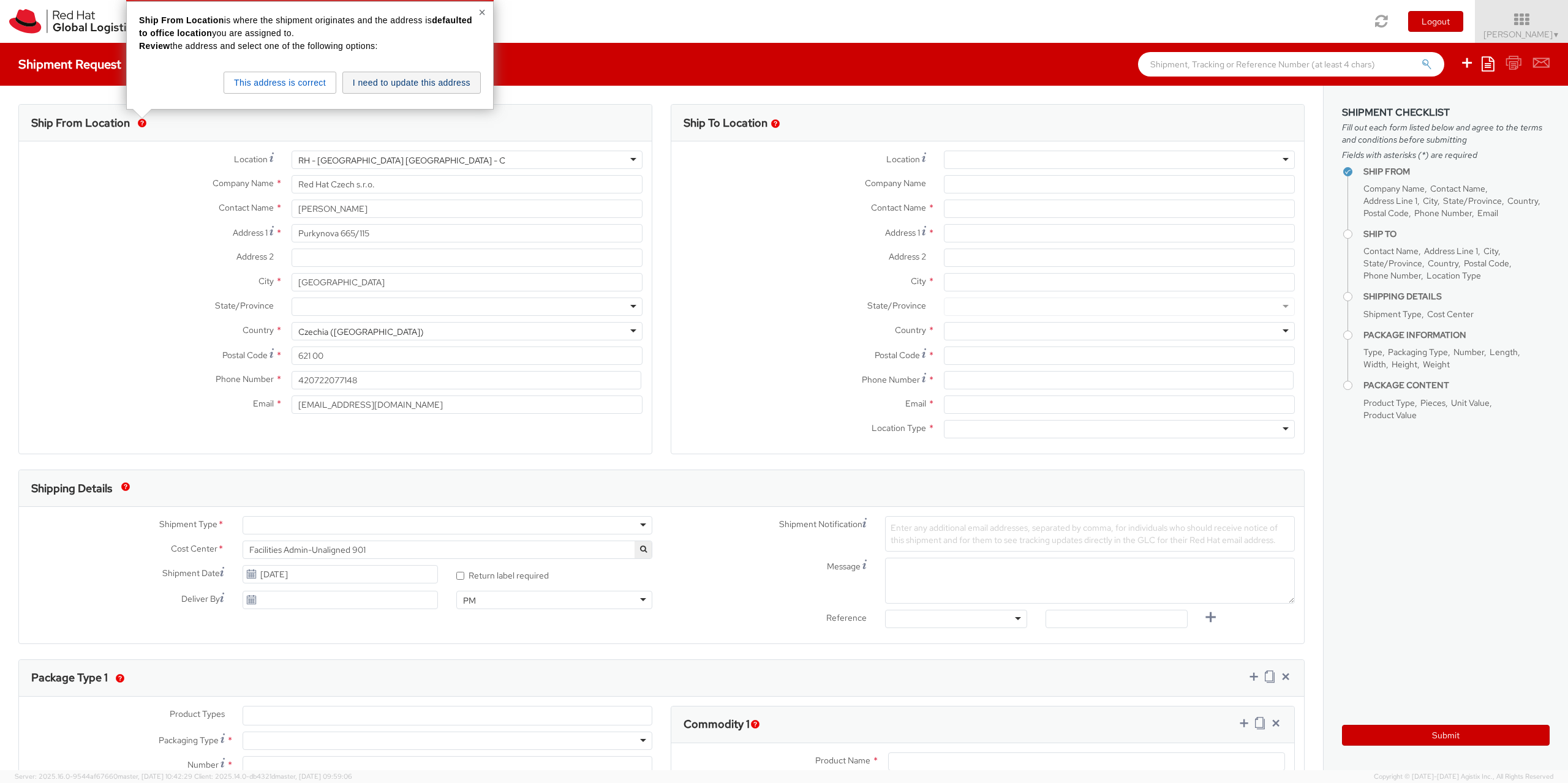
click at [383, 87] on button "I need to update this address" at bounding box center [411, 82] width 138 height 22
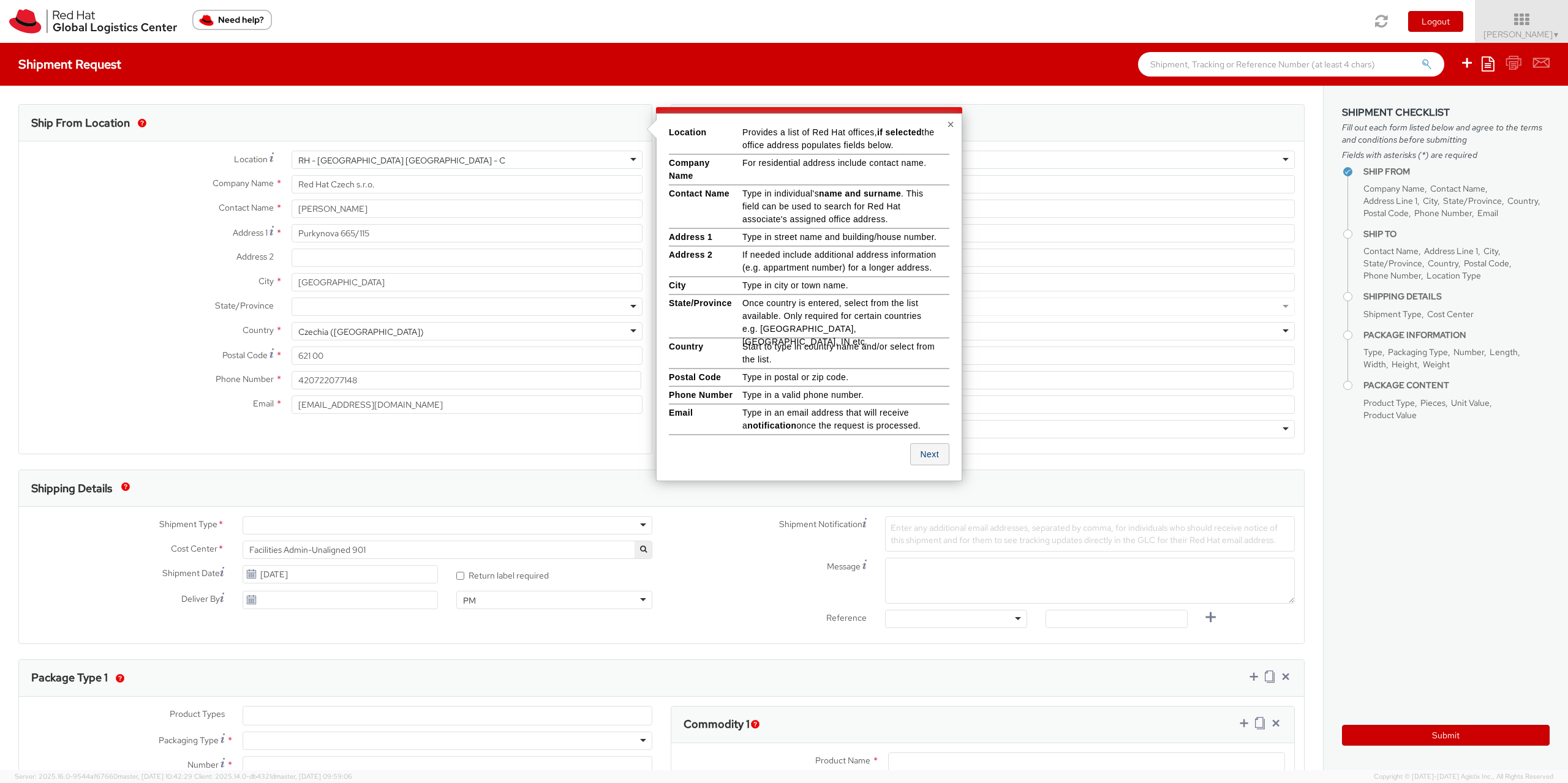
click at [927, 462] on button "Next" at bounding box center [930, 454] width 39 height 22
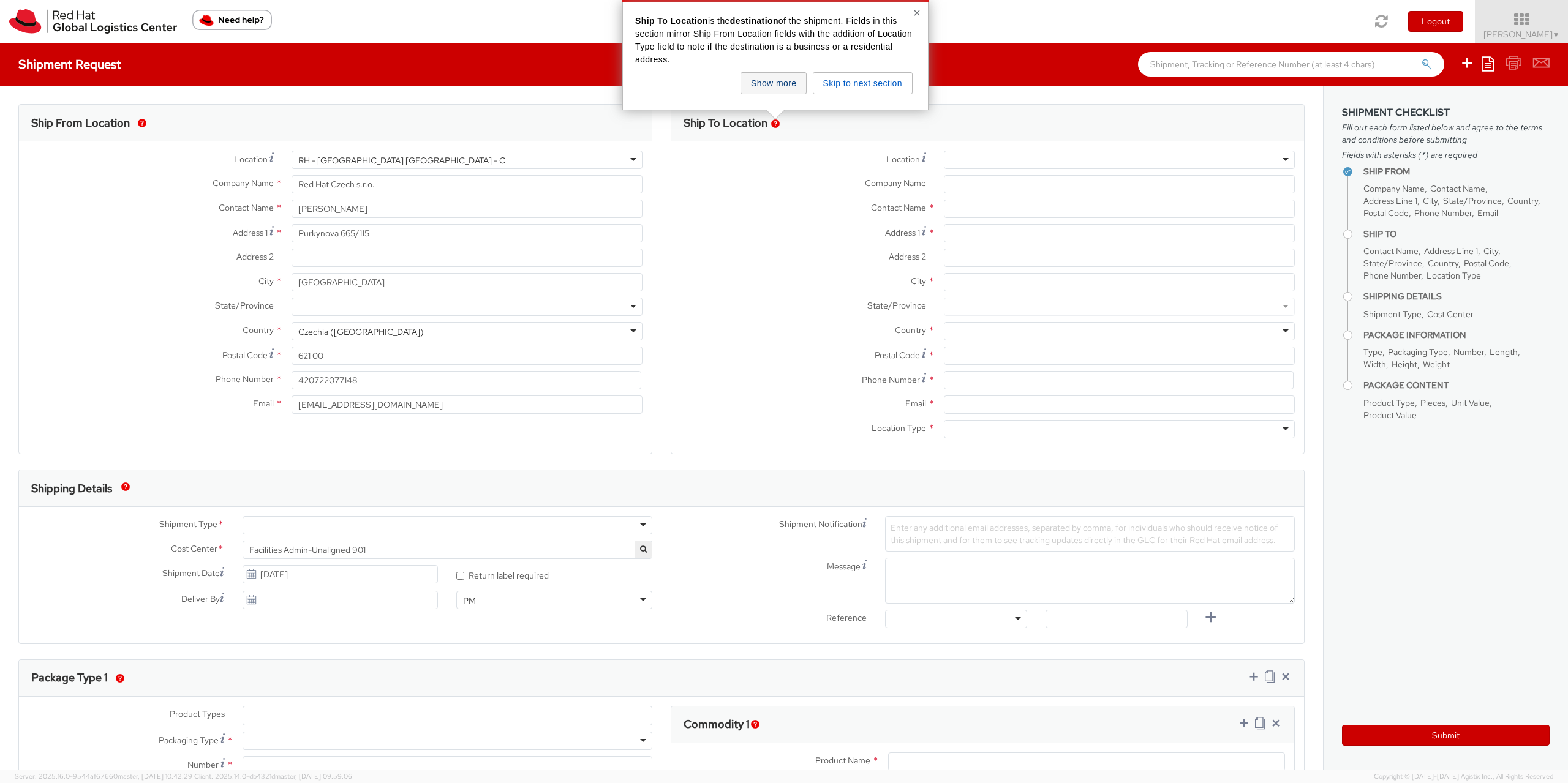
click at [763, 85] on button "Show more" at bounding box center [773, 83] width 66 height 22
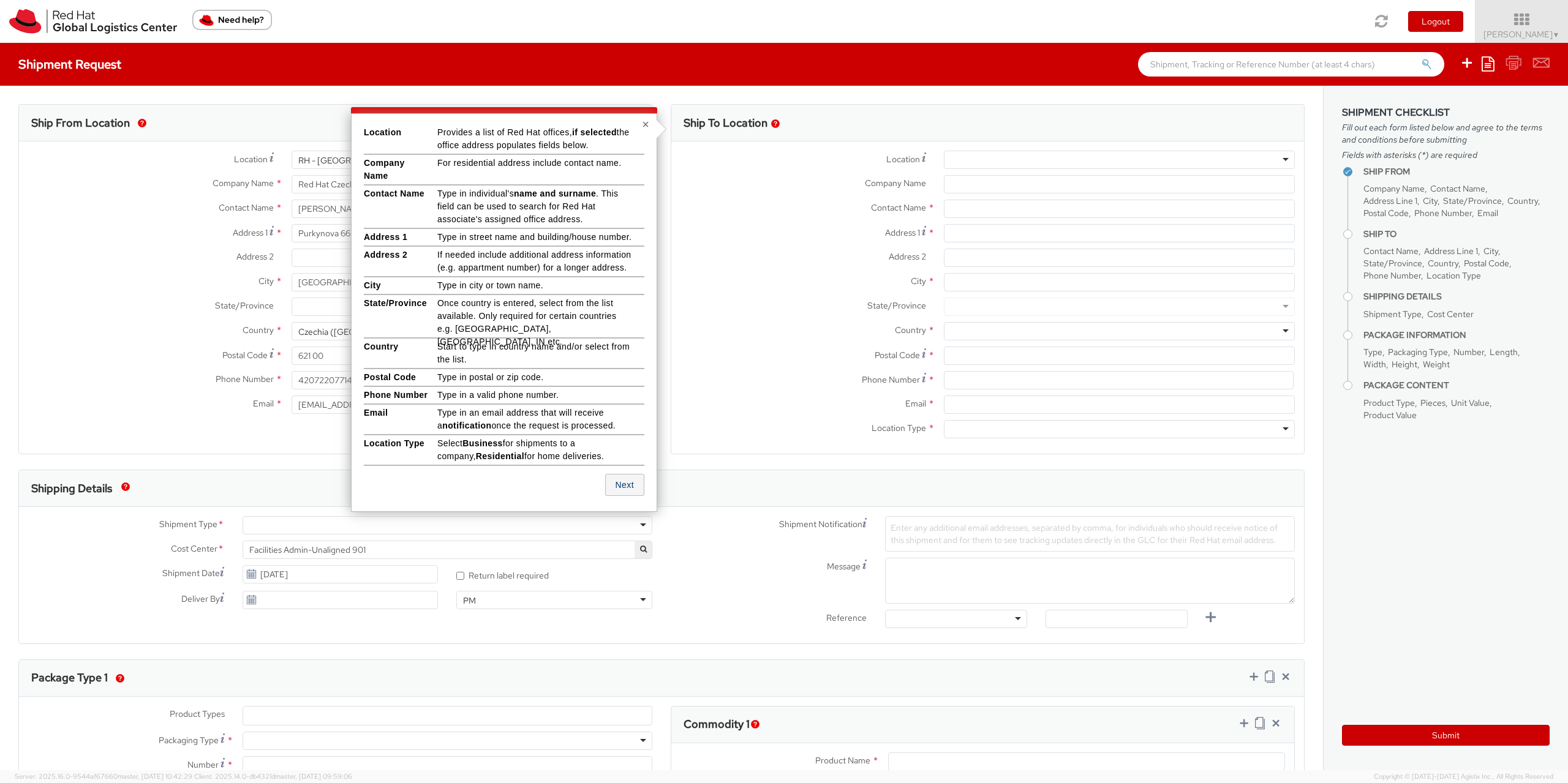
click at [624, 481] on button "Next" at bounding box center [625, 485] width 39 height 22
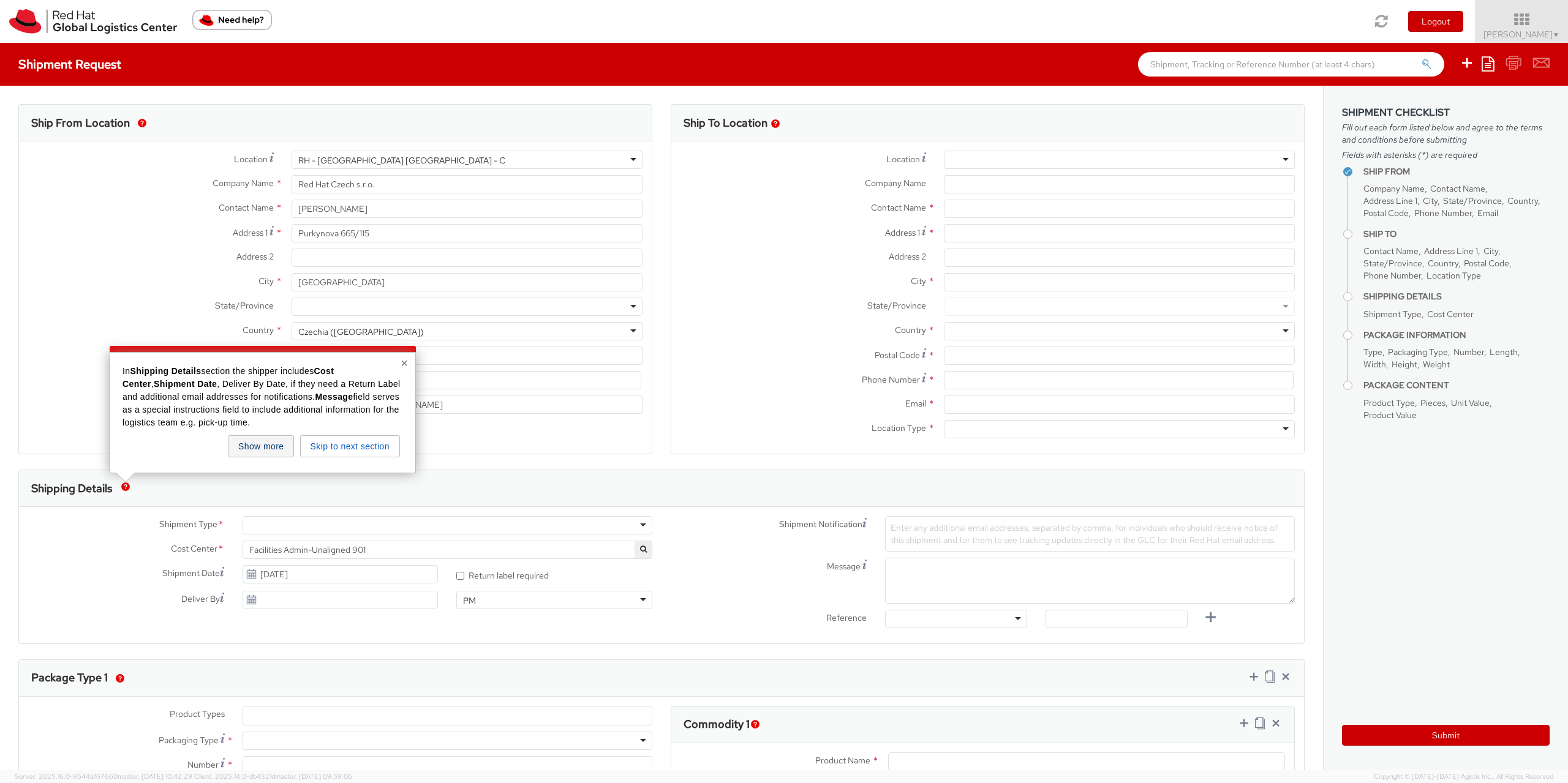
click at [253, 445] on button "Show more" at bounding box center [261, 446] width 66 height 22
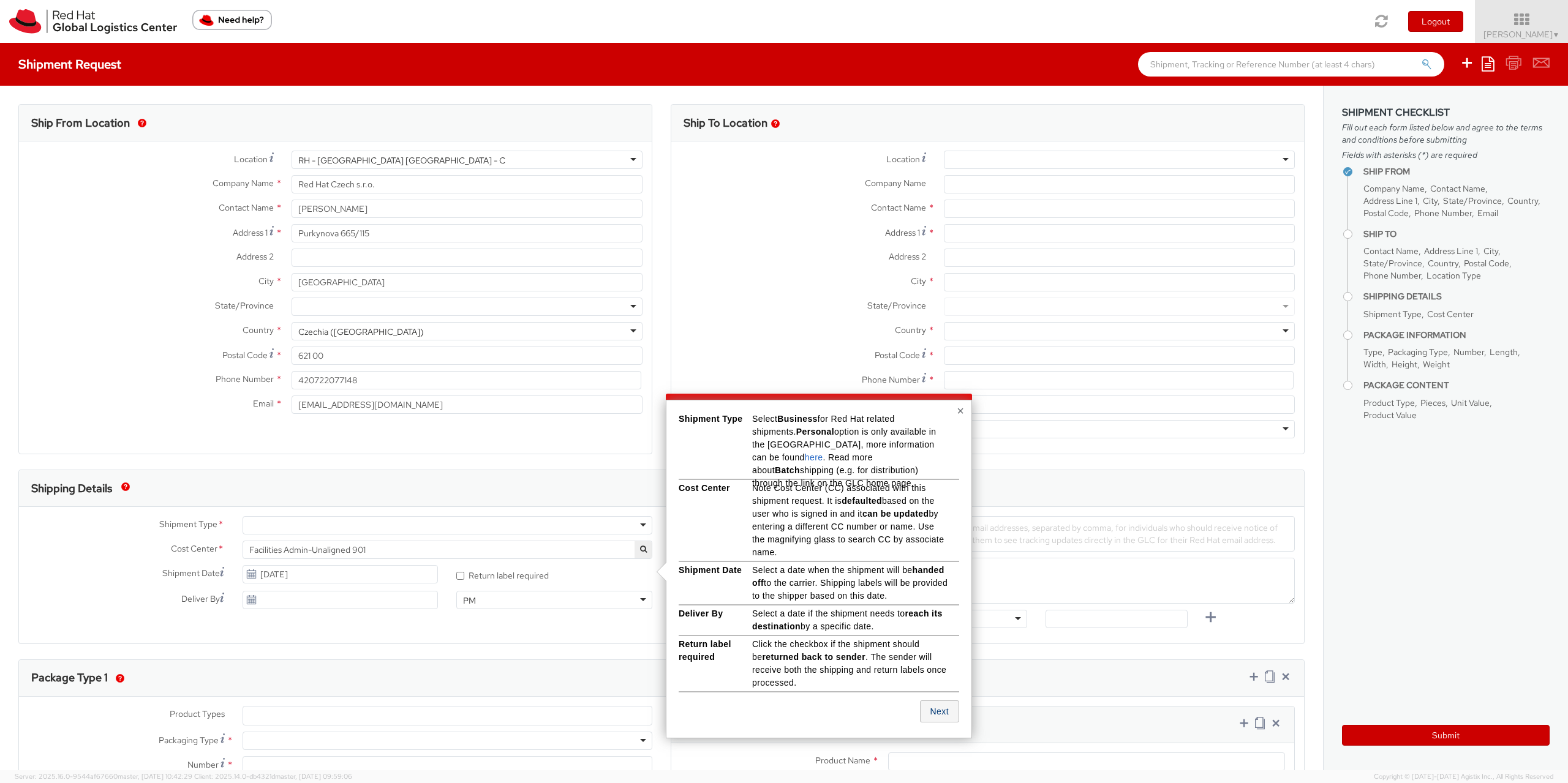
click at [936, 703] on button "Next" at bounding box center [939, 711] width 39 height 22
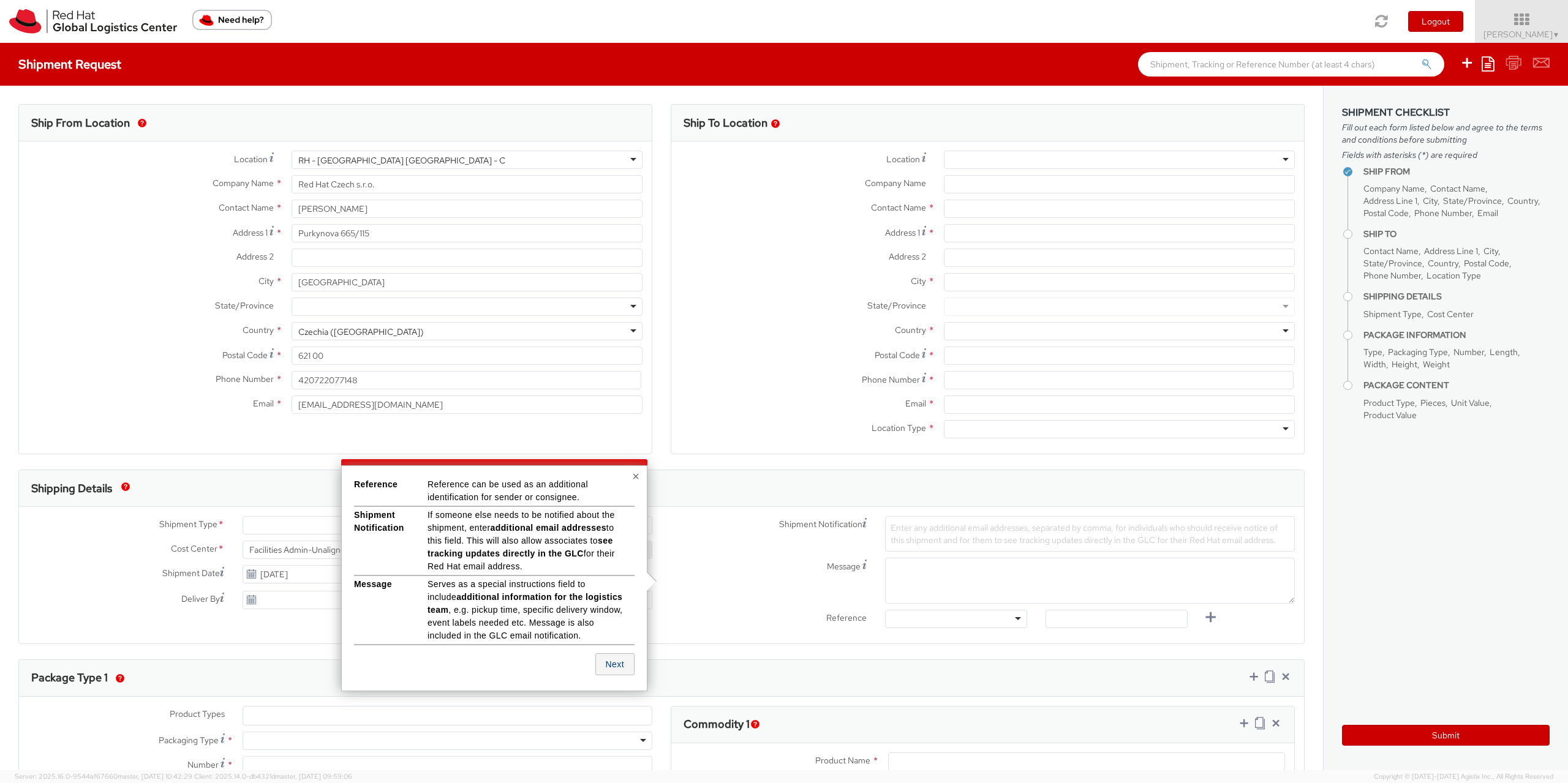
click at [623, 666] on button "Next" at bounding box center [615, 664] width 39 height 22
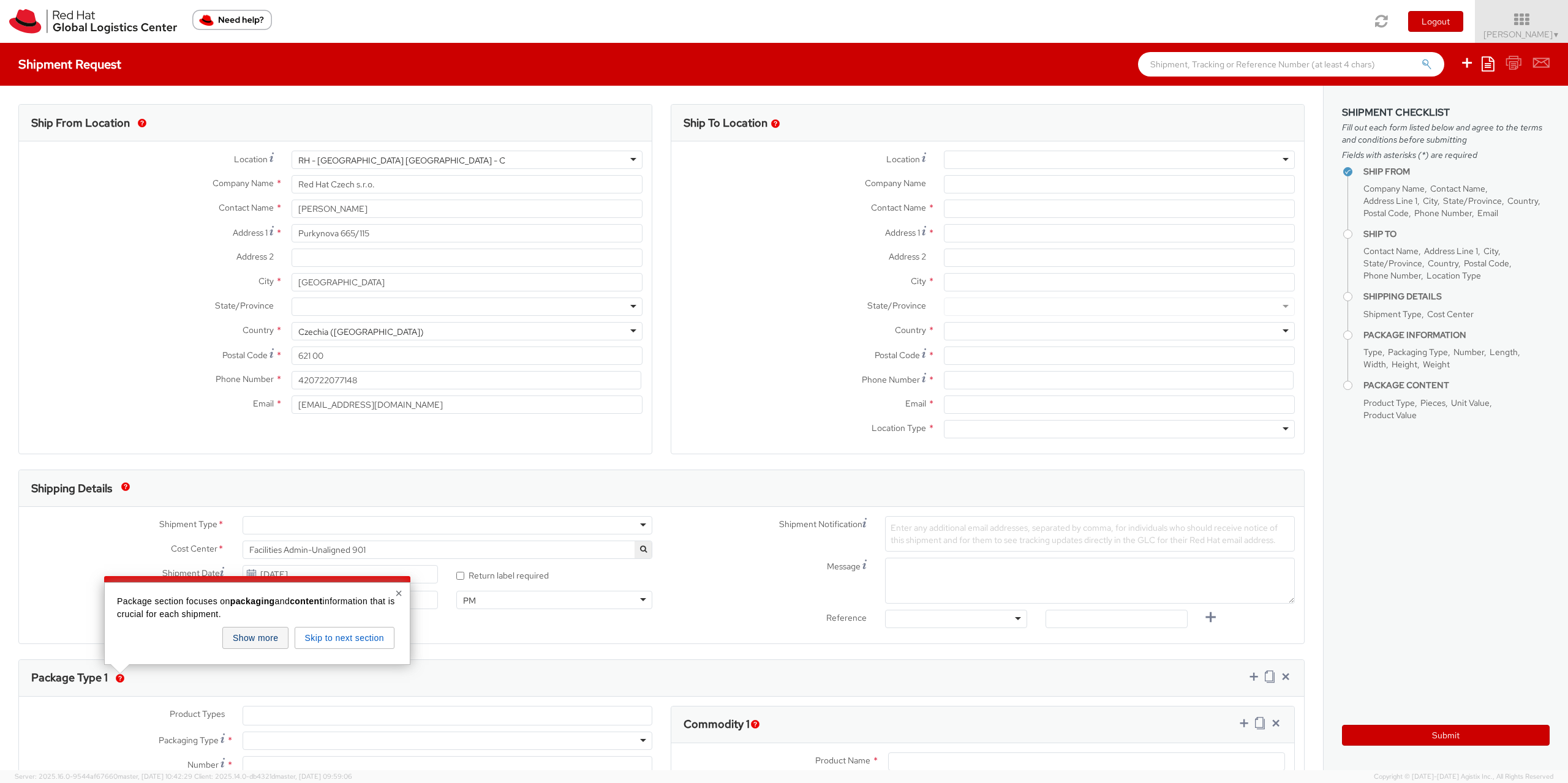
click at [255, 645] on button "Show more" at bounding box center [255, 638] width 66 height 22
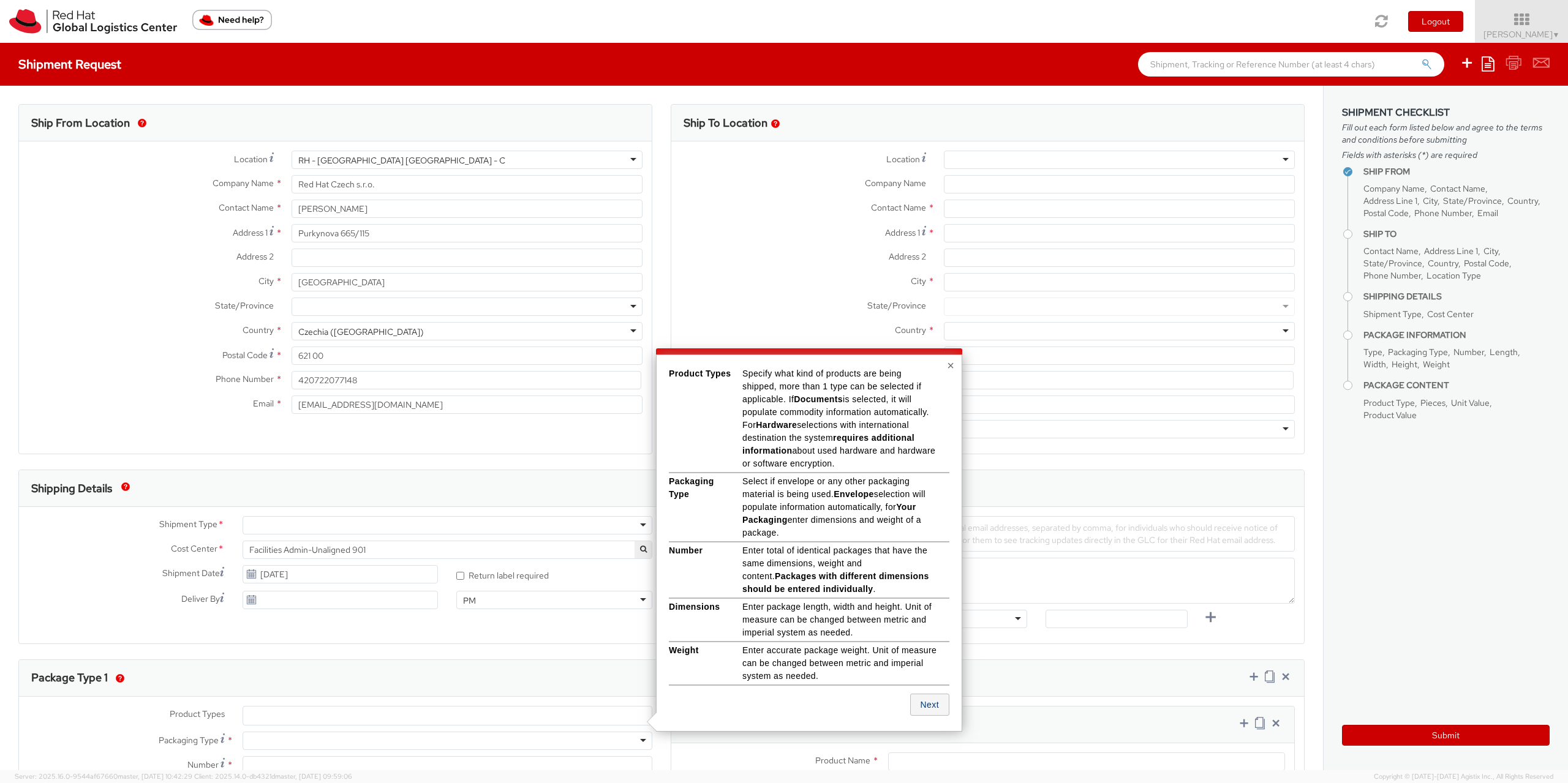
click at [924, 705] on button "Next" at bounding box center [930, 705] width 39 height 22
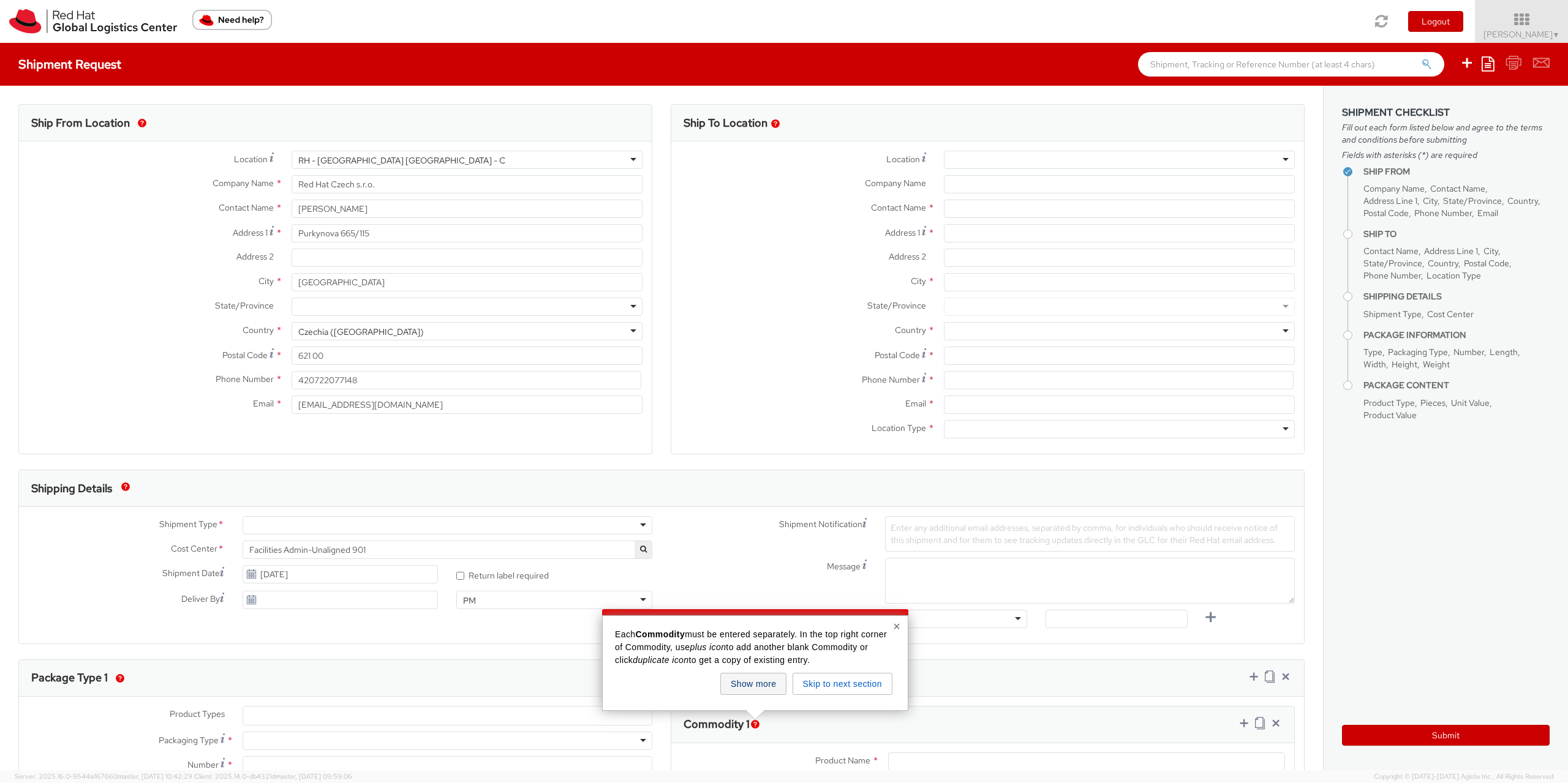
click at [767, 688] on button "Show more" at bounding box center [753, 684] width 66 height 22
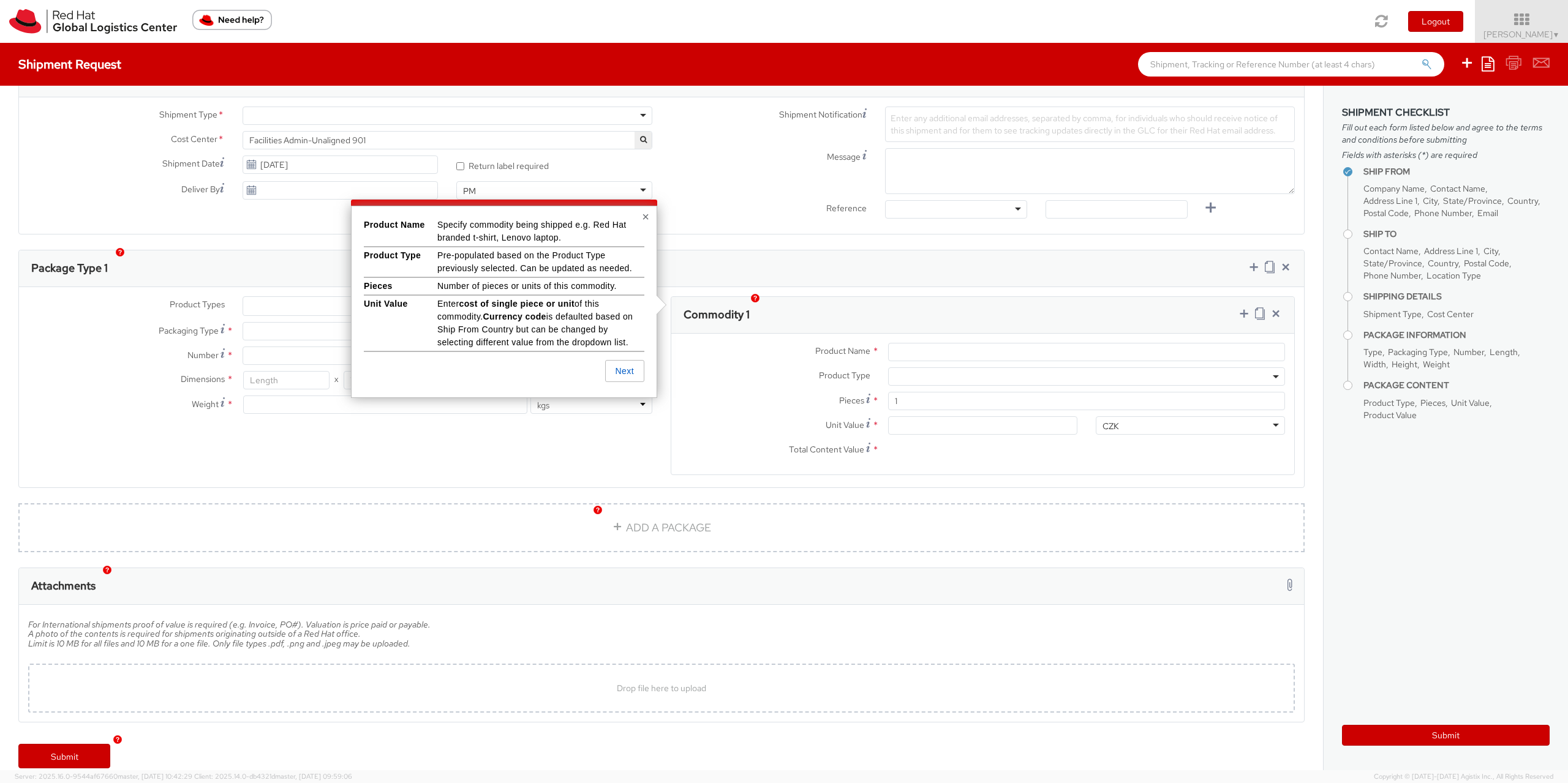
scroll to position [426, 0]
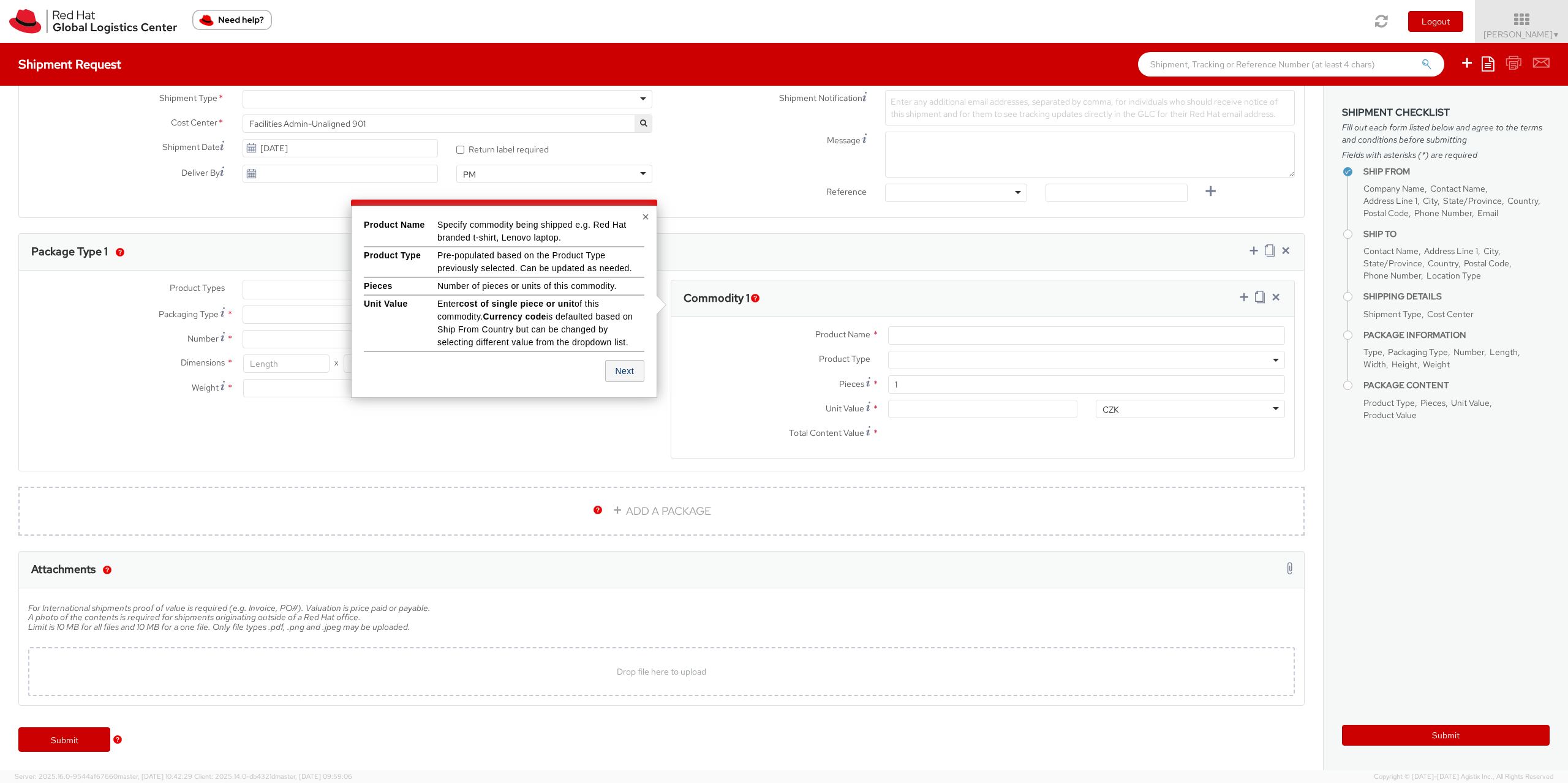
click at [617, 372] on button "Next" at bounding box center [625, 371] width 39 height 22
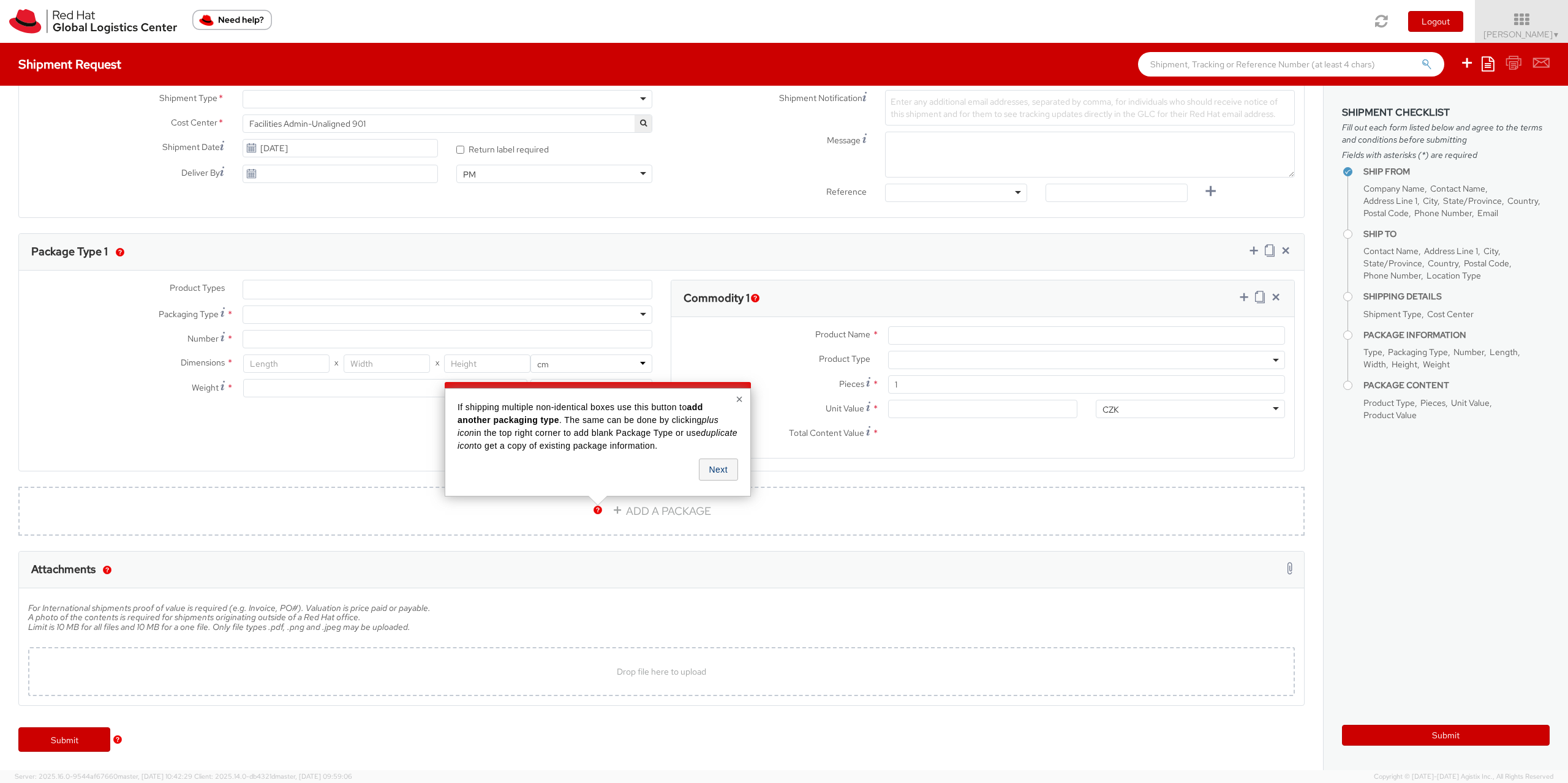
click at [709, 475] on button "Next" at bounding box center [718, 469] width 39 height 22
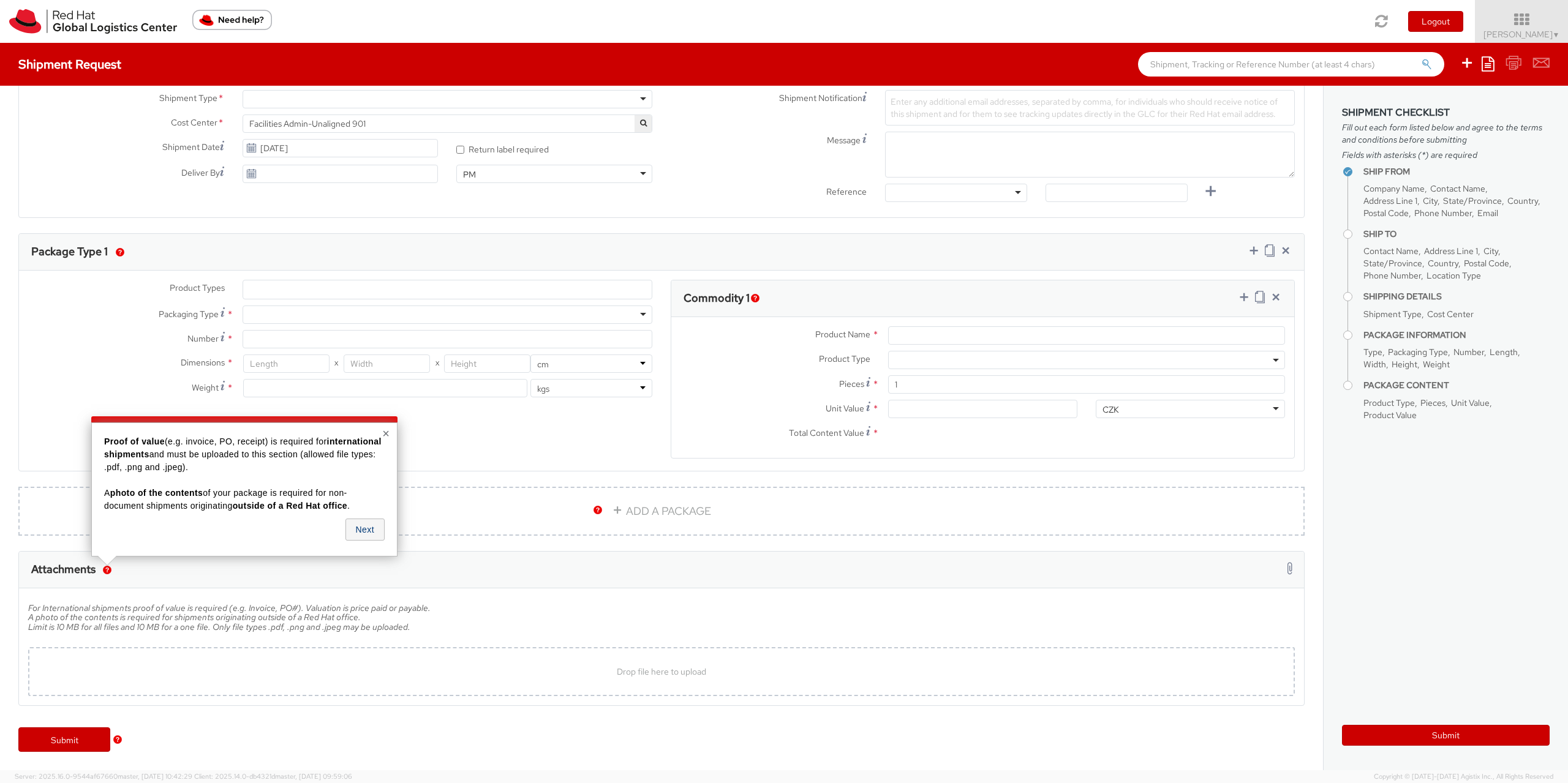
click at [369, 530] on button "Next" at bounding box center [365, 529] width 39 height 22
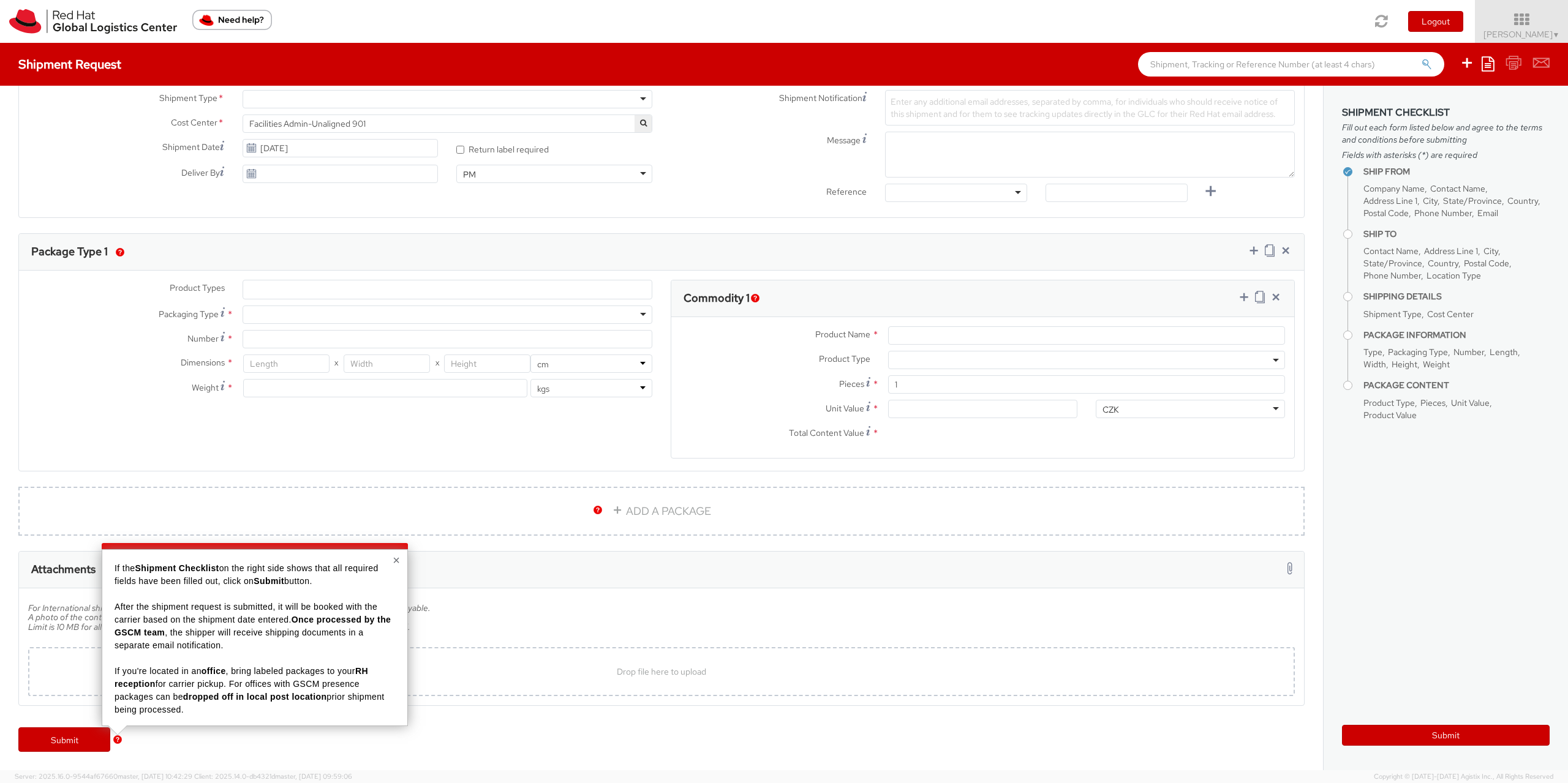
click at [388, 556] on div "× If the Shipment Checklist on the right side shows that all required fields ha…" at bounding box center [255, 638] width 306 height 177
click at [394, 558] on button "×" at bounding box center [397, 560] width 8 height 12
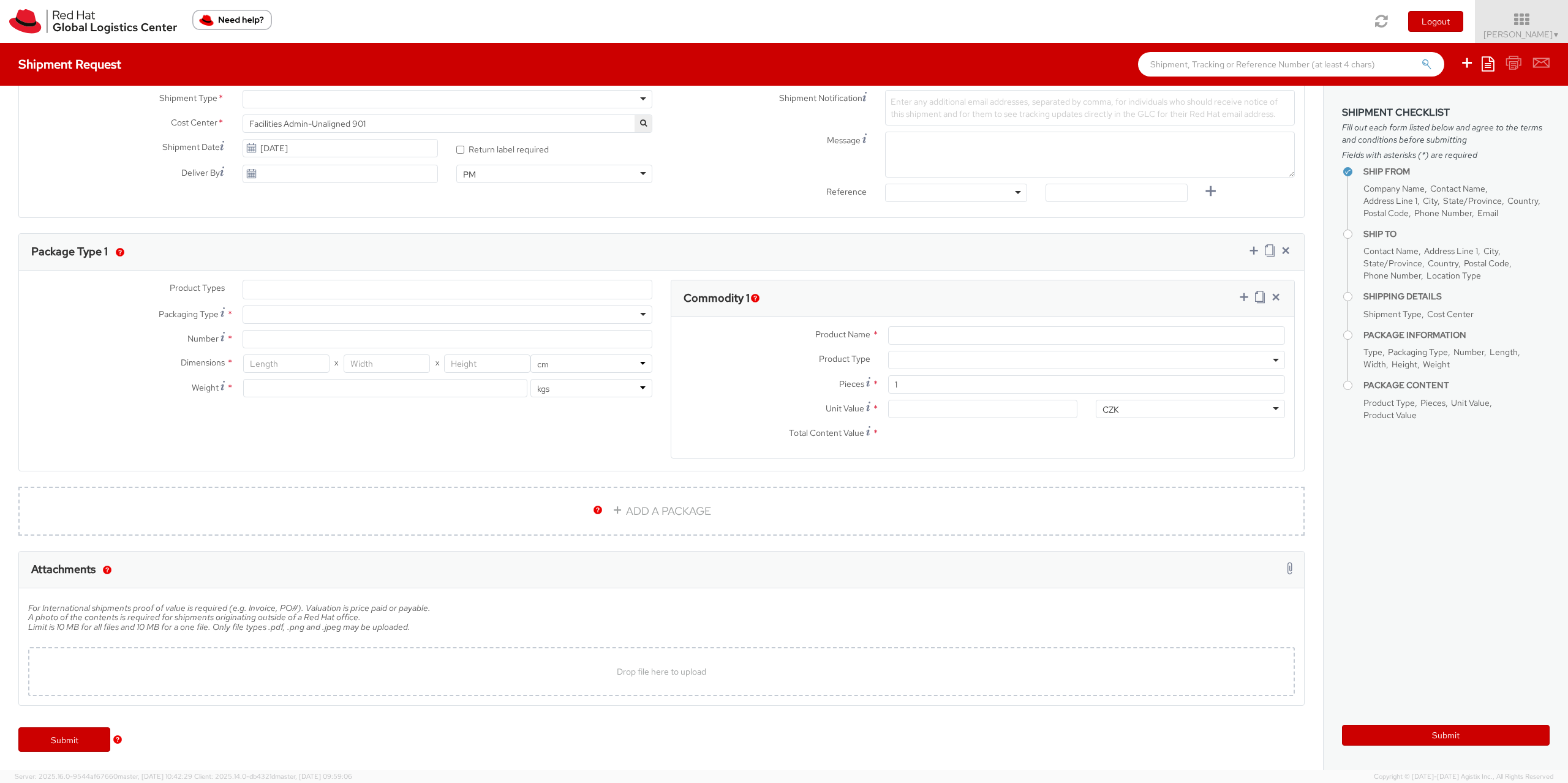
click at [253, 17] on img "Need help?" at bounding box center [232, 20] width 80 height 20
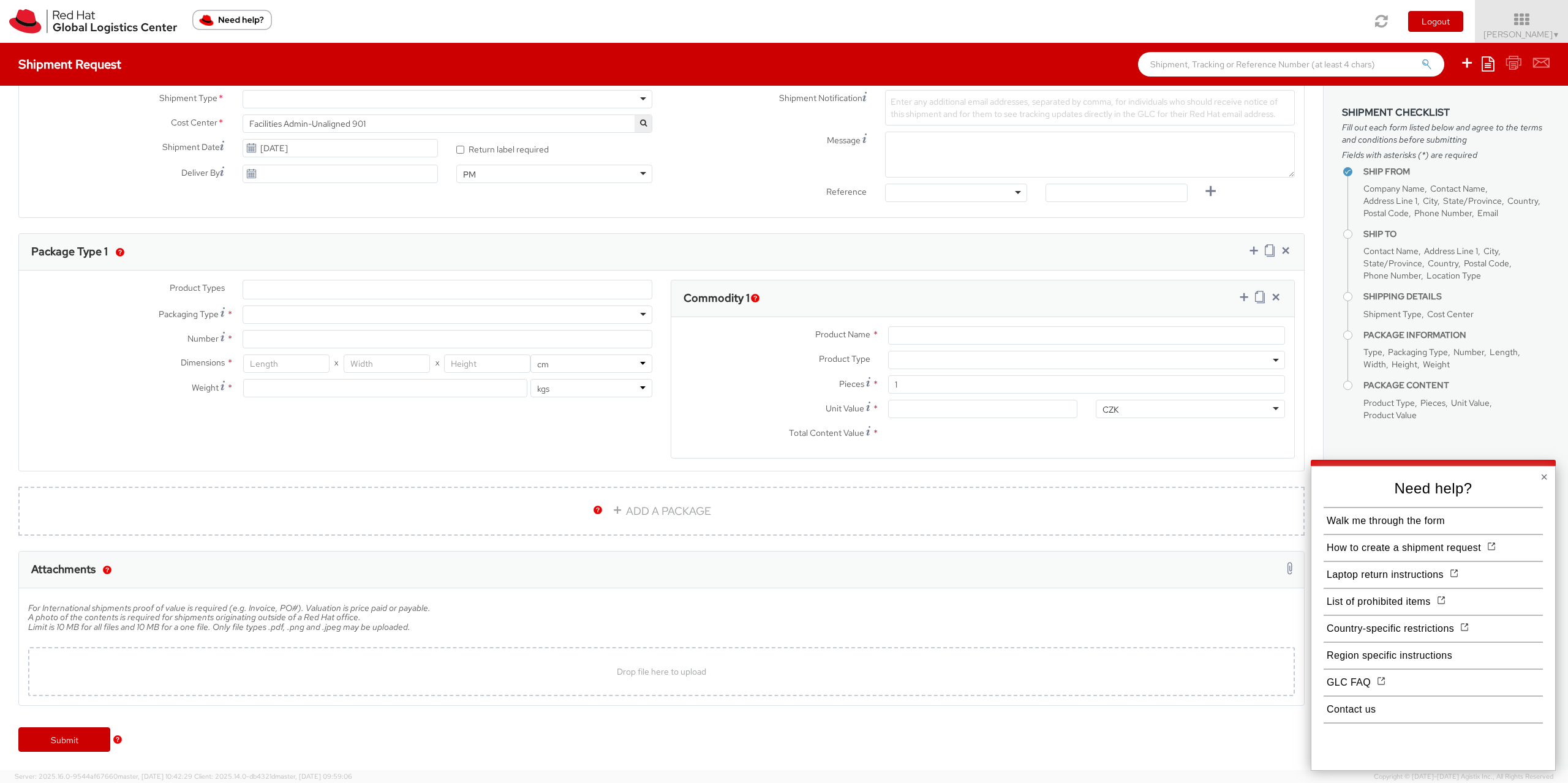
click at [1543, 476] on button "×" at bounding box center [1545, 477] width 8 height 12
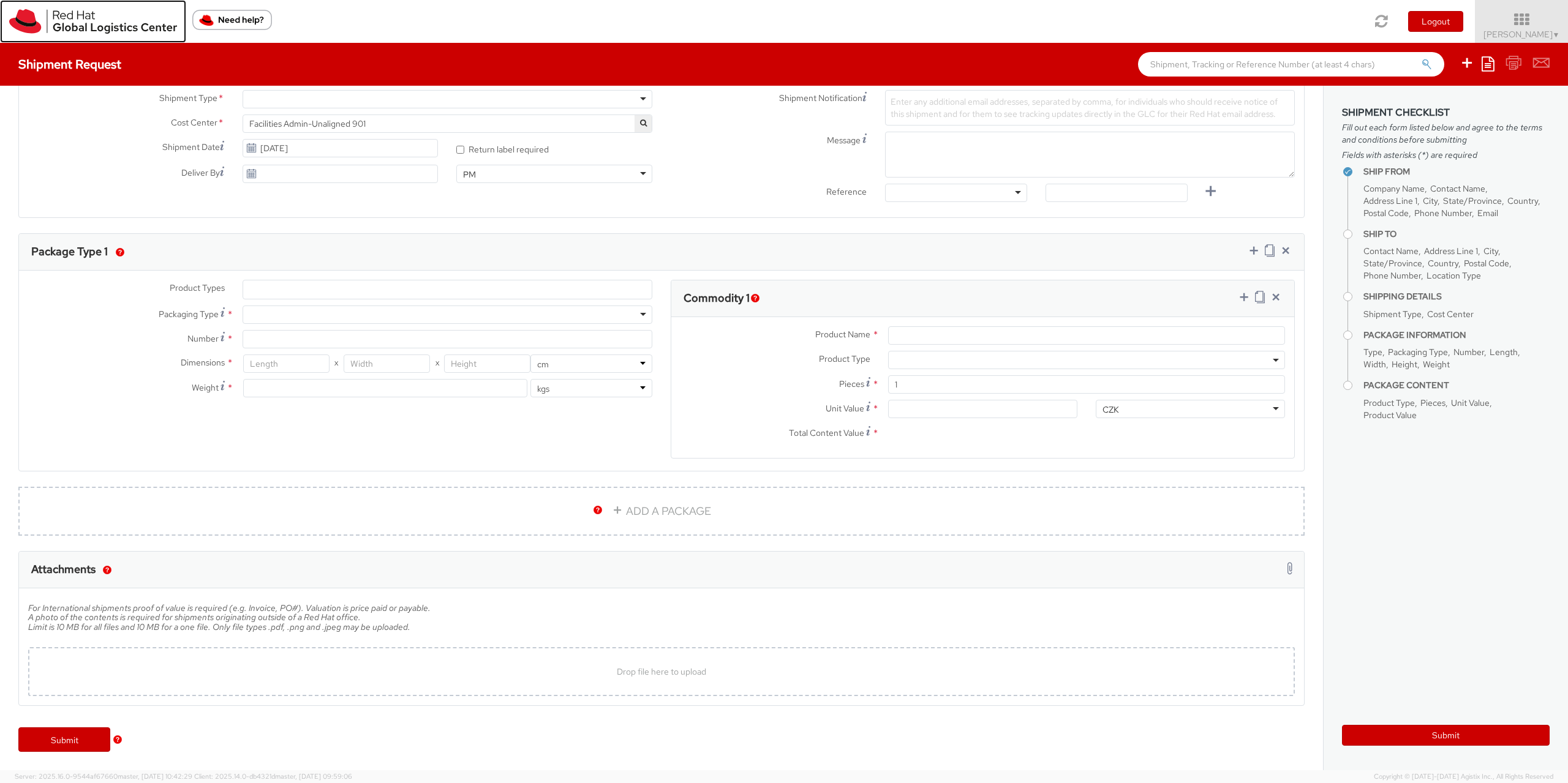
click at [109, 18] on img at bounding box center [93, 21] width 168 height 25
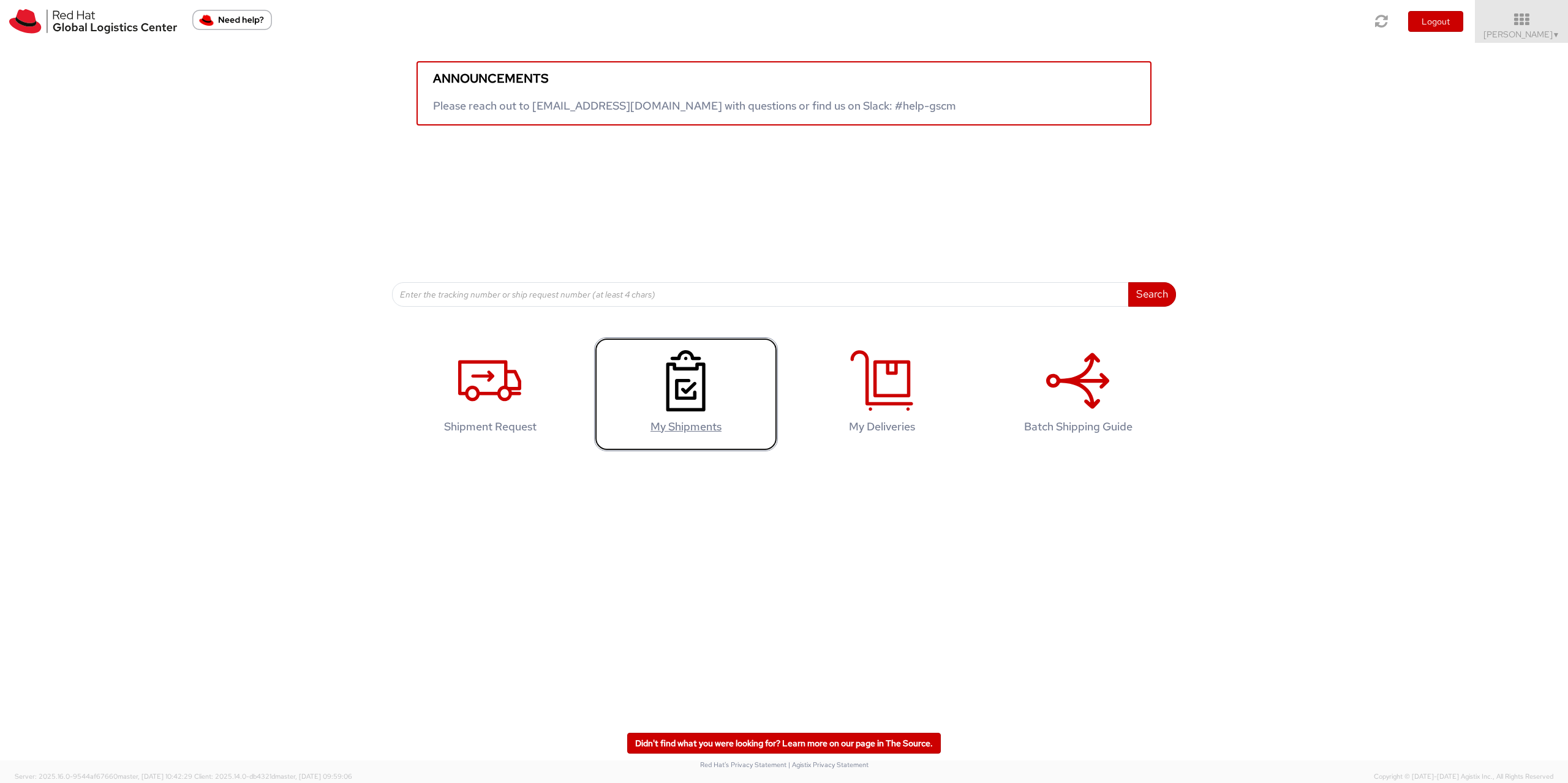
click at [715, 412] on icon at bounding box center [686, 381] width 63 height 61
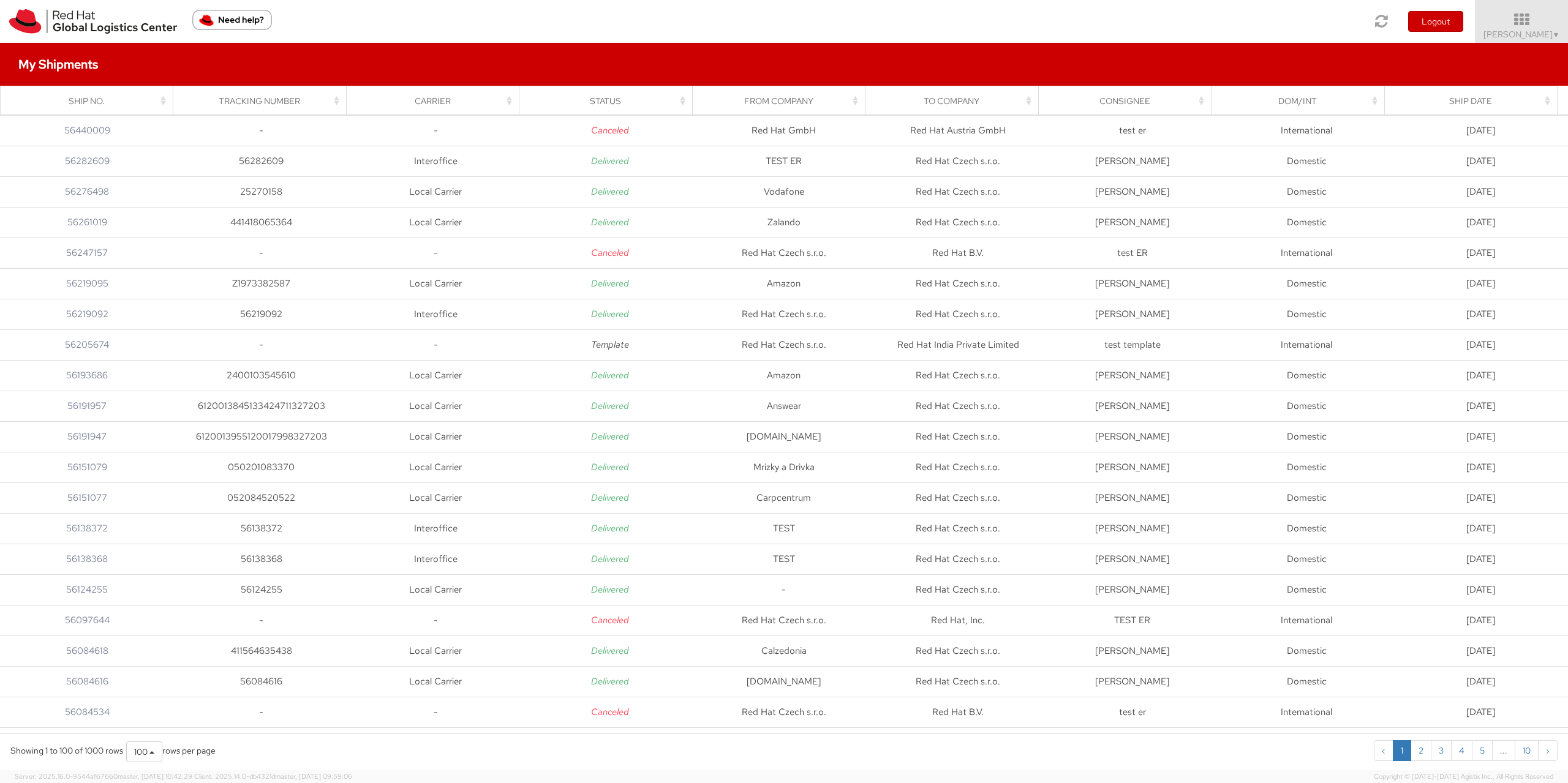
click at [236, 13] on img "Need help?" at bounding box center [232, 20] width 80 height 20
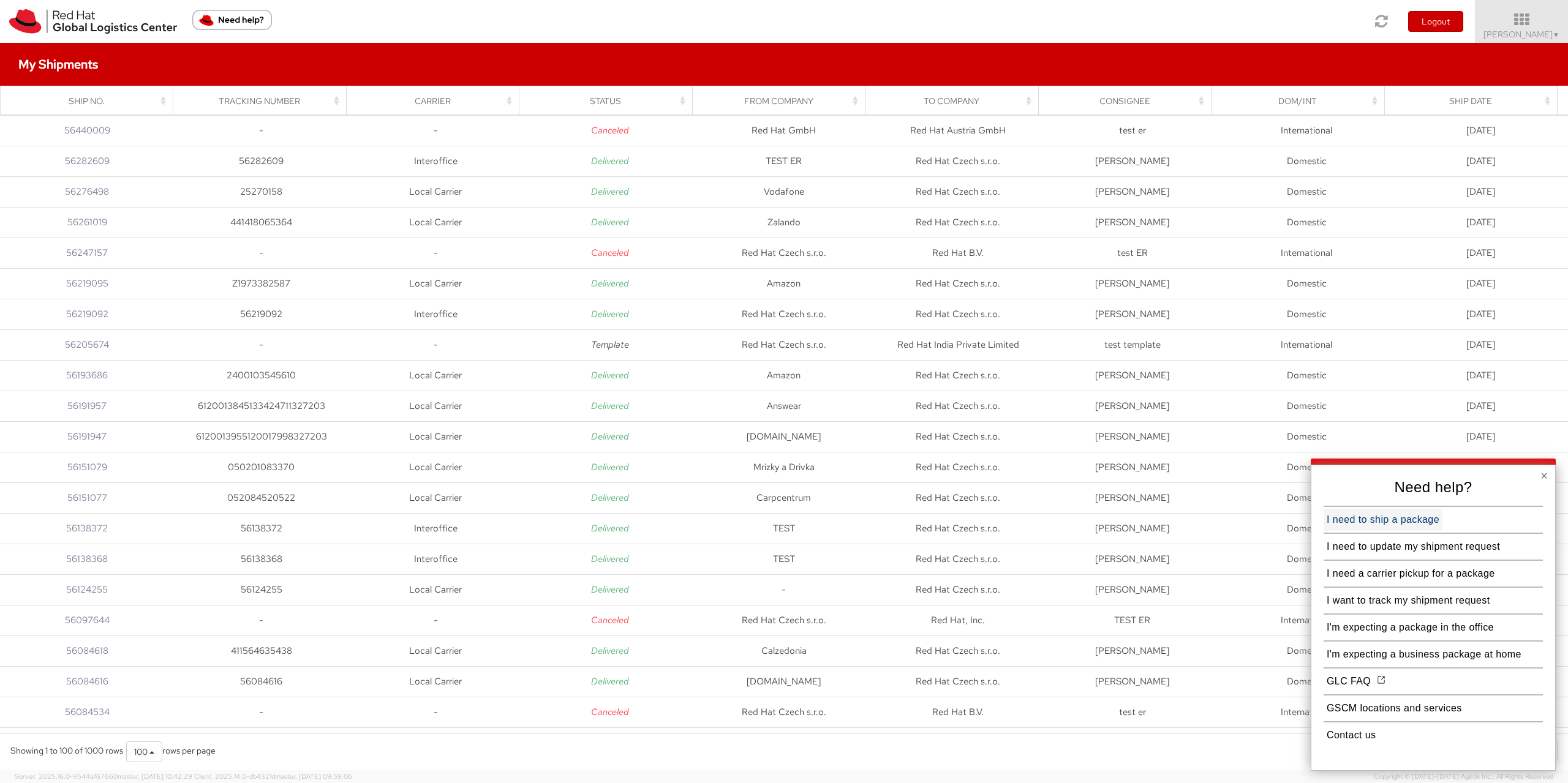
click at [1397, 523] on button "I need to ship a package" at bounding box center [1384, 520] width 119 height 22
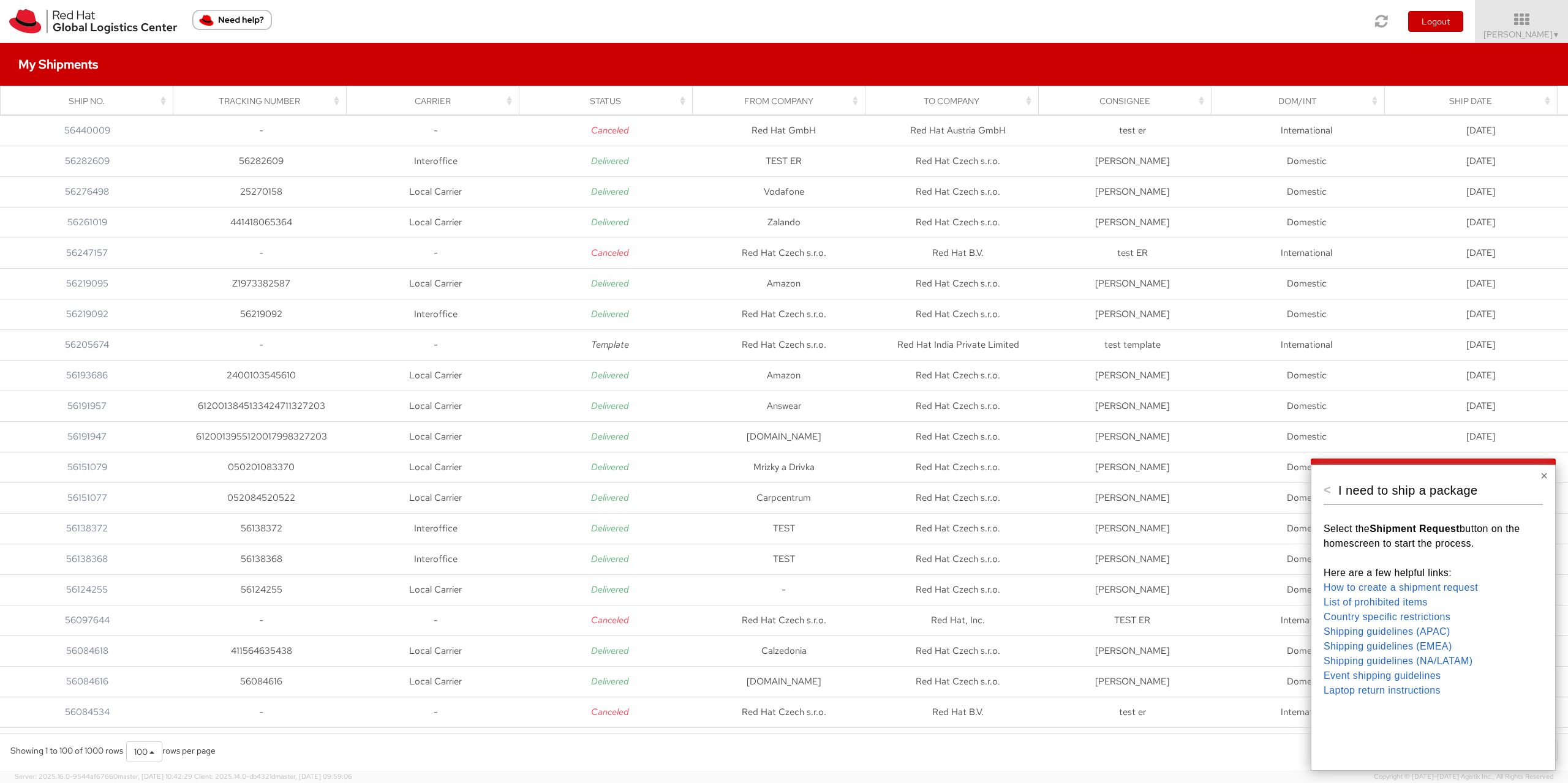
click at [1546, 472] on button "×" at bounding box center [1545, 475] width 8 height 12
